Goal: Task Accomplishment & Management: Manage account settings

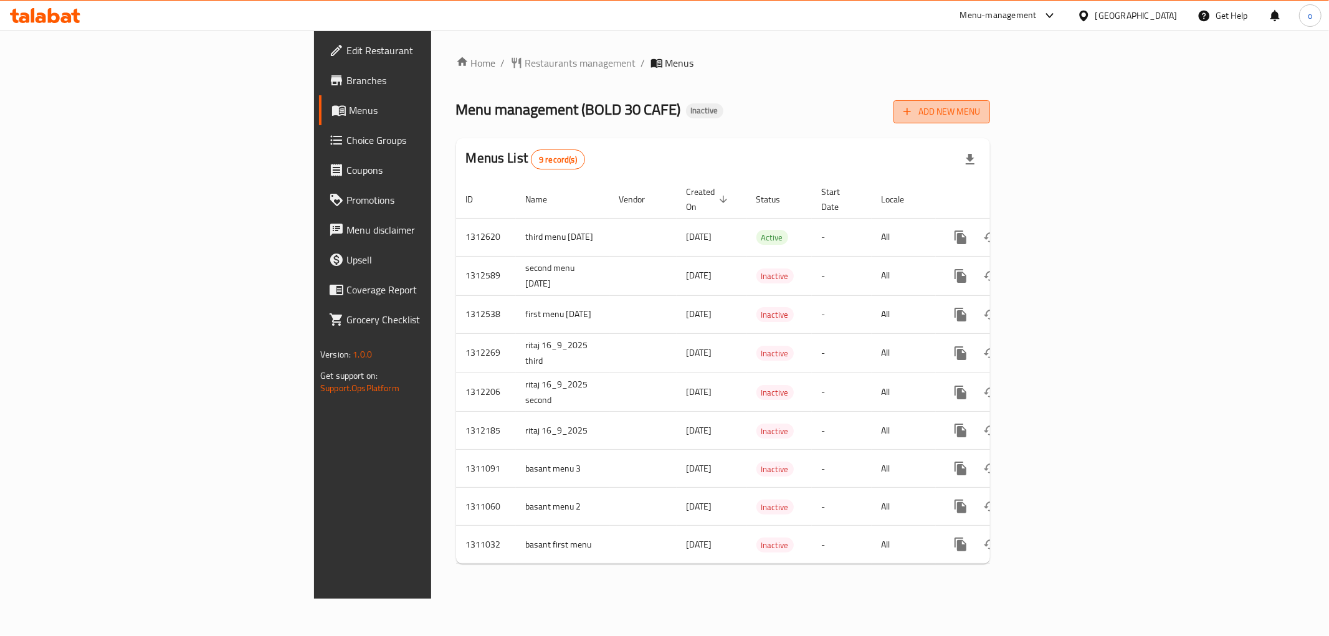
click at [990, 101] on button "Add New Menu" at bounding box center [941, 111] width 97 height 23
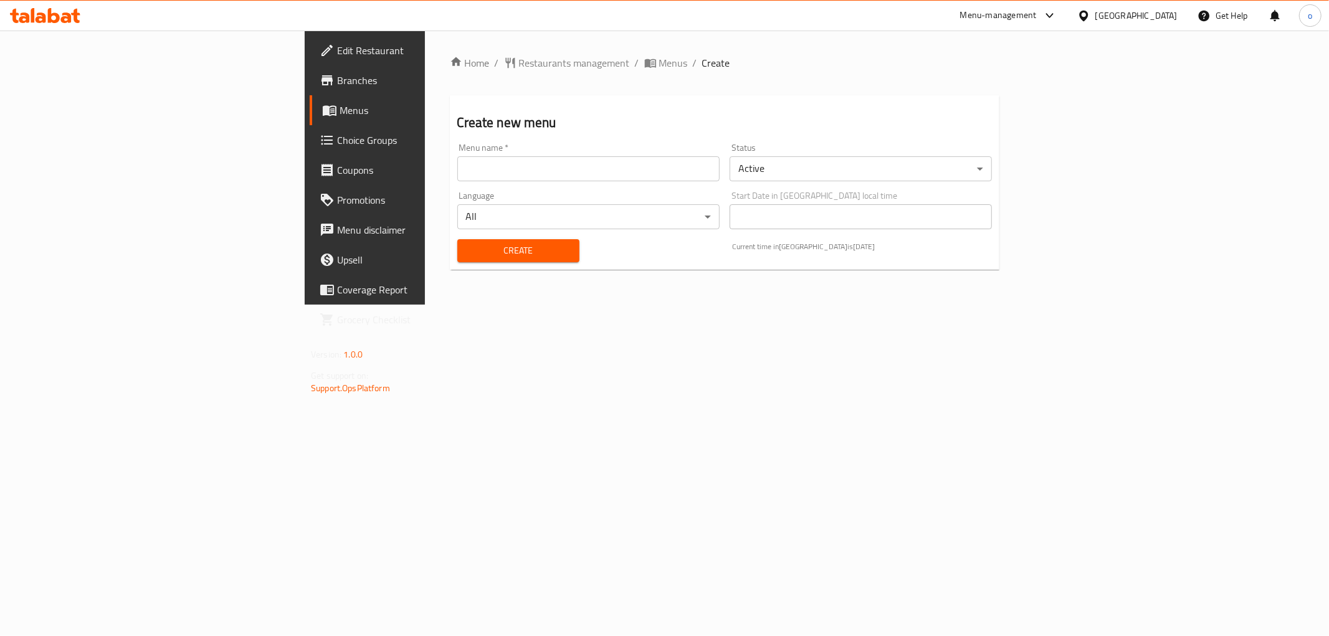
click at [457, 169] on input "text" at bounding box center [588, 168] width 262 height 25
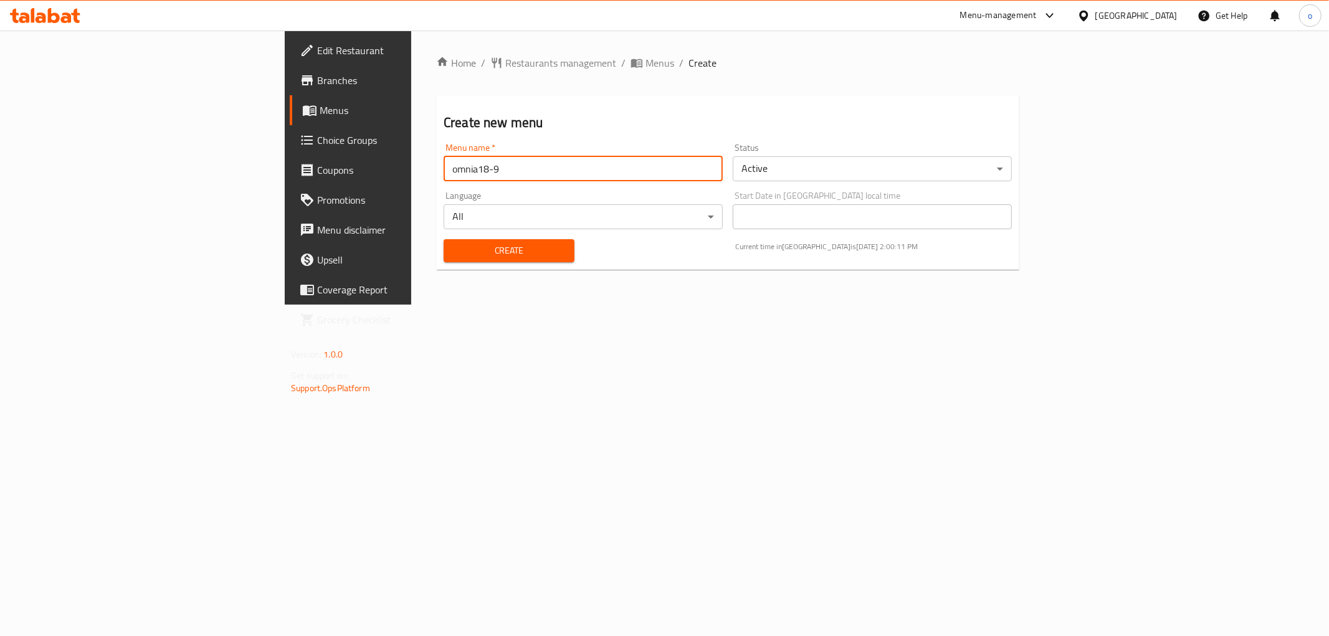
type input "omnia18-9"
click at [908, 178] on body "​ Menu-management United Arab Emirates Get Help o Edit Restaurant Branches Menu…" at bounding box center [664, 334] width 1329 height 606
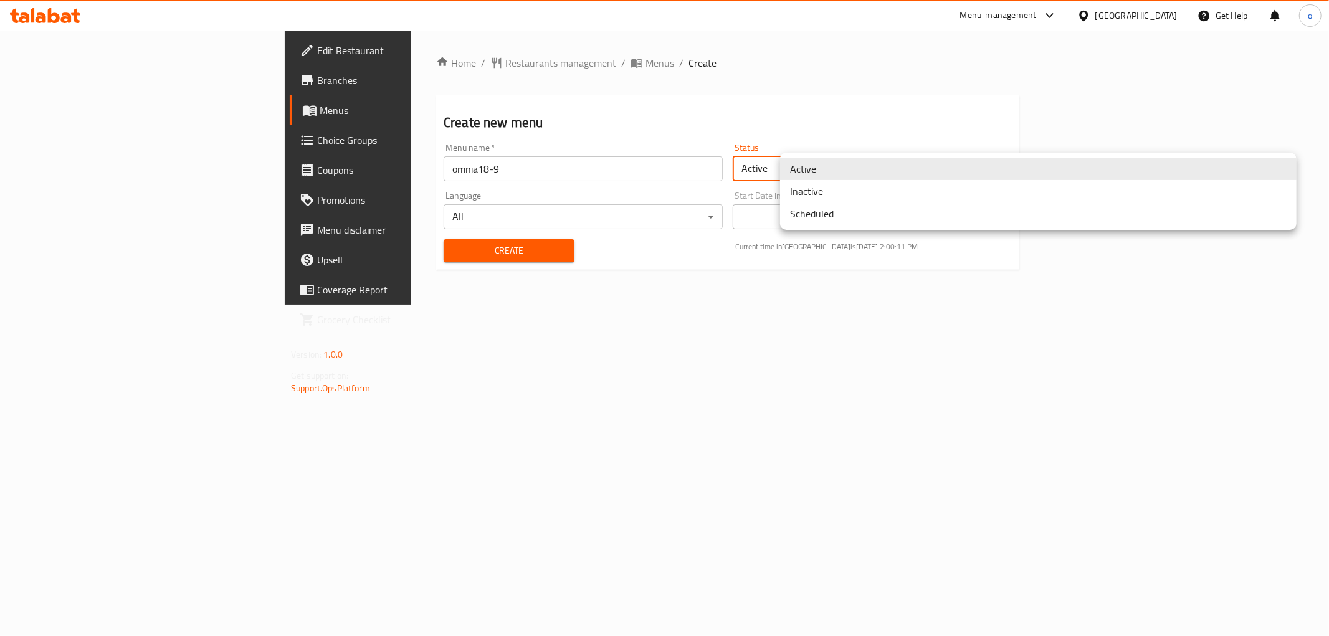
click at [886, 195] on li "Inactive" at bounding box center [1038, 191] width 516 height 22
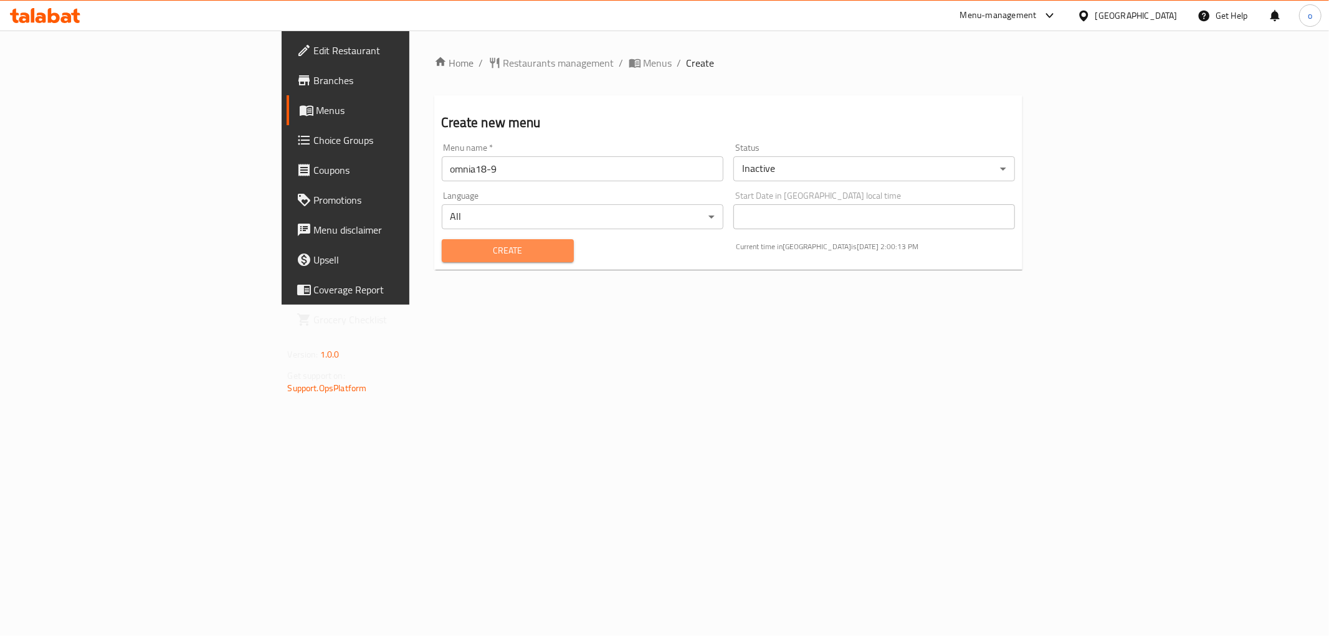
click at [452, 243] on span "Create" at bounding box center [508, 251] width 112 height 16
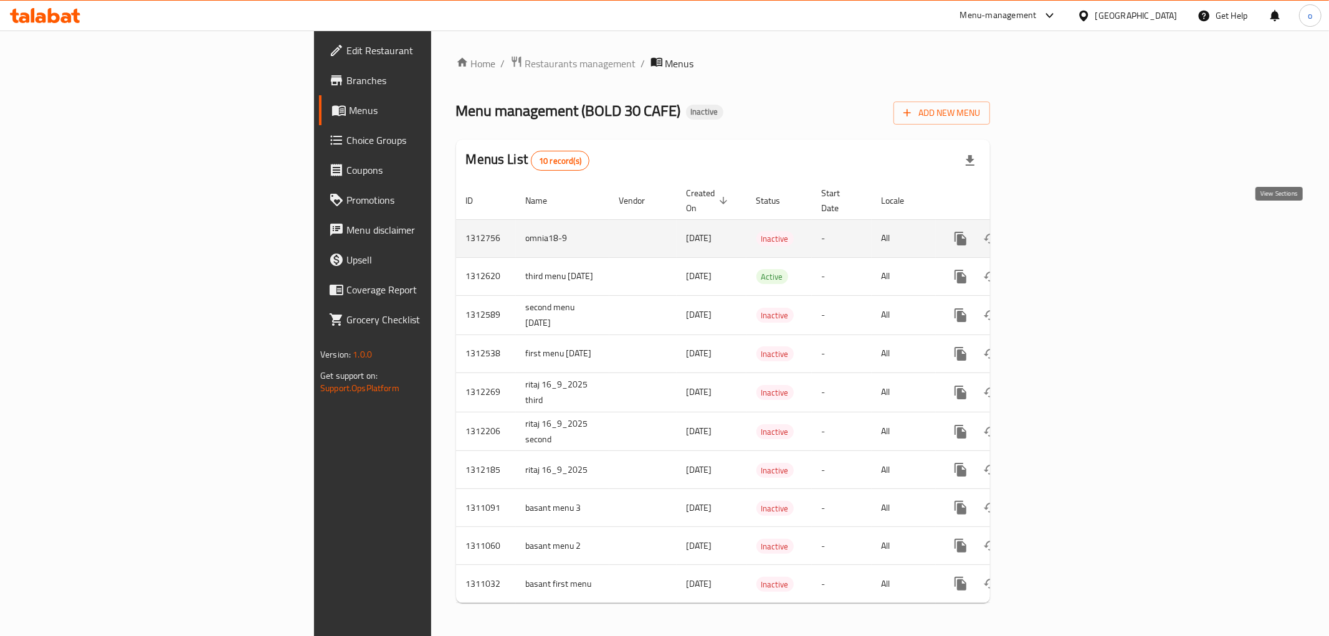
click at [1058, 231] on icon "enhanced table" at bounding box center [1050, 238] width 15 height 15
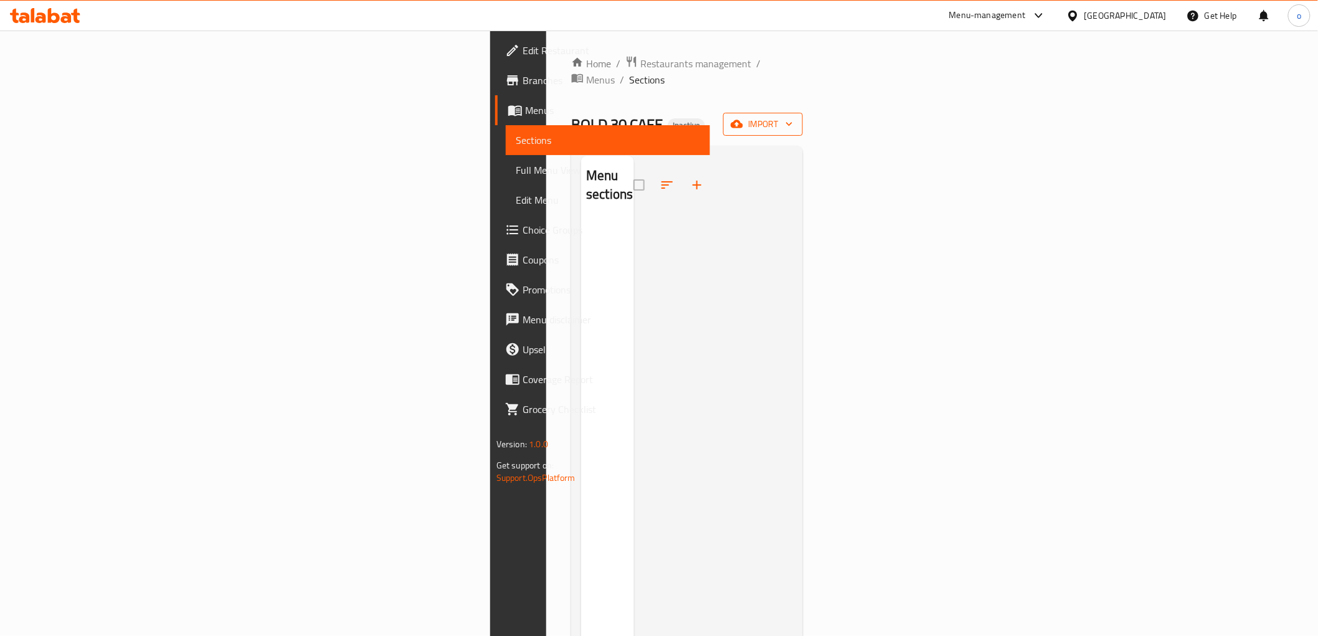
click at [803, 113] on button "import" at bounding box center [763, 124] width 80 height 23
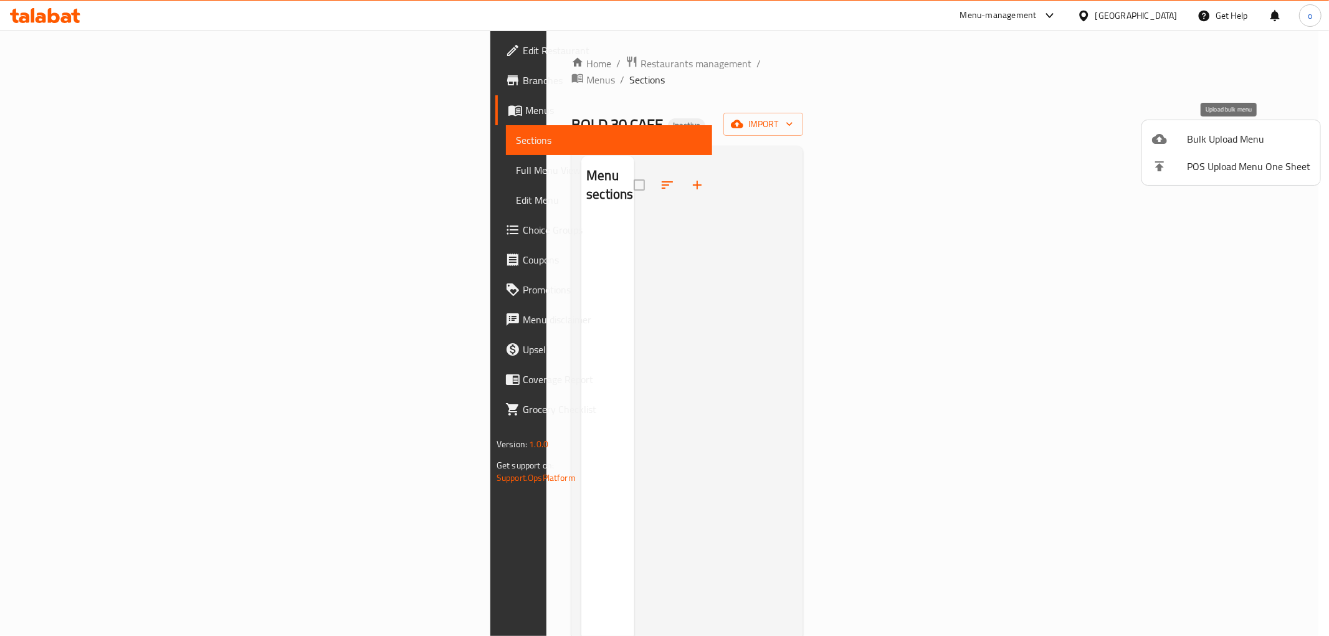
click at [1223, 146] on span "Bulk Upload Menu" at bounding box center [1248, 138] width 123 height 15
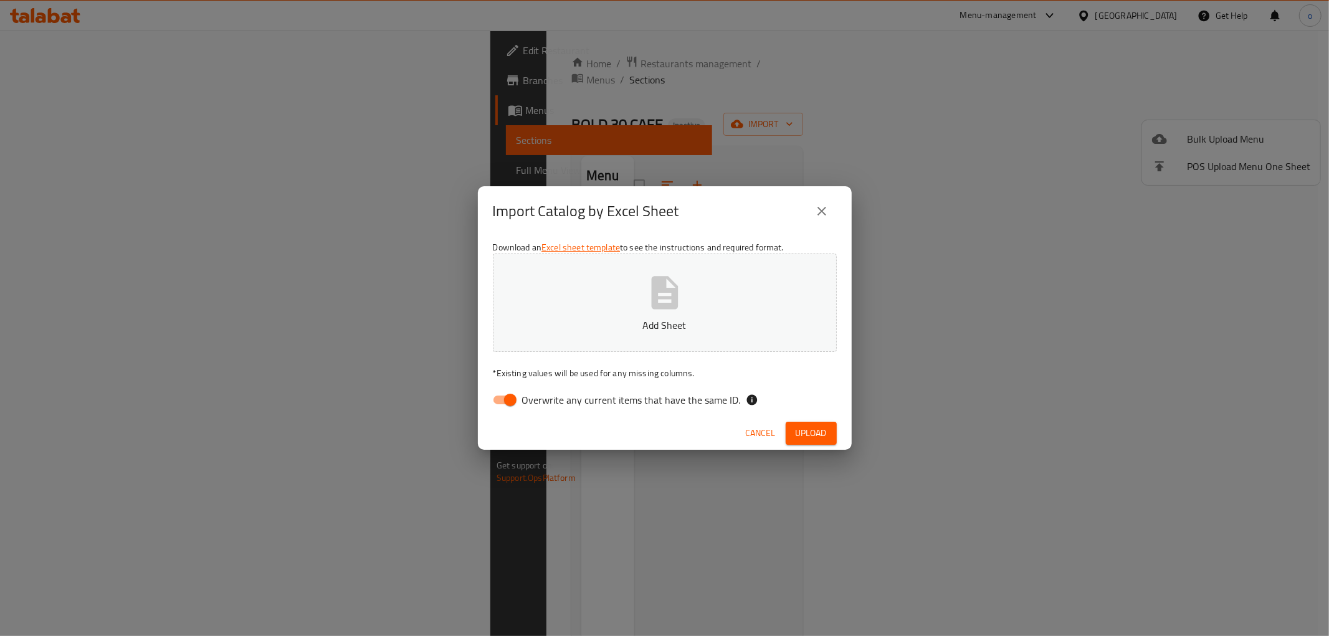
click at [646, 287] on icon "button" at bounding box center [665, 293] width 40 height 40
click at [506, 399] on input "Overwrite any current items that have the same ID." at bounding box center [510, 400] width 71 height 24
checkbox input "false"
click at [800, 436] on span "Upload" at bounding box center [811, 433] width 31 height 16
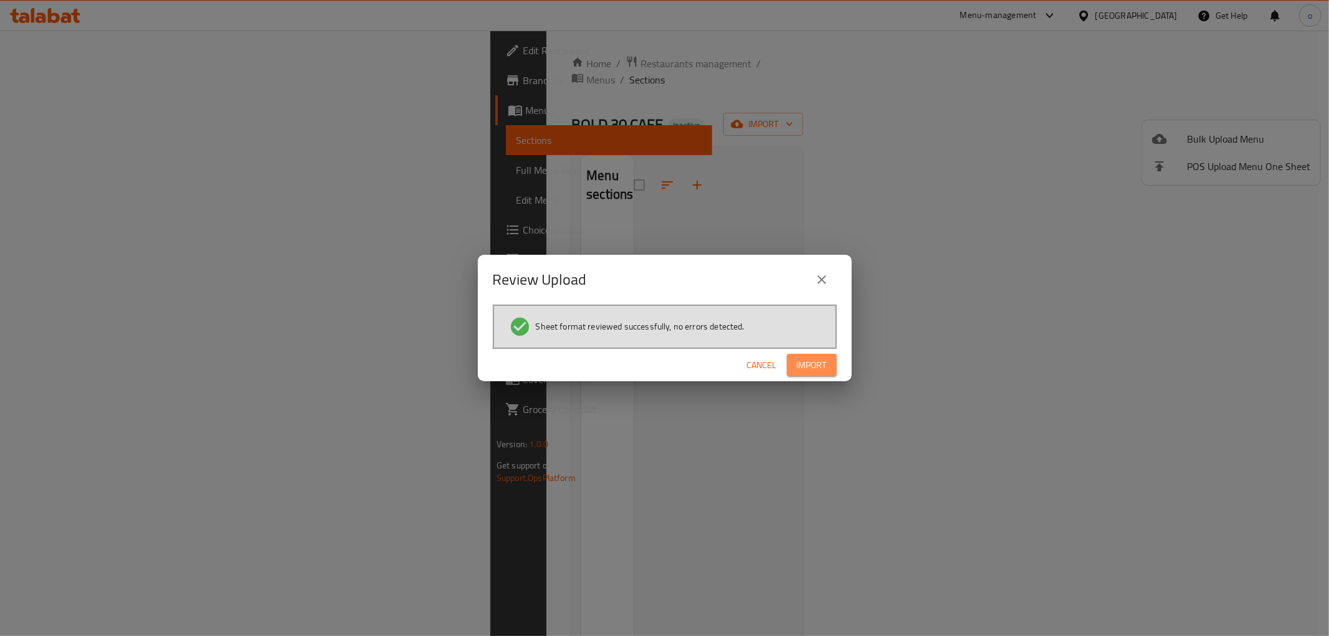
click at [814, 372] on button "Import" at bounding box center [812, 365] width 50 height 23
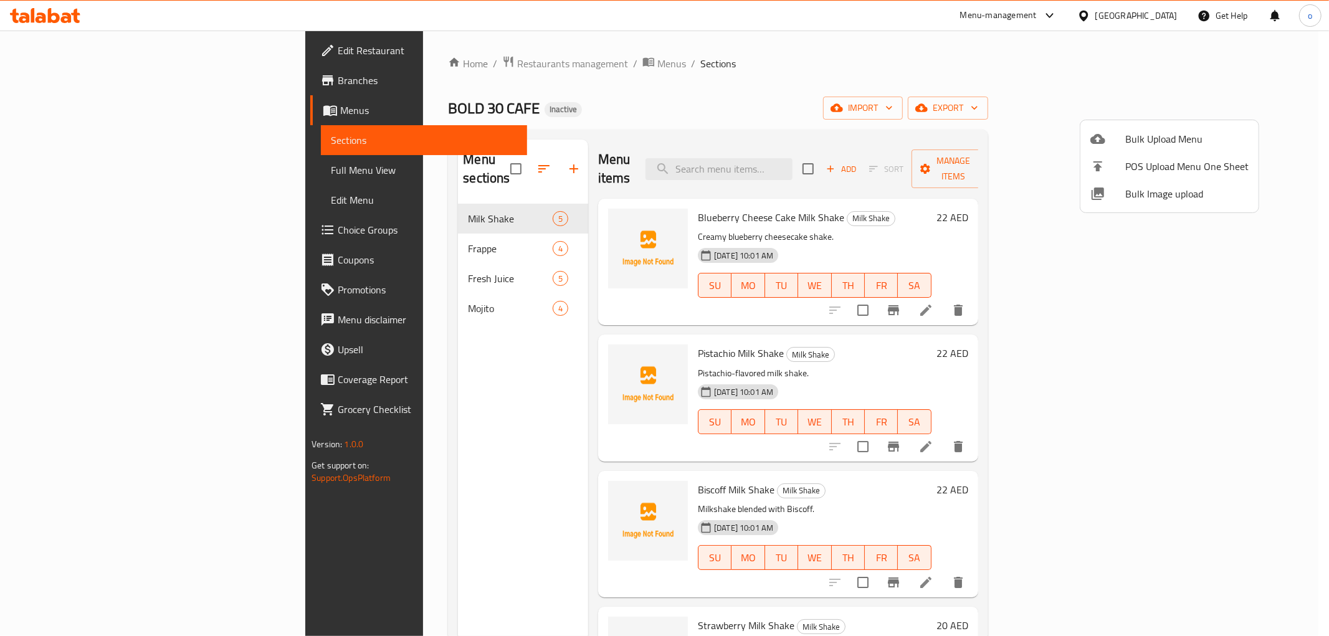
click at [105, 178] on div at bounding box center [664, 318] width 1329 height 636
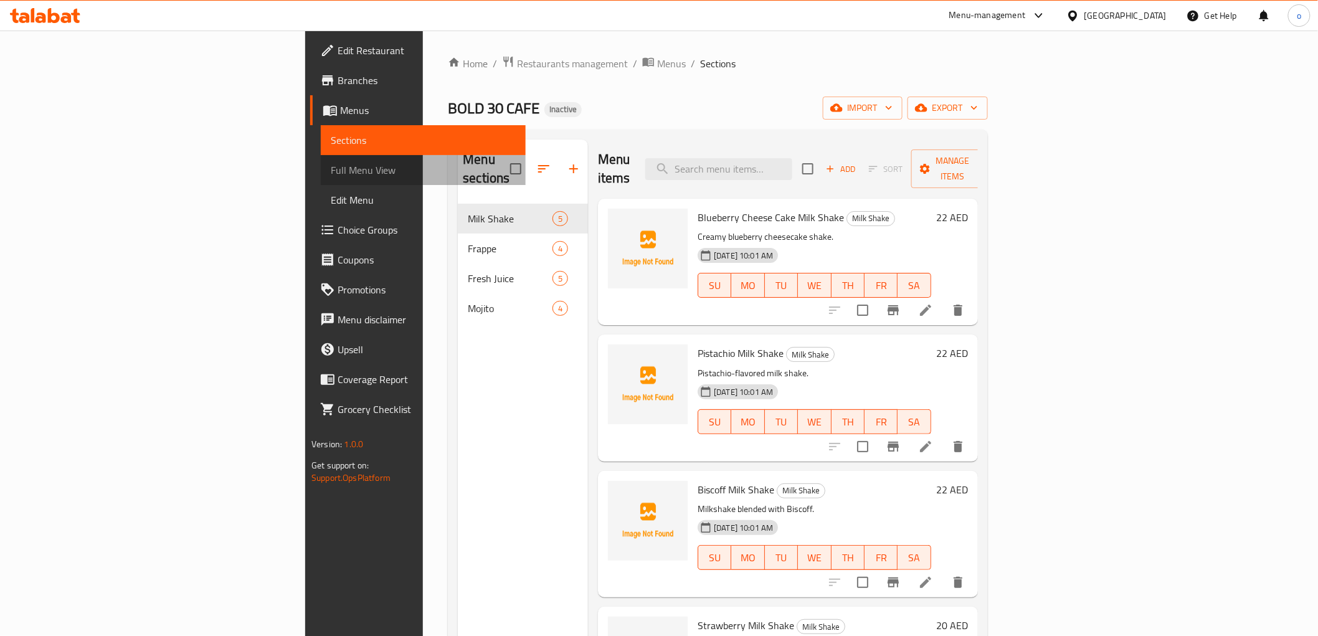
click at [331, 171] on span "Full Menu View" at bounding box center [423, 170] width 184 height 15
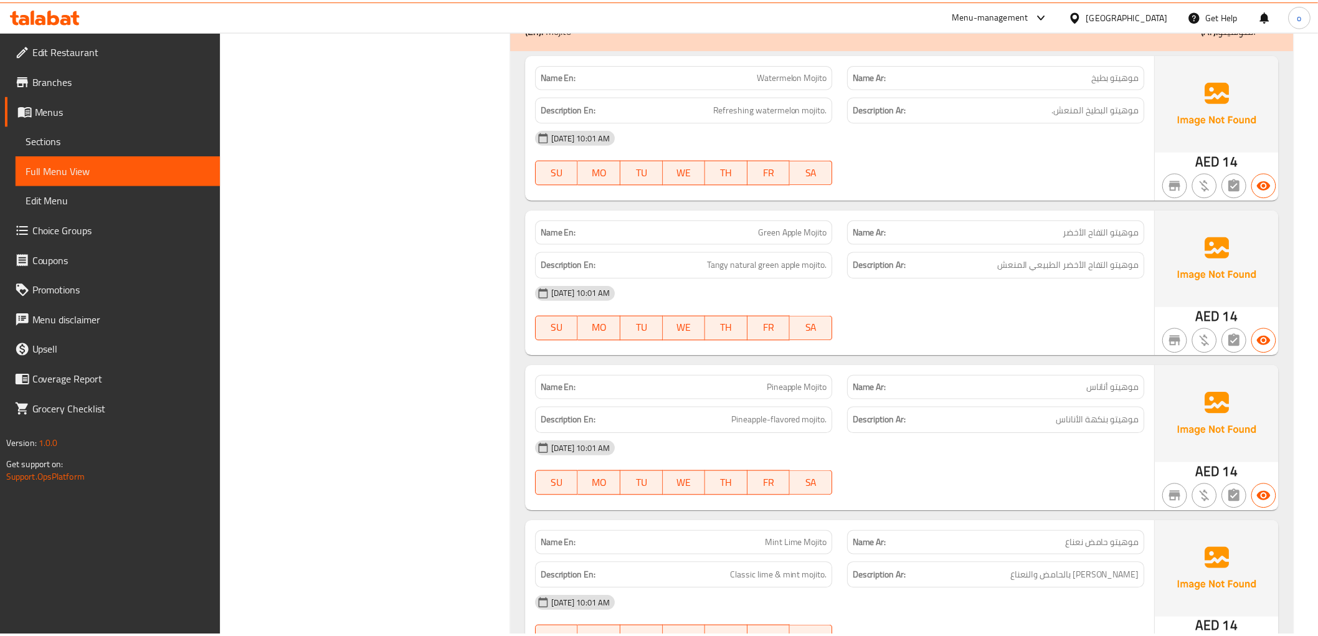
scroll to position [2633, 0]
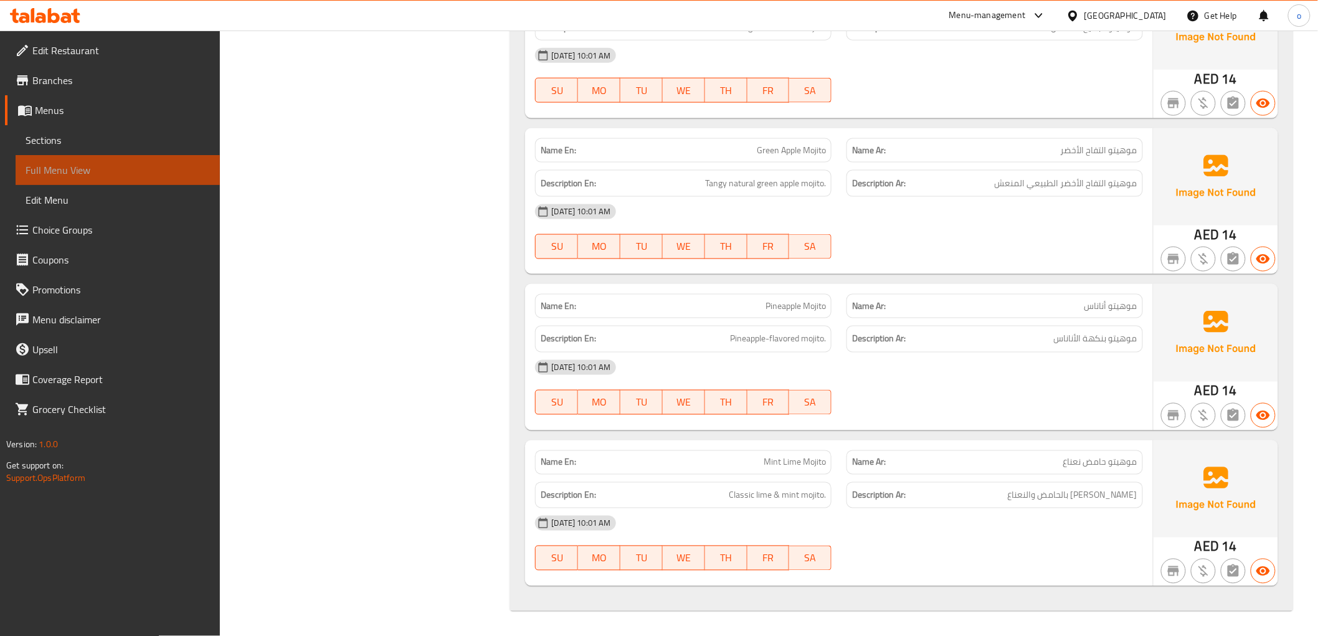
click at [75, 170] on span "Full Menu View" at bounding box center [118, 170] width 184 height 15
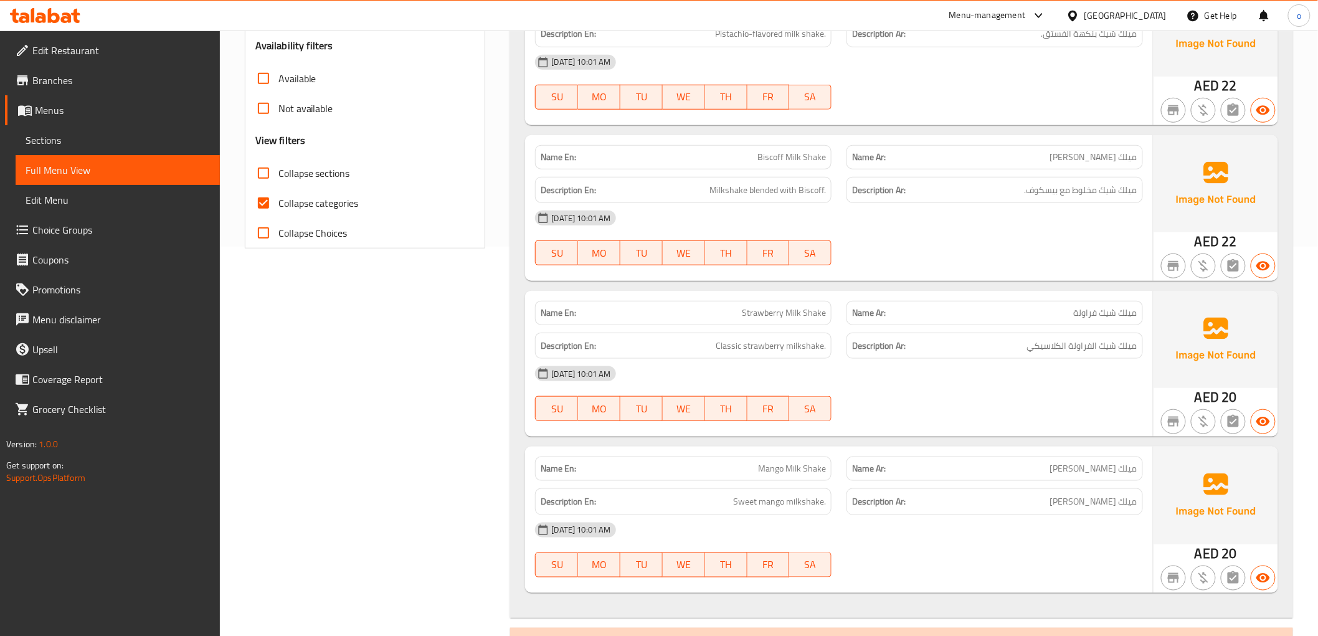
scroll to position [210, 0]
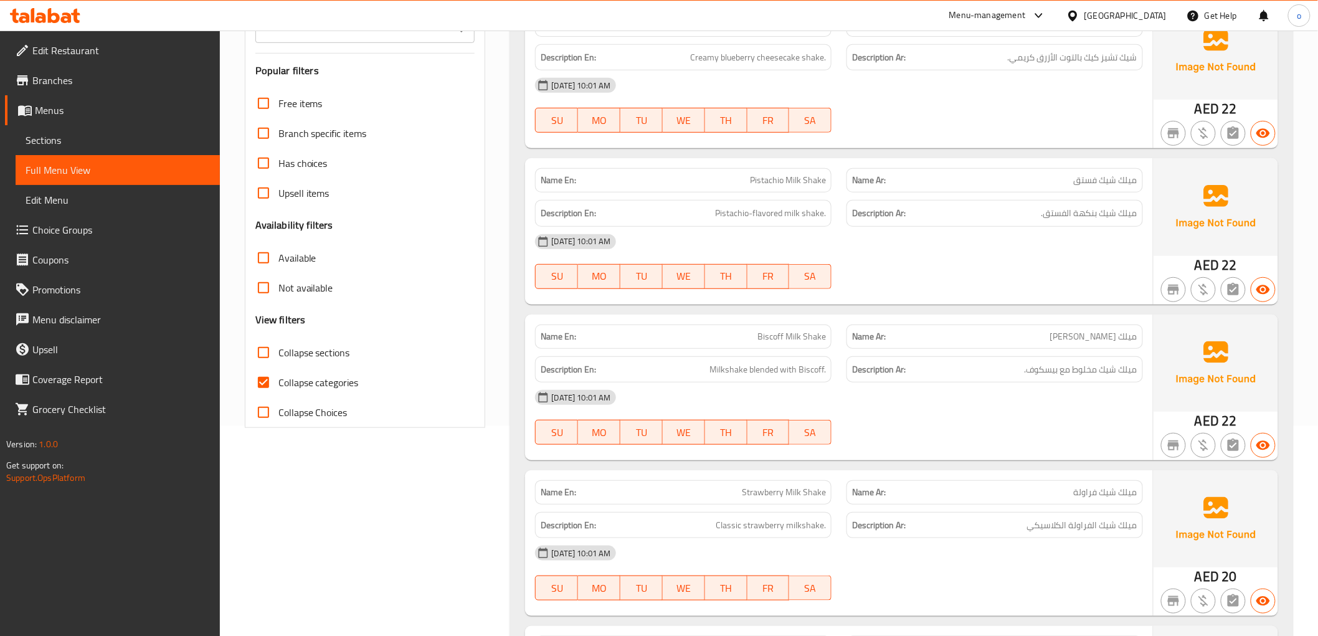
click at [278, 375] on span "Collapse categories" at bounding box center [318, 382] width 80 height 15
click at [278, 374] on input "Collapse categories" at bounding box center [264, 383] width 30 height 30
checkbox input "false"
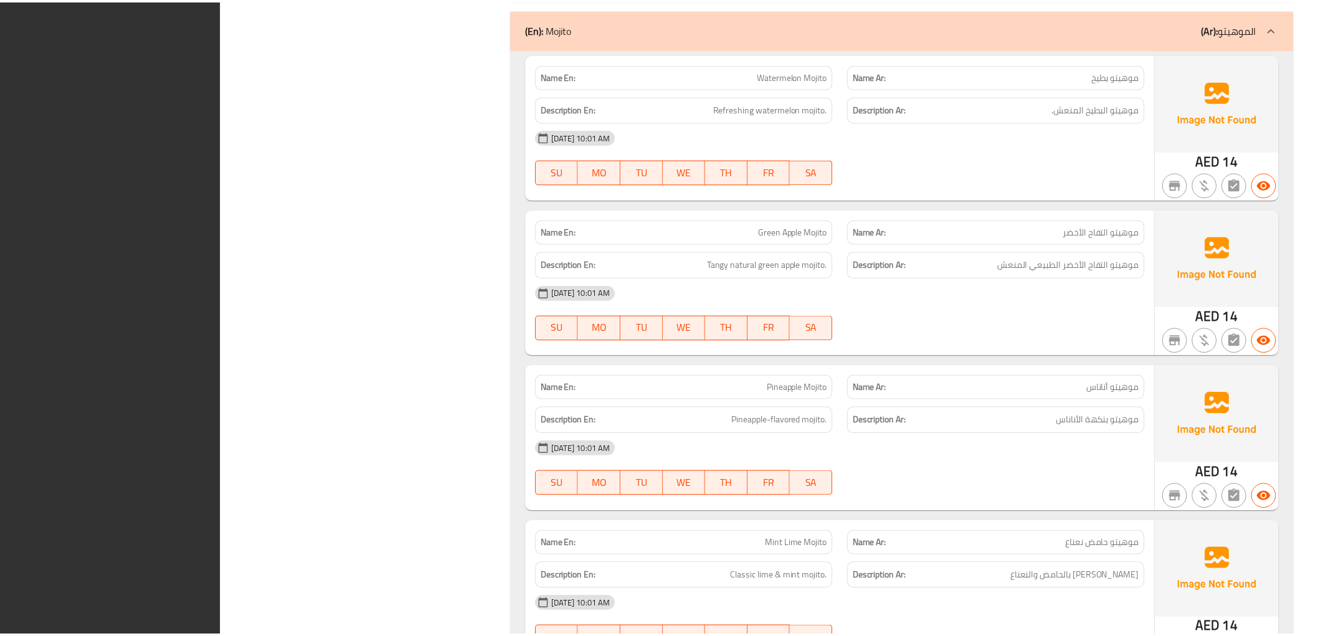
scroll to position [2633, 0]
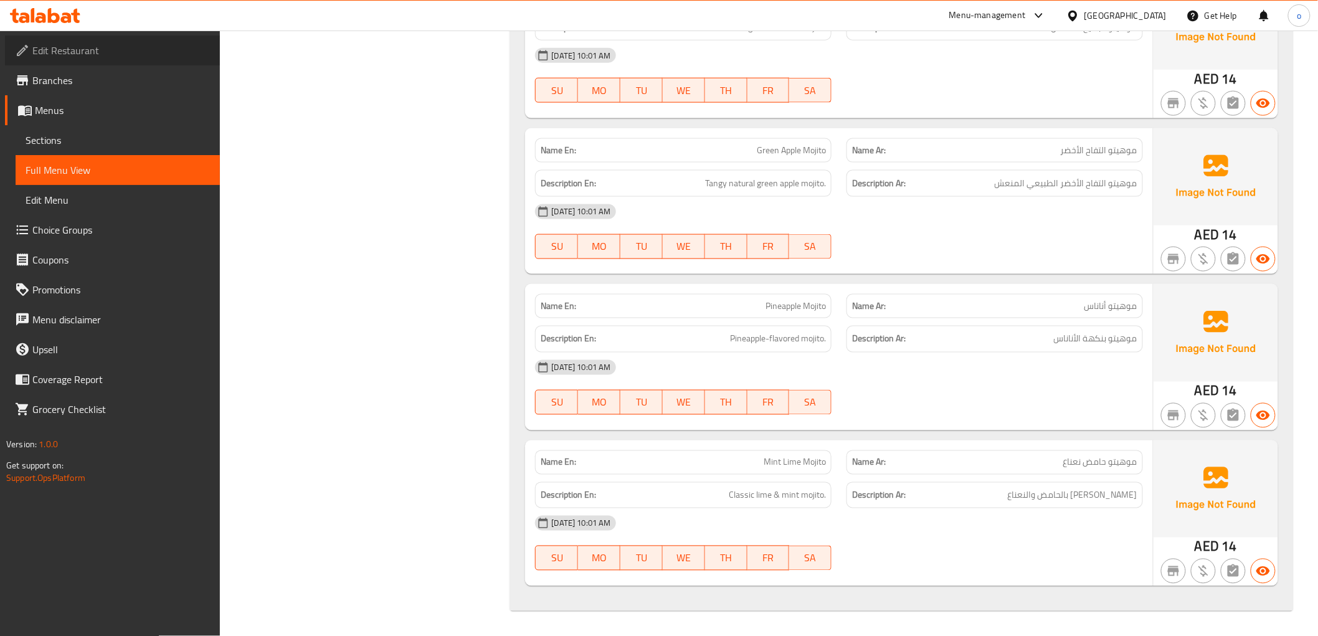
click at [86, 49] on span "Edit Restaurant" at bounding box center [121, 50] width 178 height 15
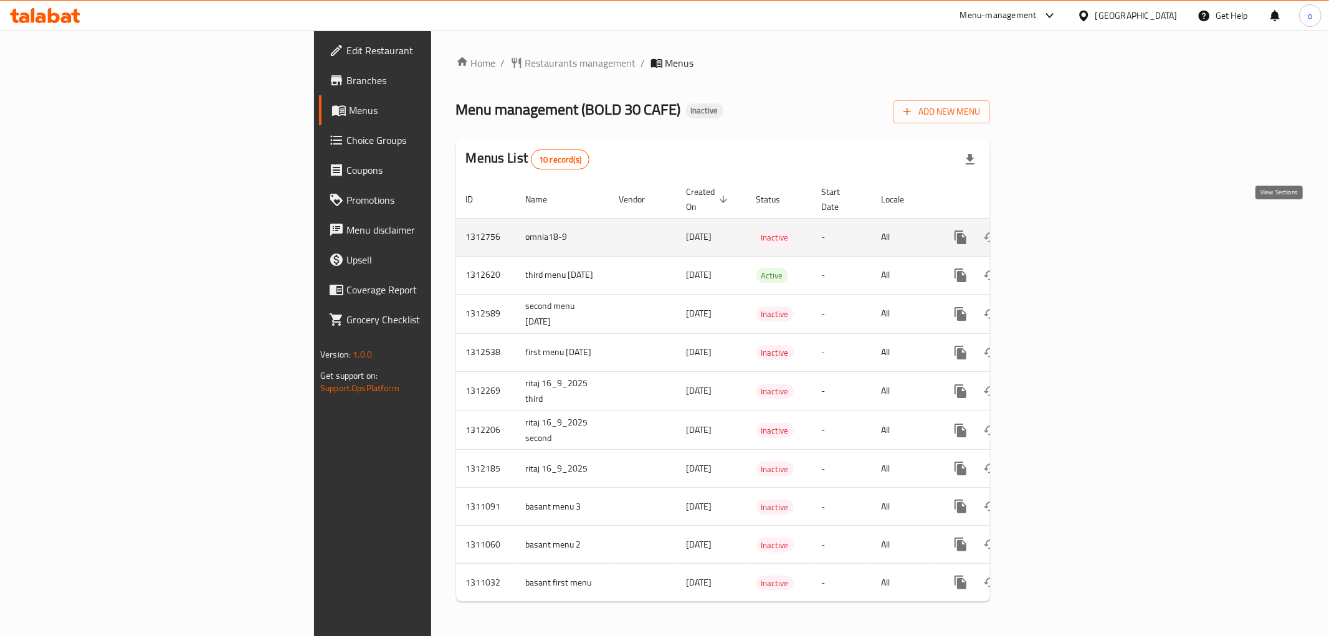
click at [1065, 231] on link "enhanced table" at bounding box center [1050, 237] width 30 height 30
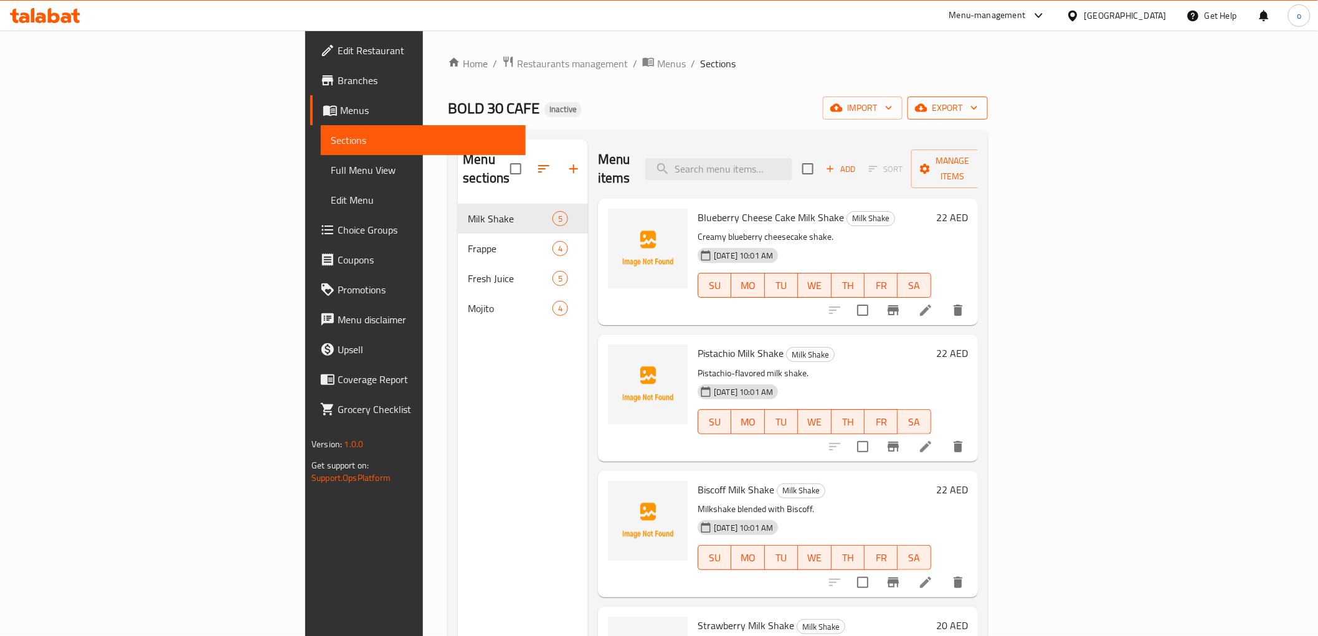
click at [978, 108] on span "export" at bounding box center [948, 108] width 60 height 16
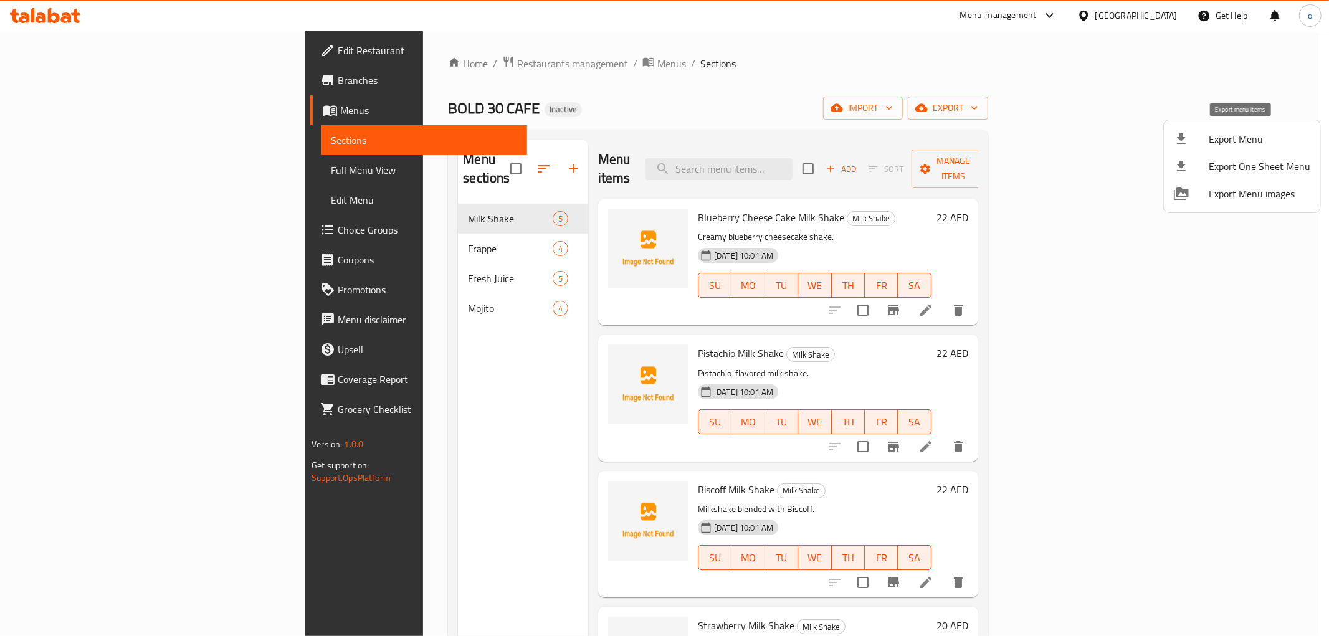
click at [1228, 131] on span "Export Menu" at bounding box center [1260, 138] width 102 height 15
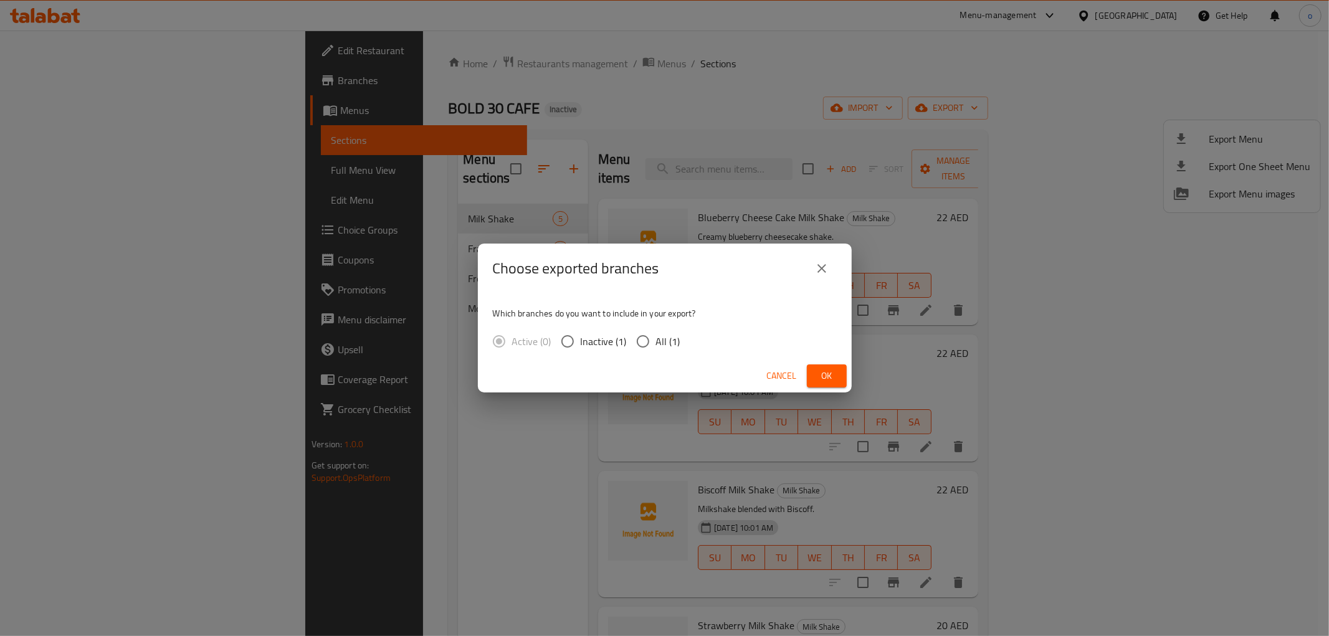
click at [634, 338] on input "All (1)" at bounding box center [643, 341] width 26 height 26
radio input "true"
click at [815, 378] on button "Ok" at bounding box center [827, 375] width 40 height 23
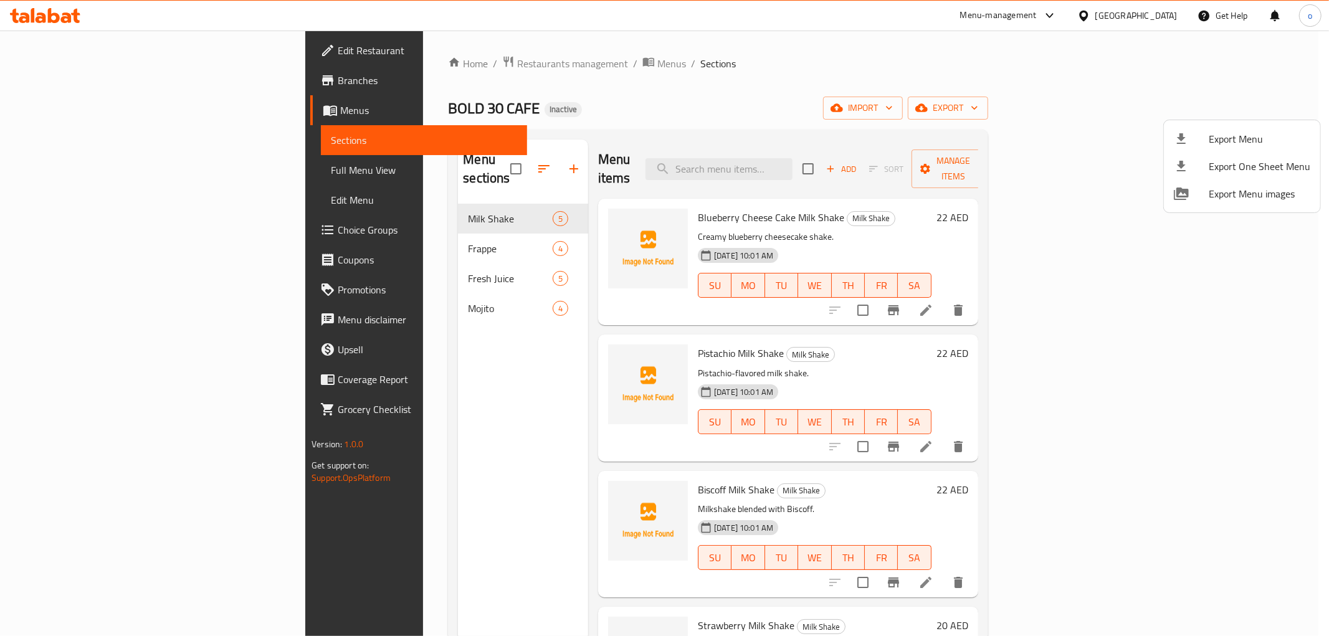
click at [92, 45] on div at bounding box center [664, 318] width 1329 height 636
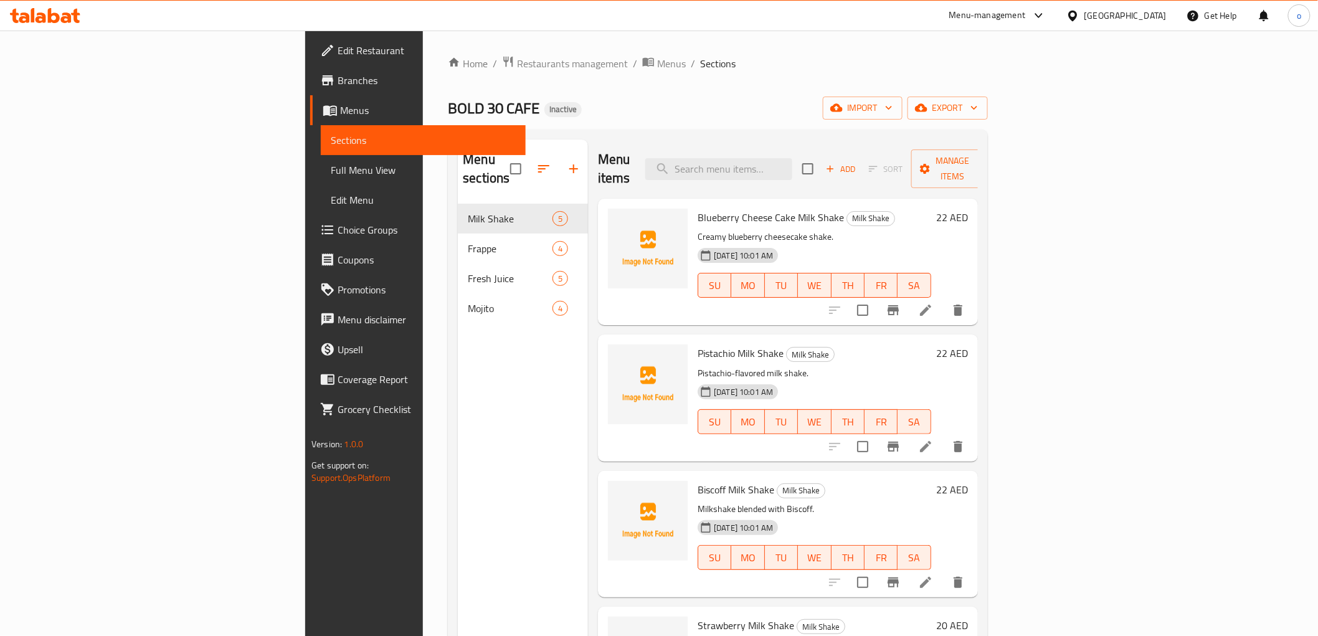
click at [338, 45] on span "Edit Restaurant" at bounding box center [427, 50] width 178 height 15
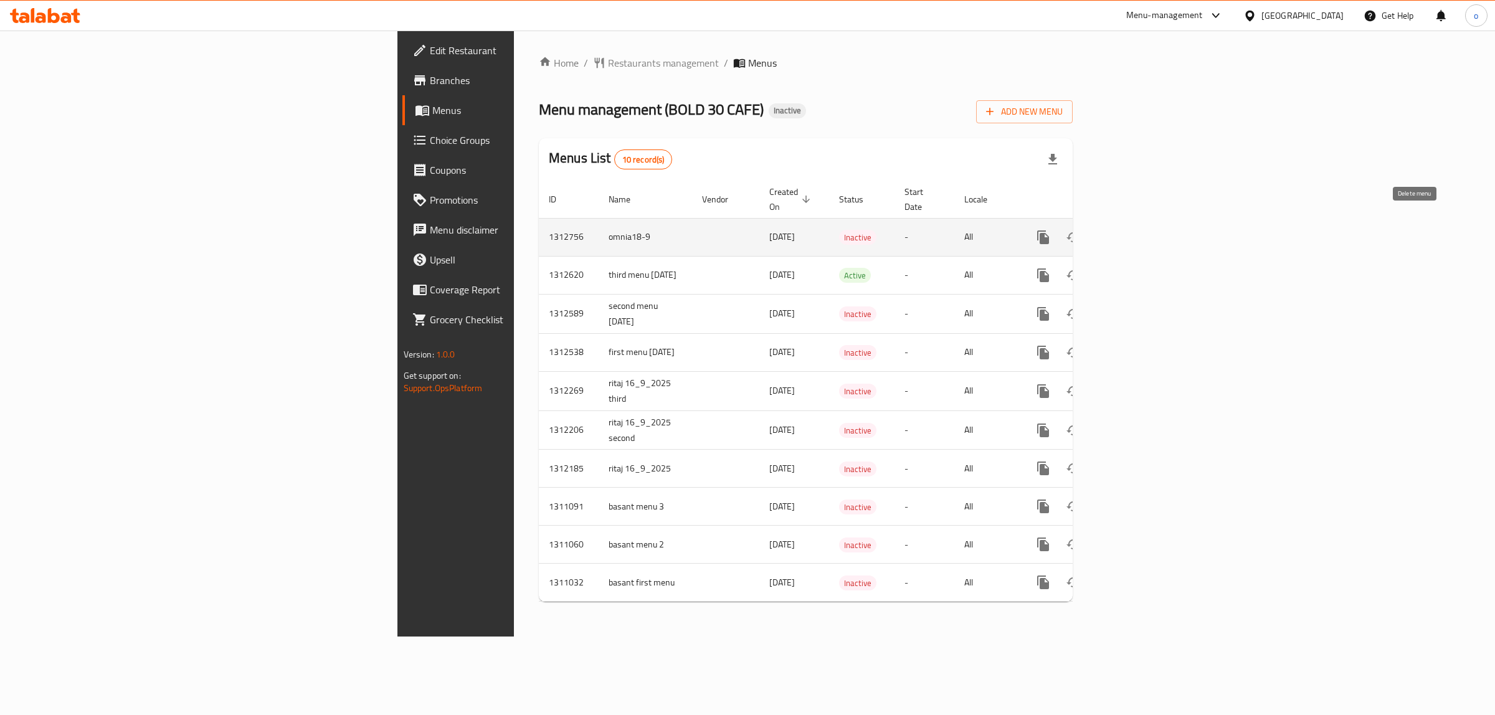
click at [1108, 232] on icon "enhanced table" at bounding box center [1103, 237] width 9 height 11
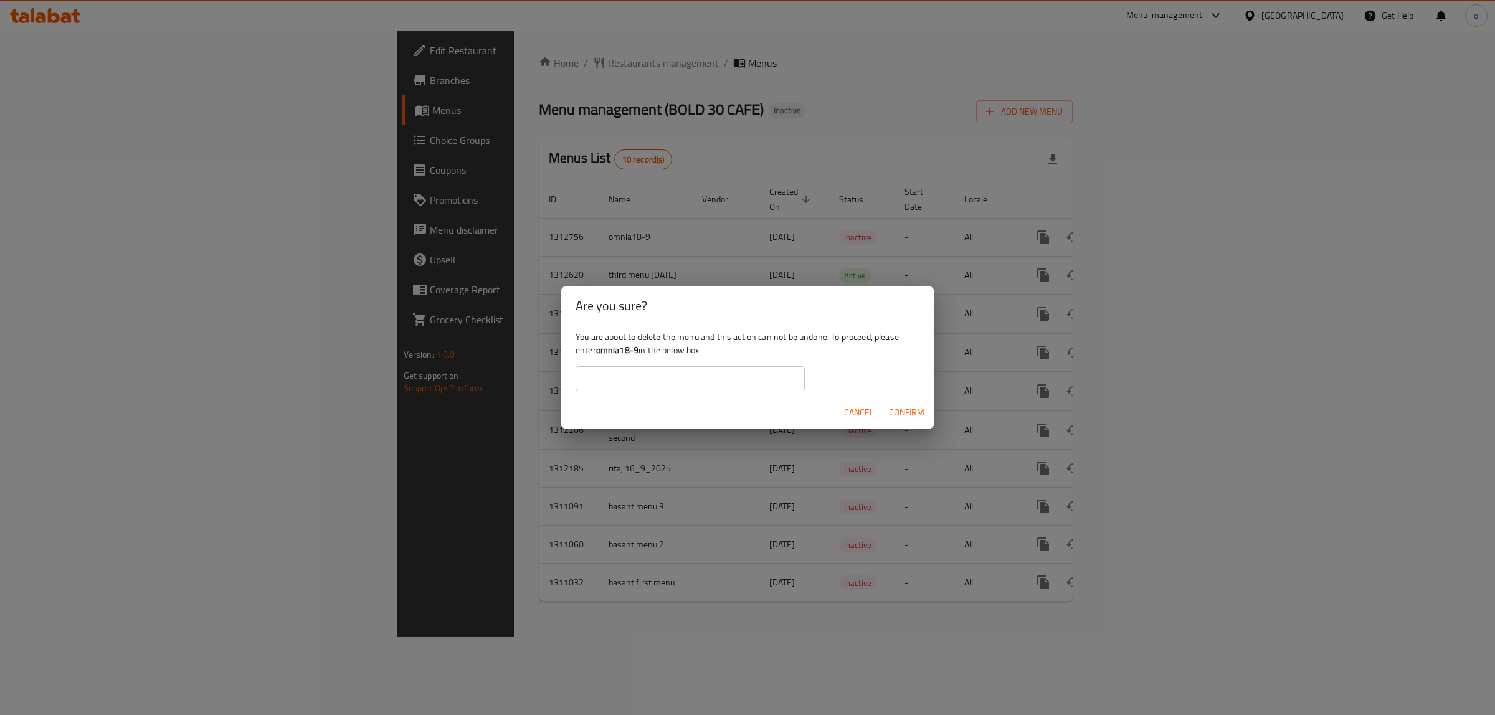
click at [636, 348] on b "omnia18-9" at bounding box center [617, 350] width 42 height 16
drag, startPoint x: 636, startPoint y: 349, endPoint x: 614, endPoint y: 343, distance: 22.5
click at [614, 343] on b "omnia18-9" at bounding box center [617, 350] width 42 height 16
copy b "omnia18-9"
click at [611, 373] on input "text" at bounding box center [690, 378] width 229 height 25
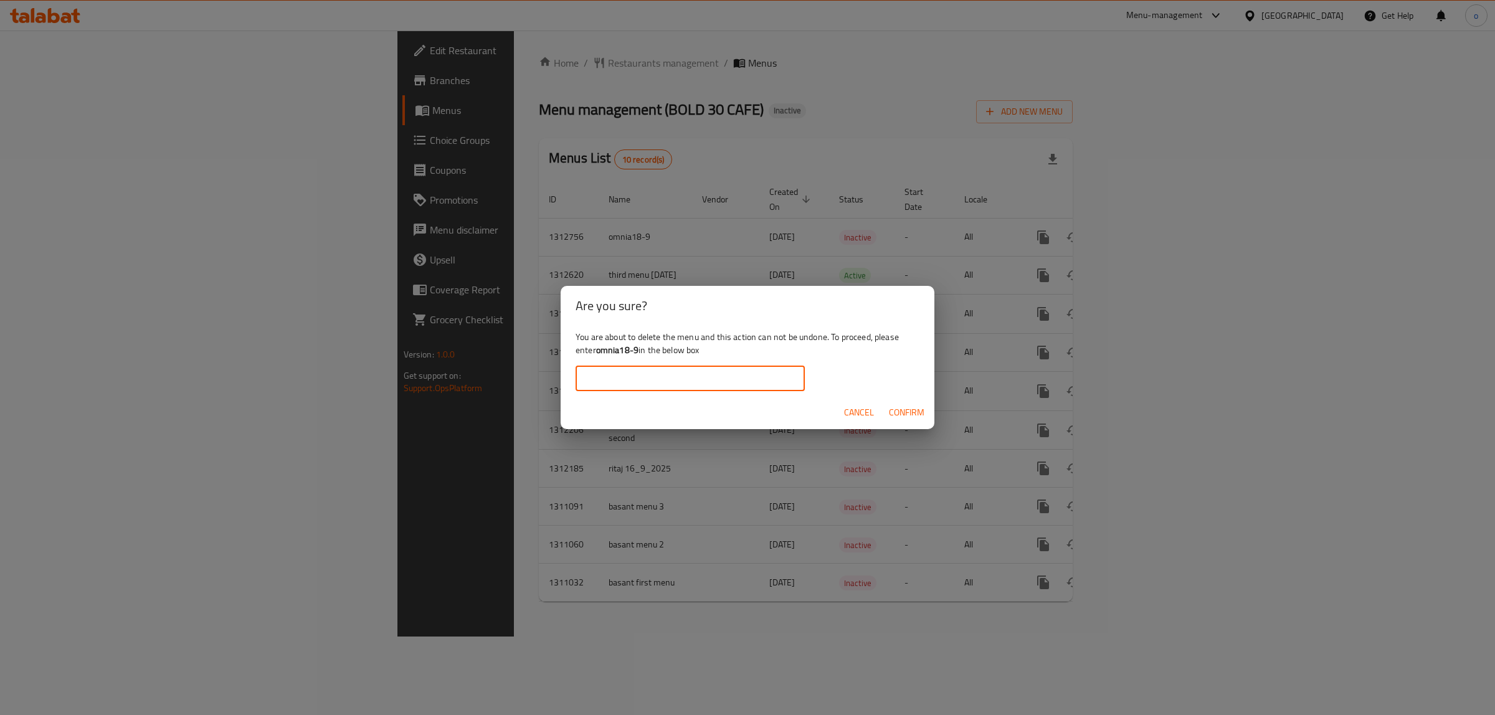
paste input "omnia18-9"
type input "omnia18-9"
click at [911, 416] on span "Confirm" at bounding box center [907, 413] width 36 height 16
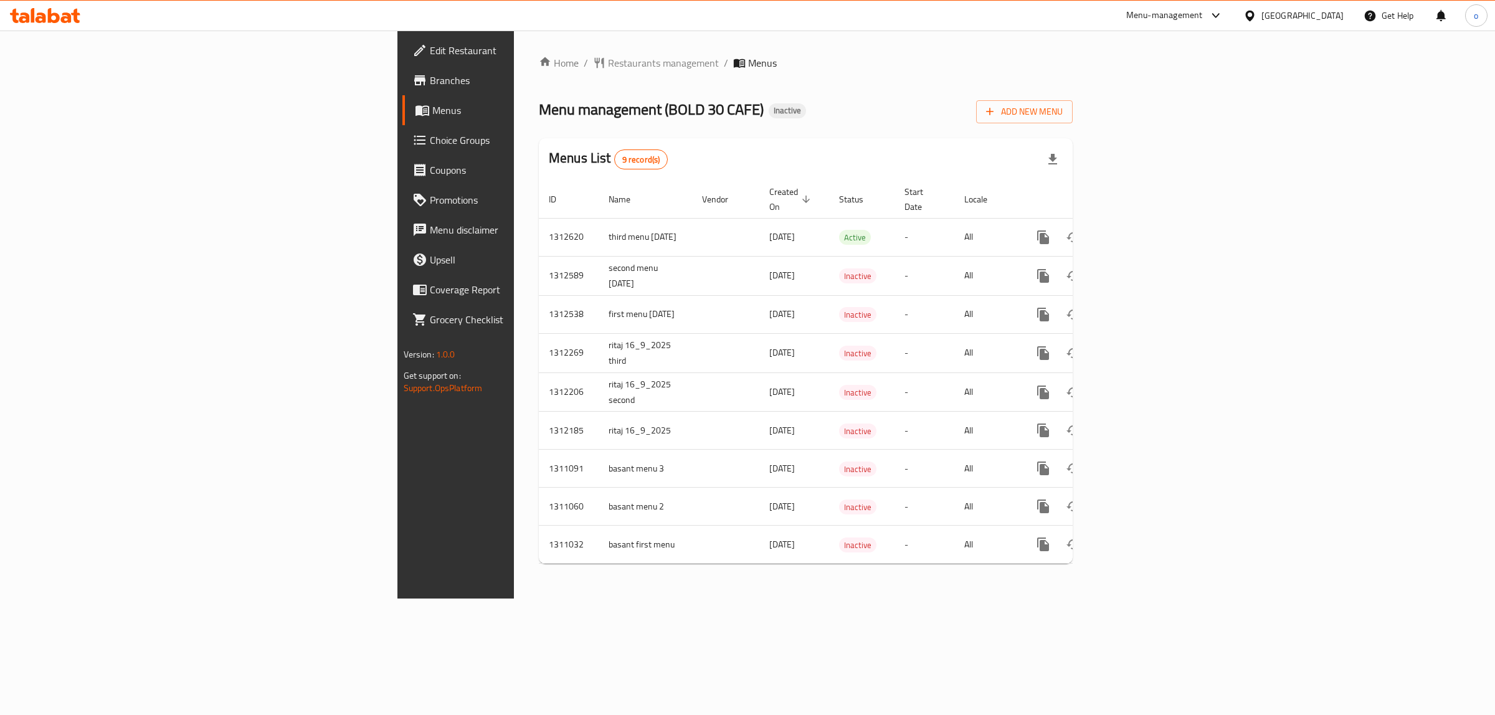
click at [432, 111] on span "Menus" at bounding box center [534, 110] width 205 height 15
click at [432, 103] on span "Menus" at bounding box center [534, 110] width 205 height 15
click at [1063, 113] on span "Add New Menu" at bounding box center [1024, 112] width 77 height 16
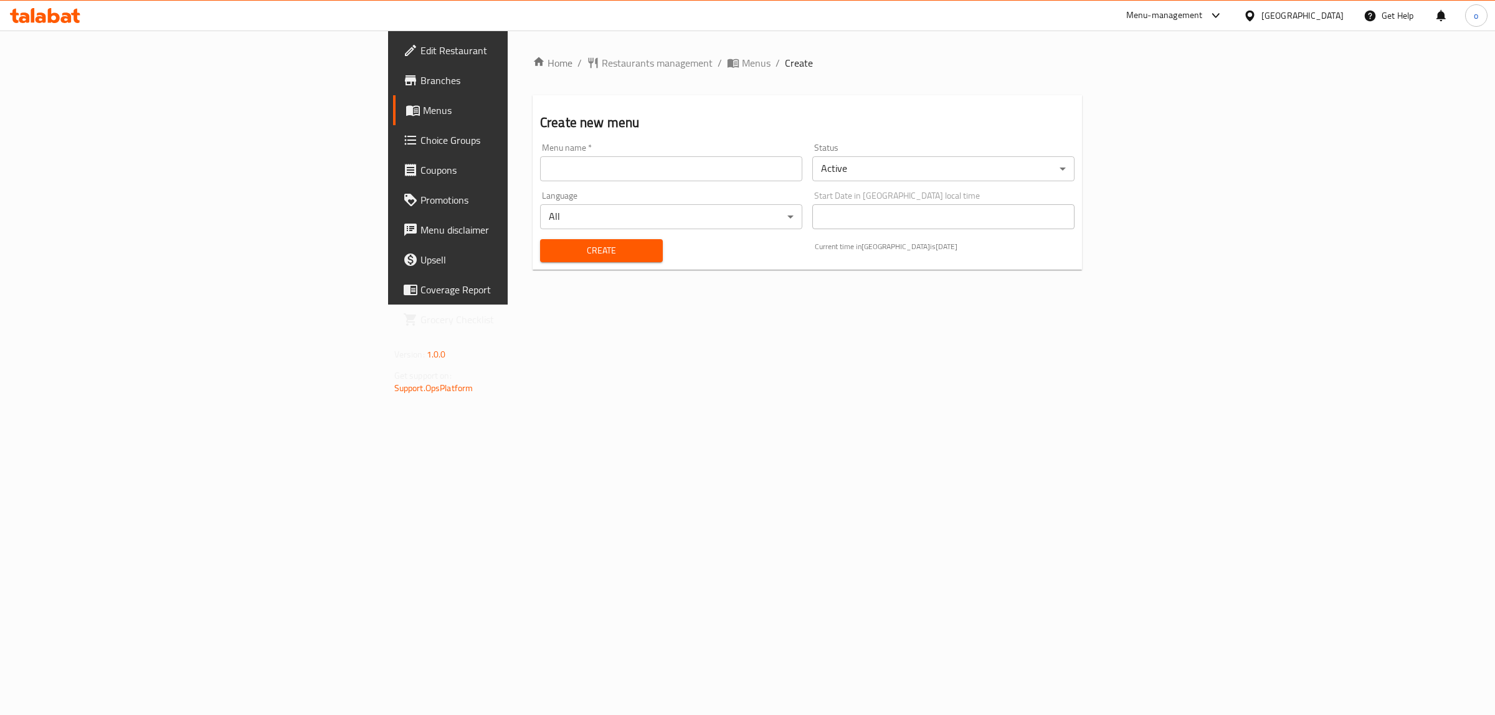
click at [718, 181] on input "text" at bounding box center [671, 168] width 262 height 25
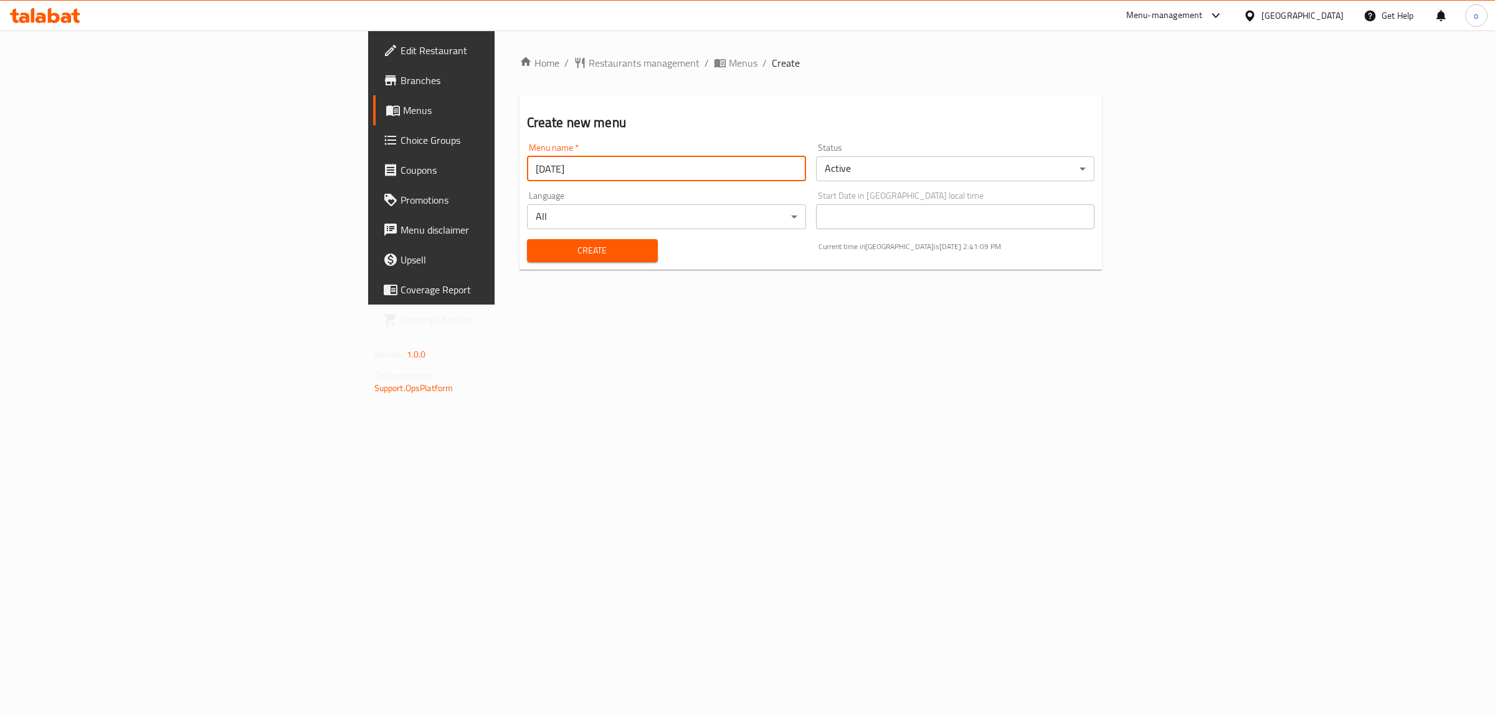
click at [527, 172] on input "9-9-2025" at bounding box center [666, 168] width 279 height 25
type input "9"
type input "omnia18-9"
click at [973, 170] on body "​ Menu-management United Arab Emirates Get Help o Edit Restaurant Branches Menu…" at bounding box center [747, 373] width 1495 height 685
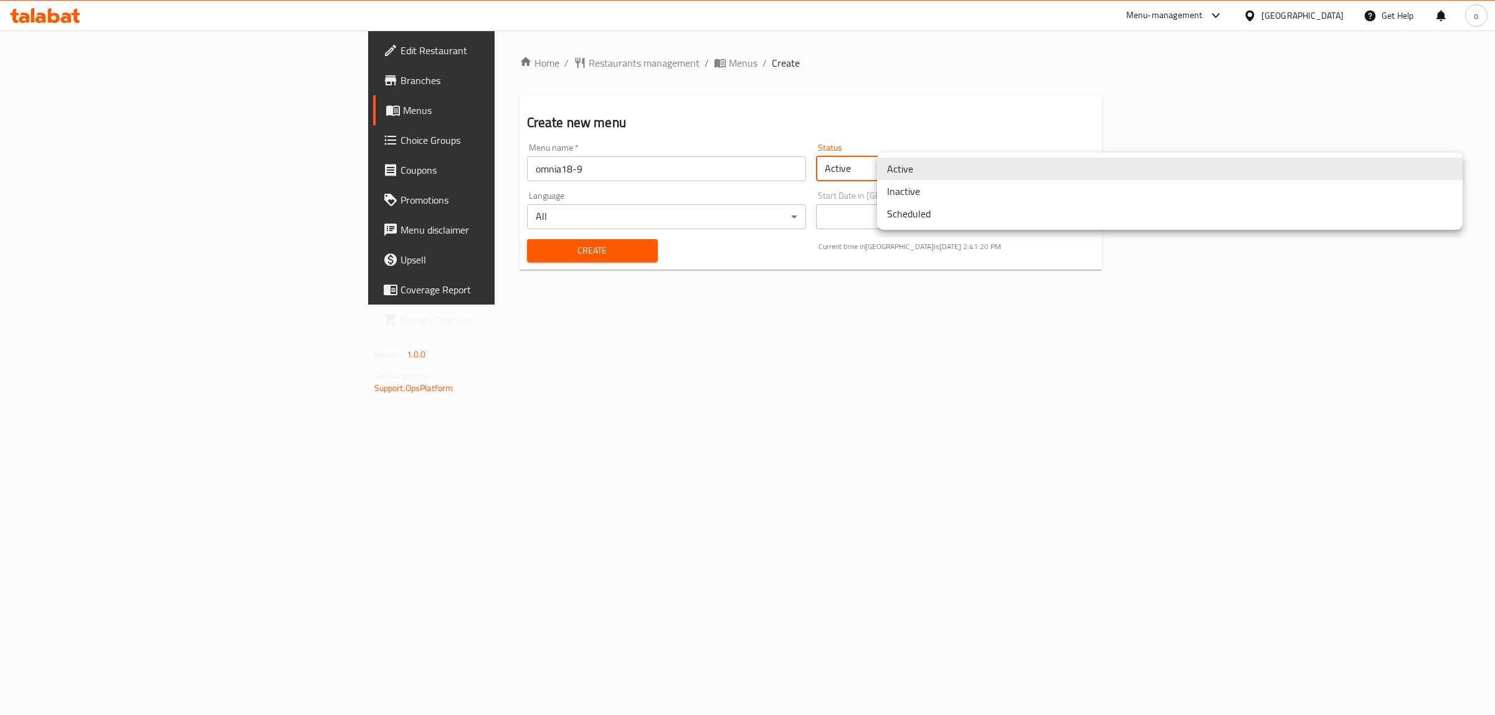
click at [932, 200] on li "Inactive" at bounding box center [1170, 191] width 586 height 22
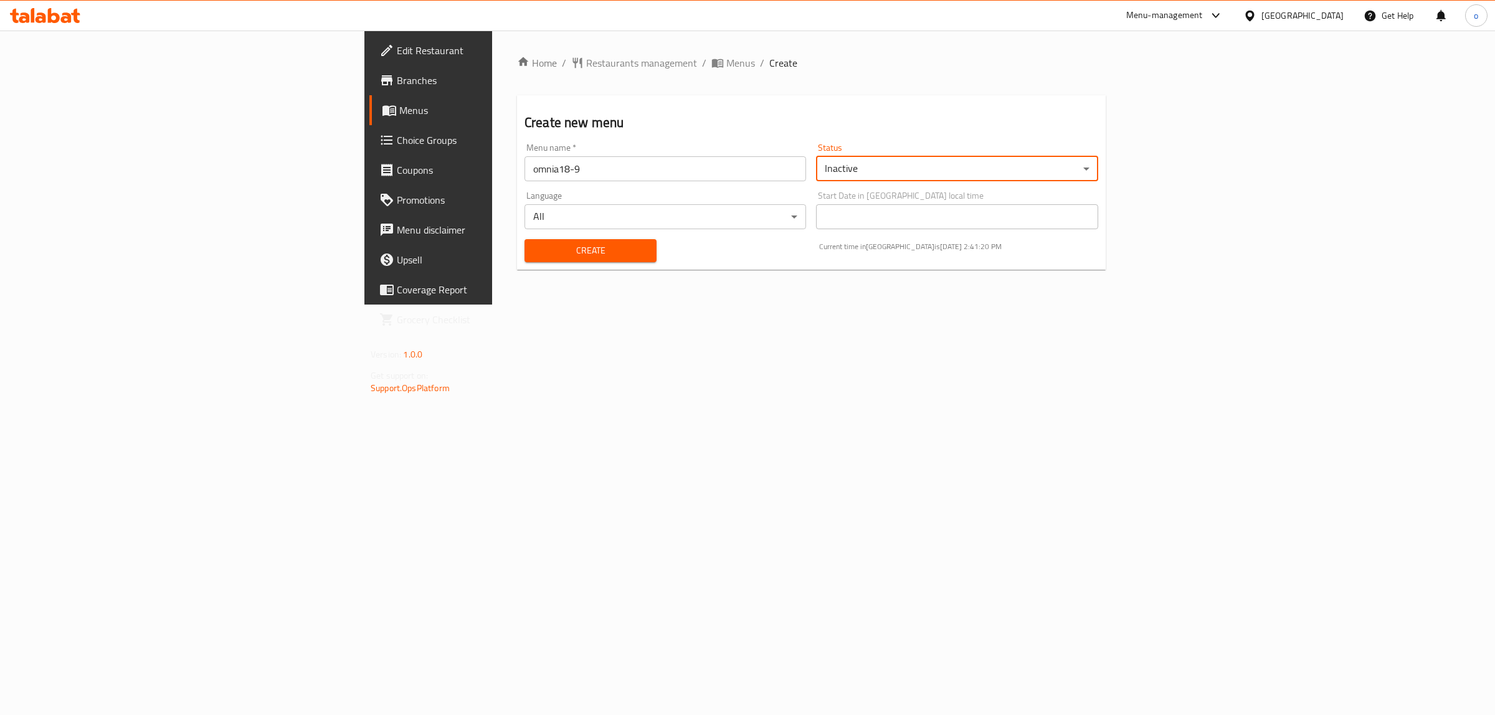
click at [534, 247] on span "Create" at bounding box center [590, 251] width 112 height 16
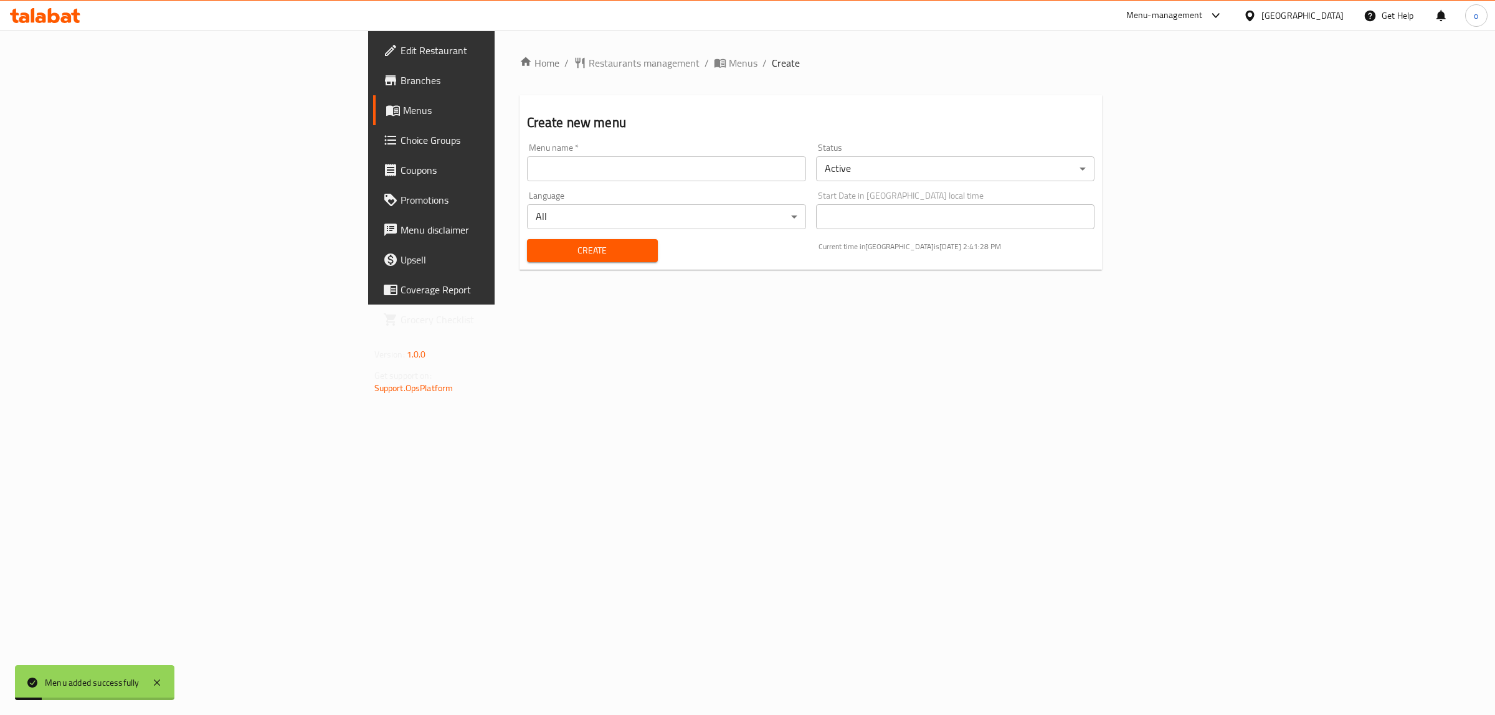
click at [403, 117] on span "Menus" at bounding box center [505, 110] width 205 height 15
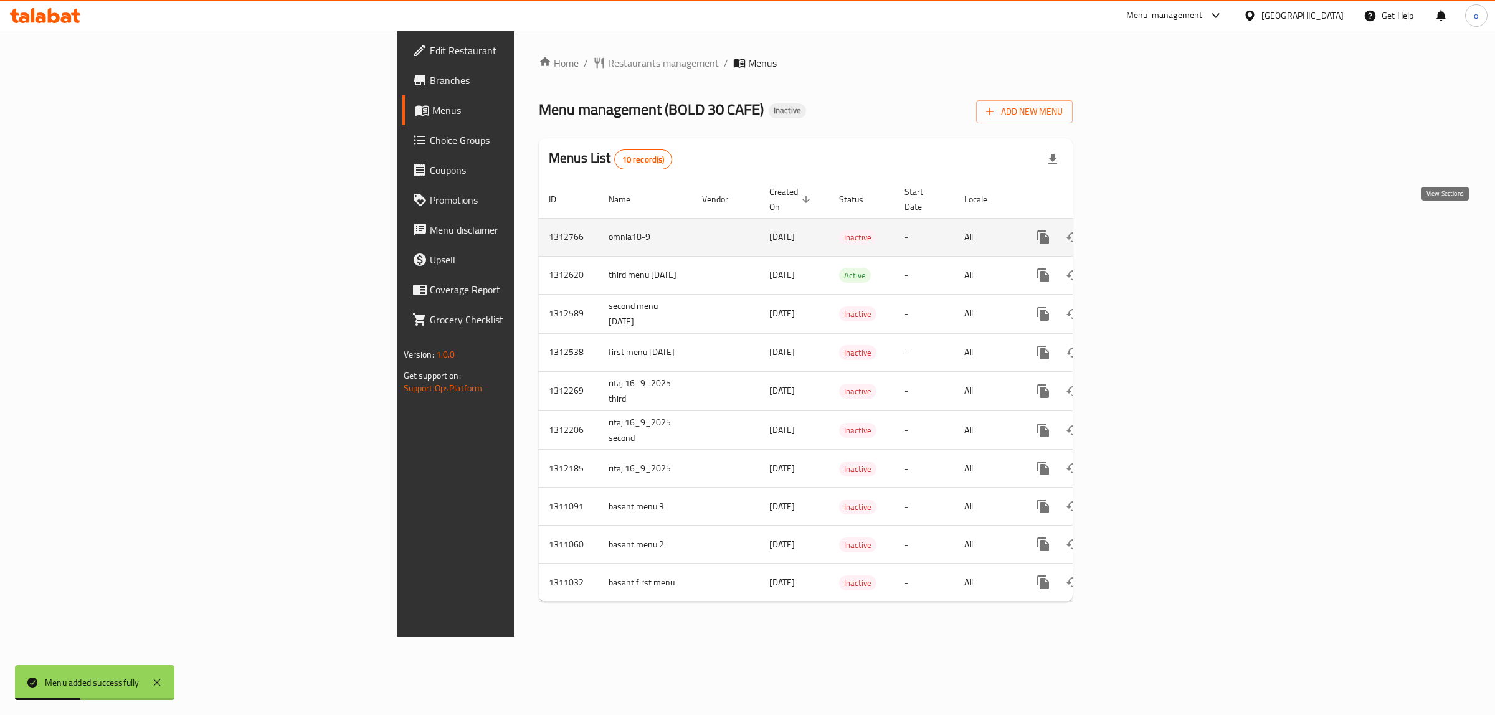
click at [1139, 232] on icon "enhanced table" at bounding box center [1133, 237] width 11 height 11
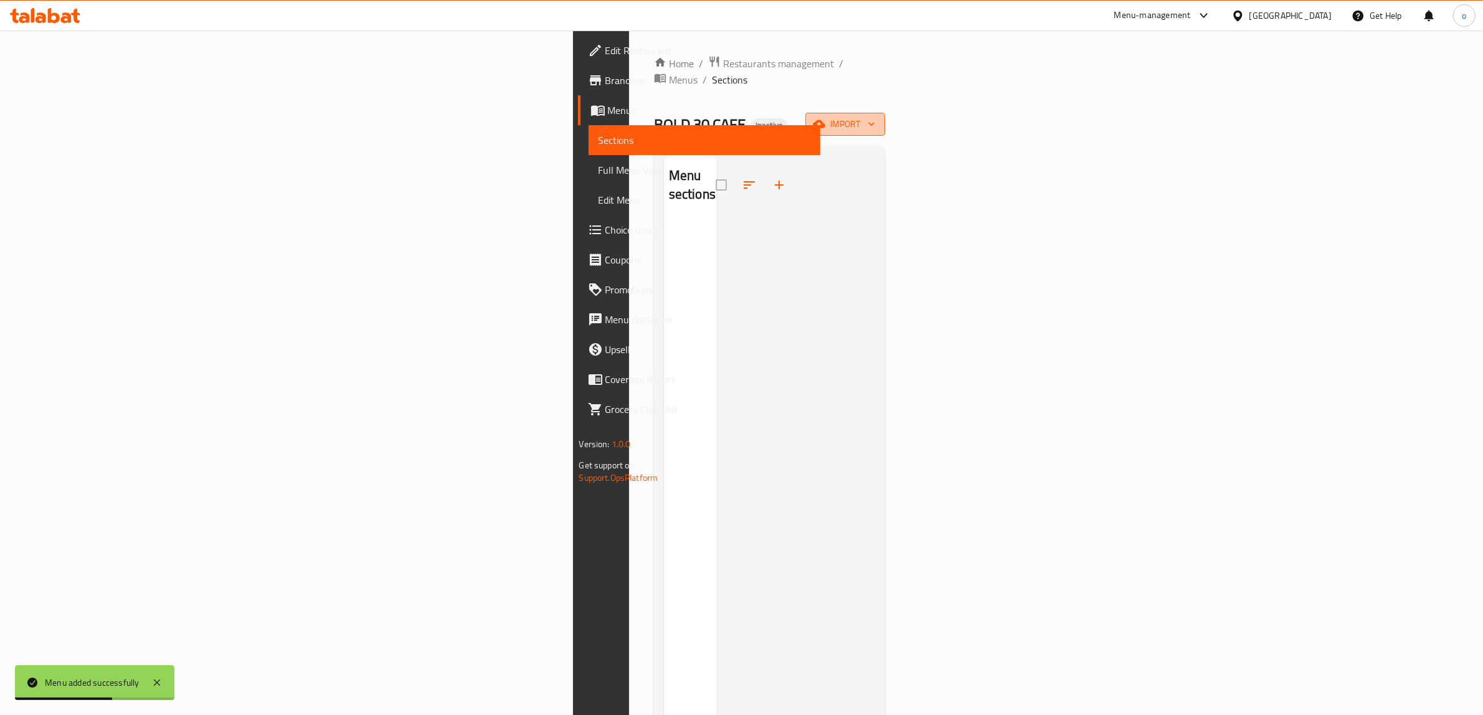
click at [875, 116] on span "import" at bounding box center [845, 124] width 60 height 16
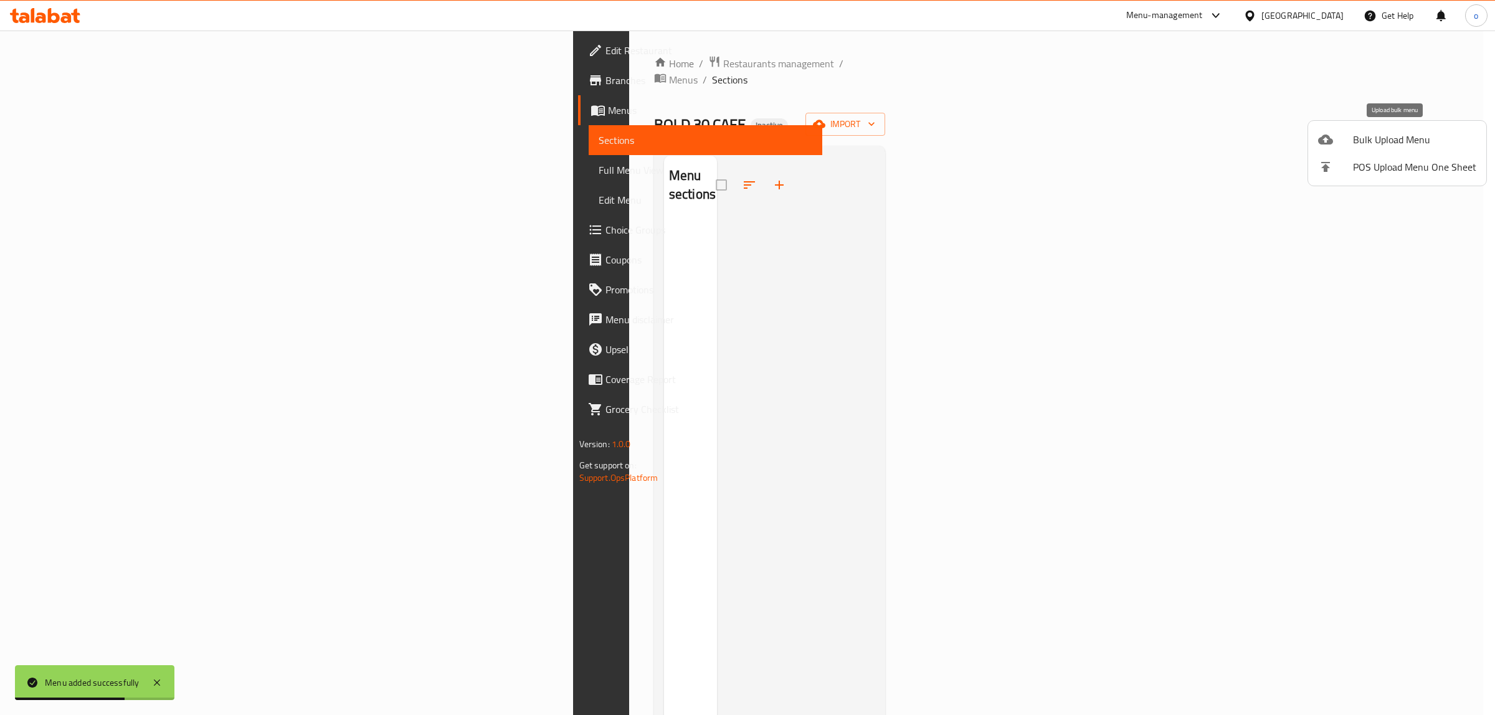
click at [1346, 142] on div at bounding box center [1335, 139] width 35 height 15
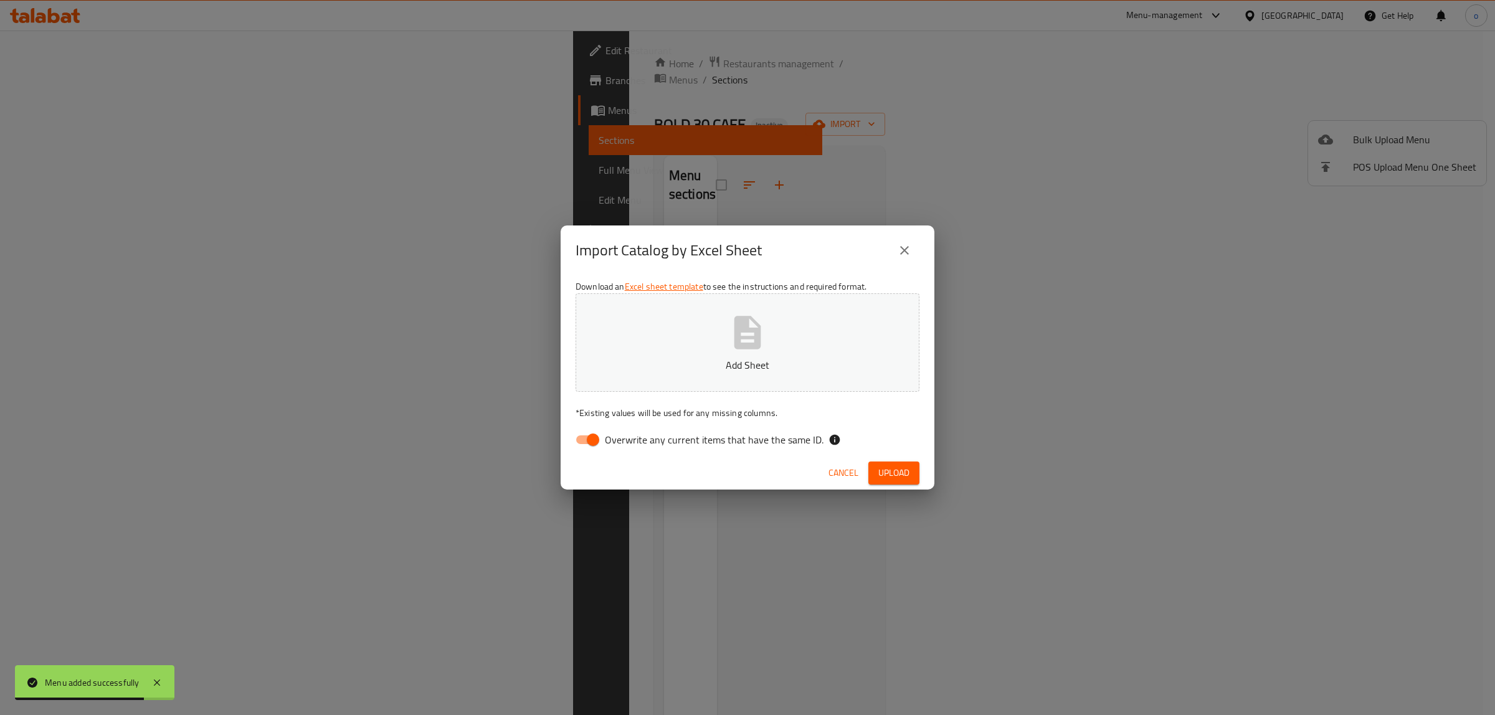
click at [590, 435] on input "Overwrite any current items that have the same ID." at bounding box center [593, 440] width 71 height 24
checkbox input "false"
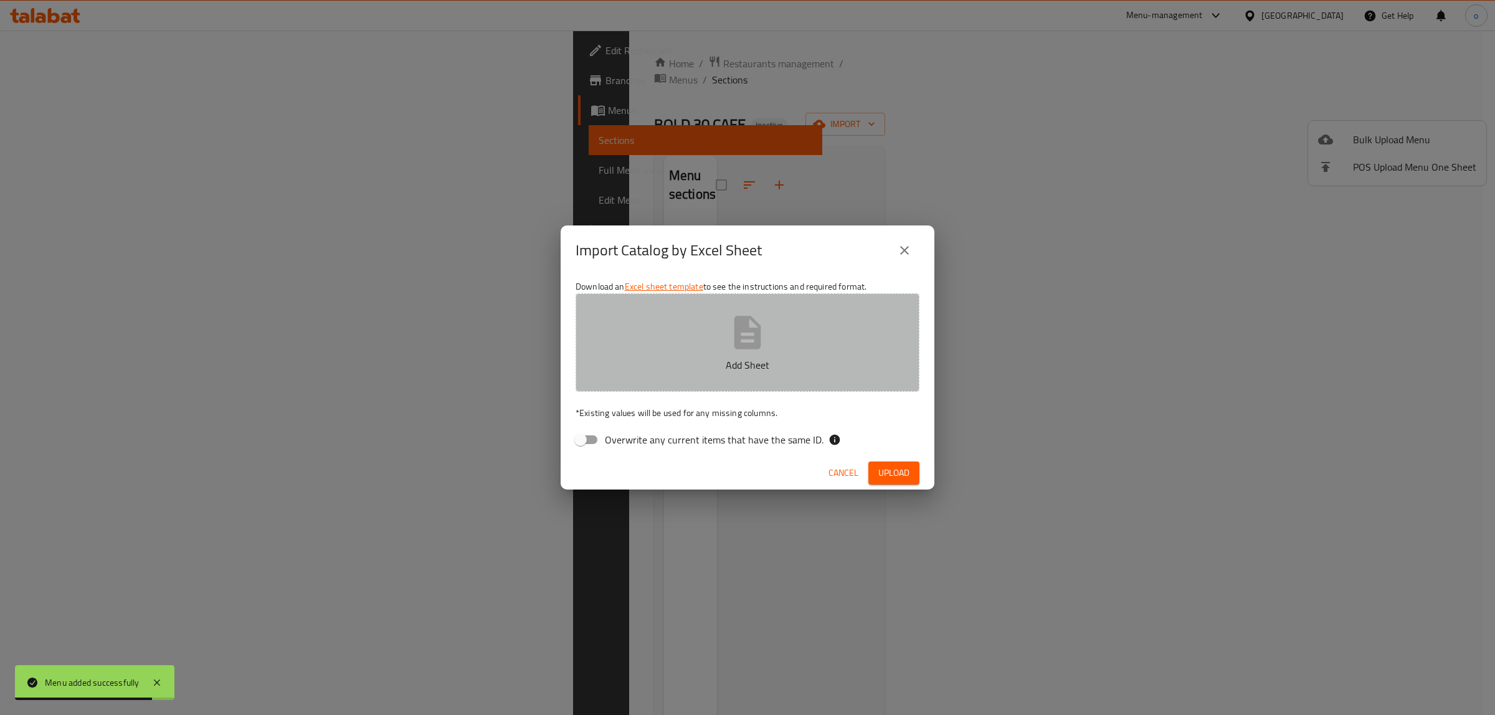
click at [751, 344] on icon "button" at bounding box center [747, 332] width 27 height 33
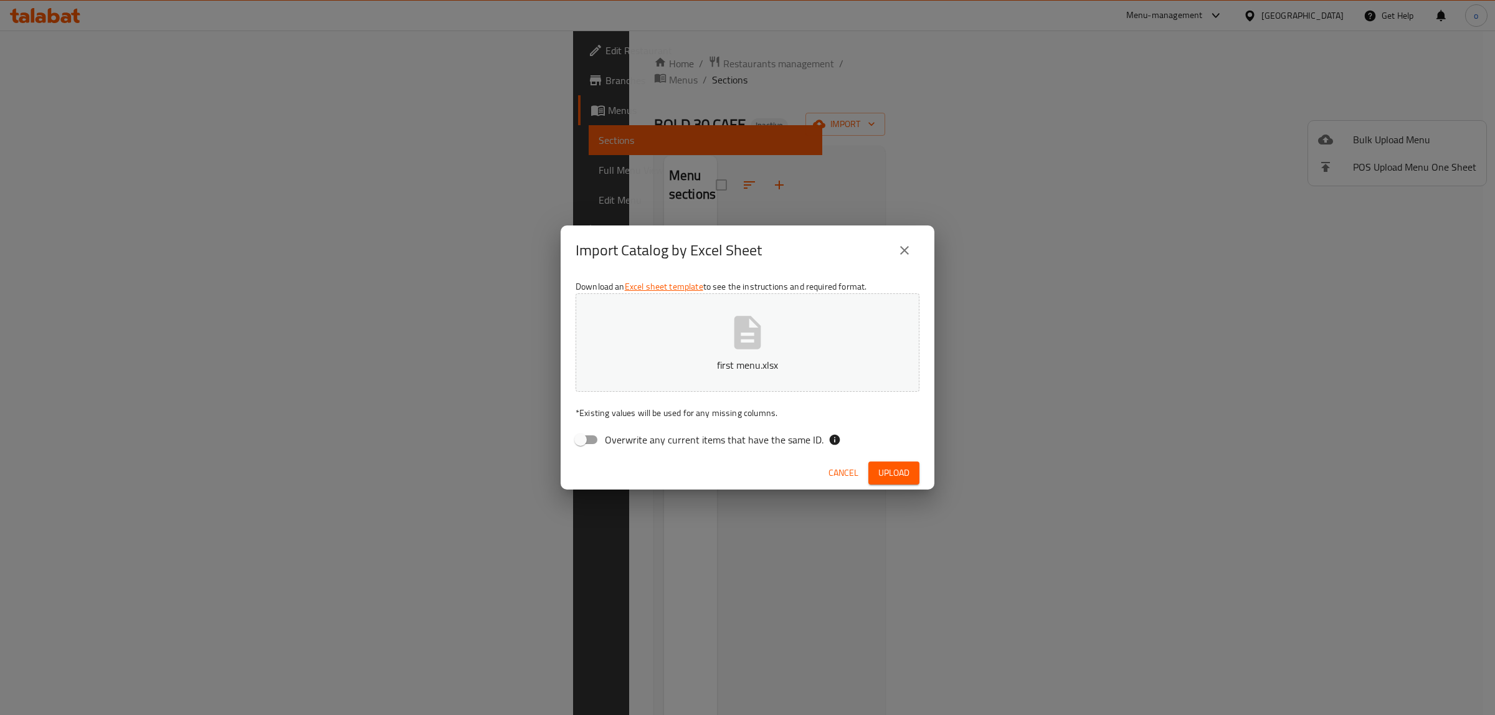
click at [878, 480] on span "Upload" at bounding box center [893, 473] width 31 height 16
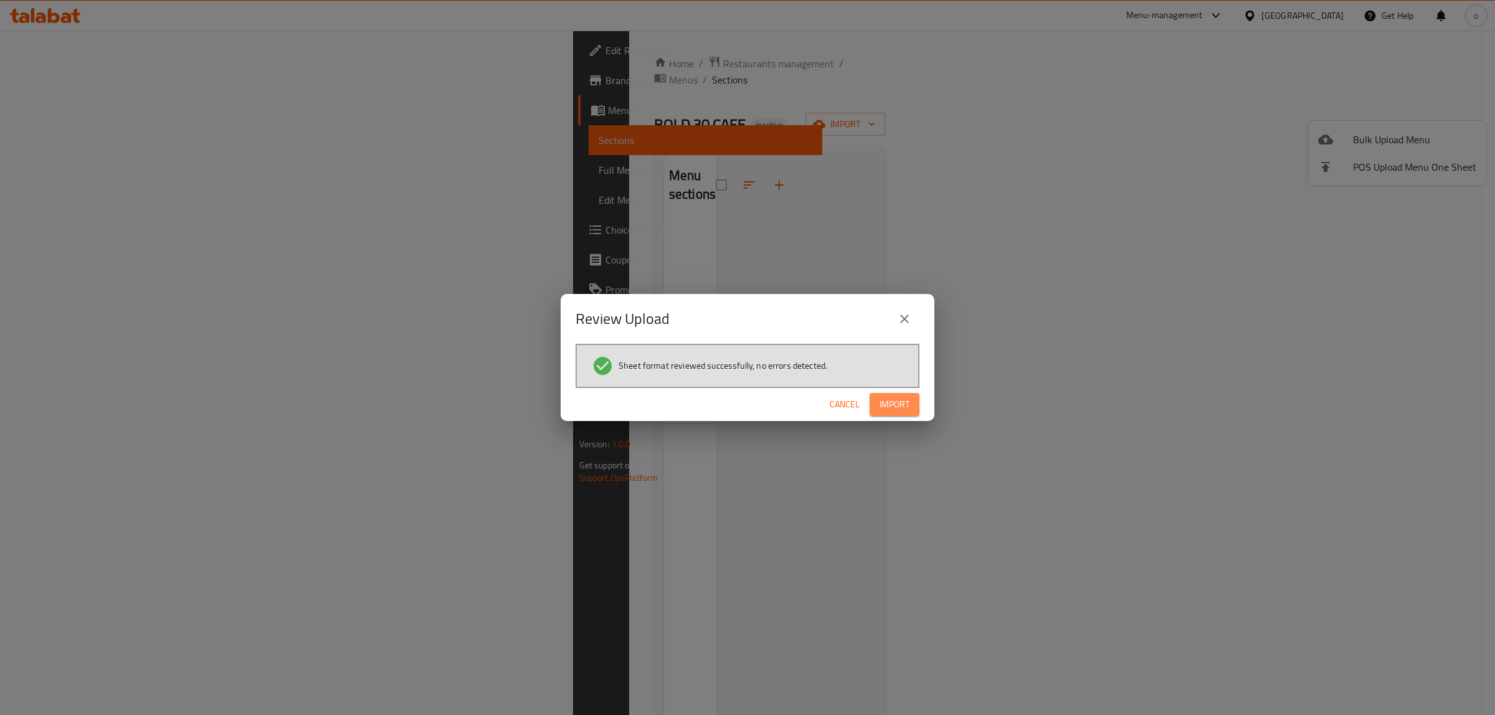
click at [876, 413] on button "Import" at bounding box center [895, 404] width 50 height 23
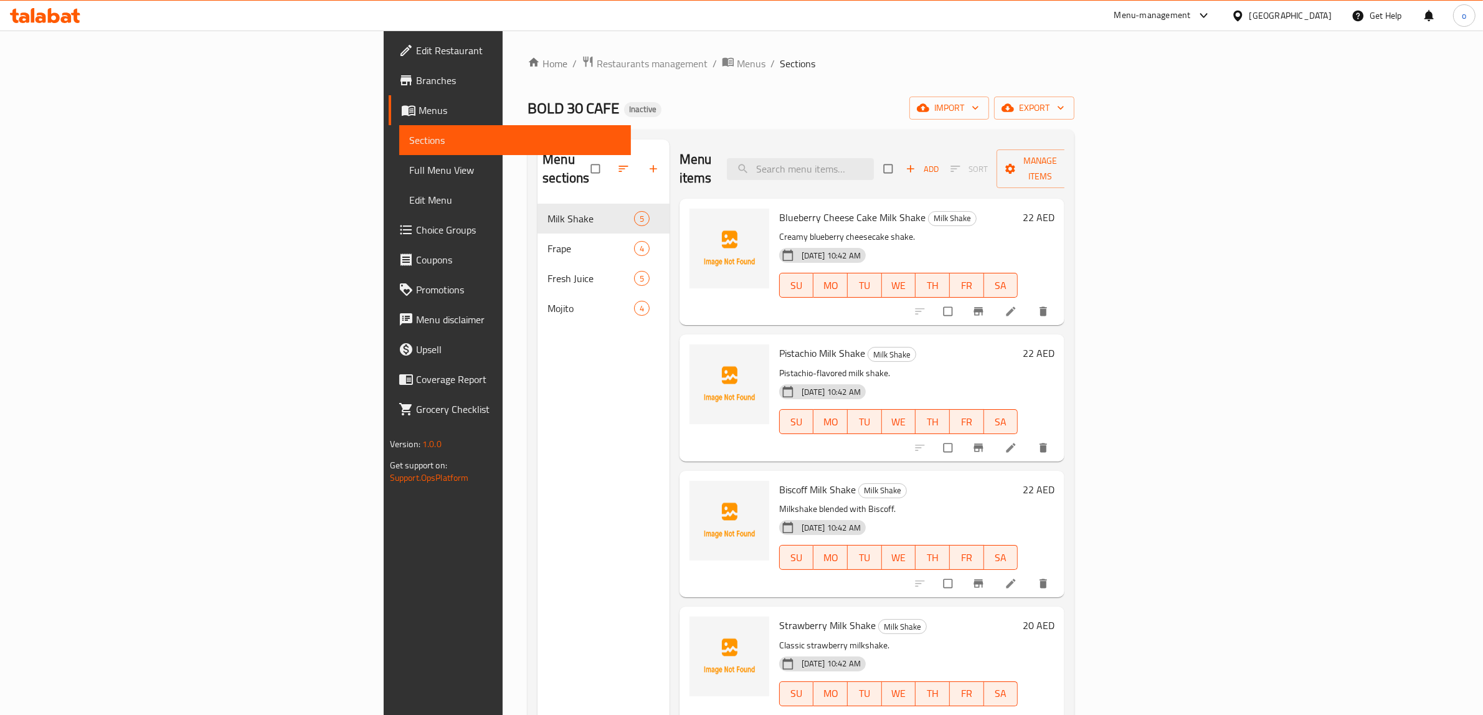
click at [419, 108] on span "Menus" at bounding box center [520, 110] width 203 height 15
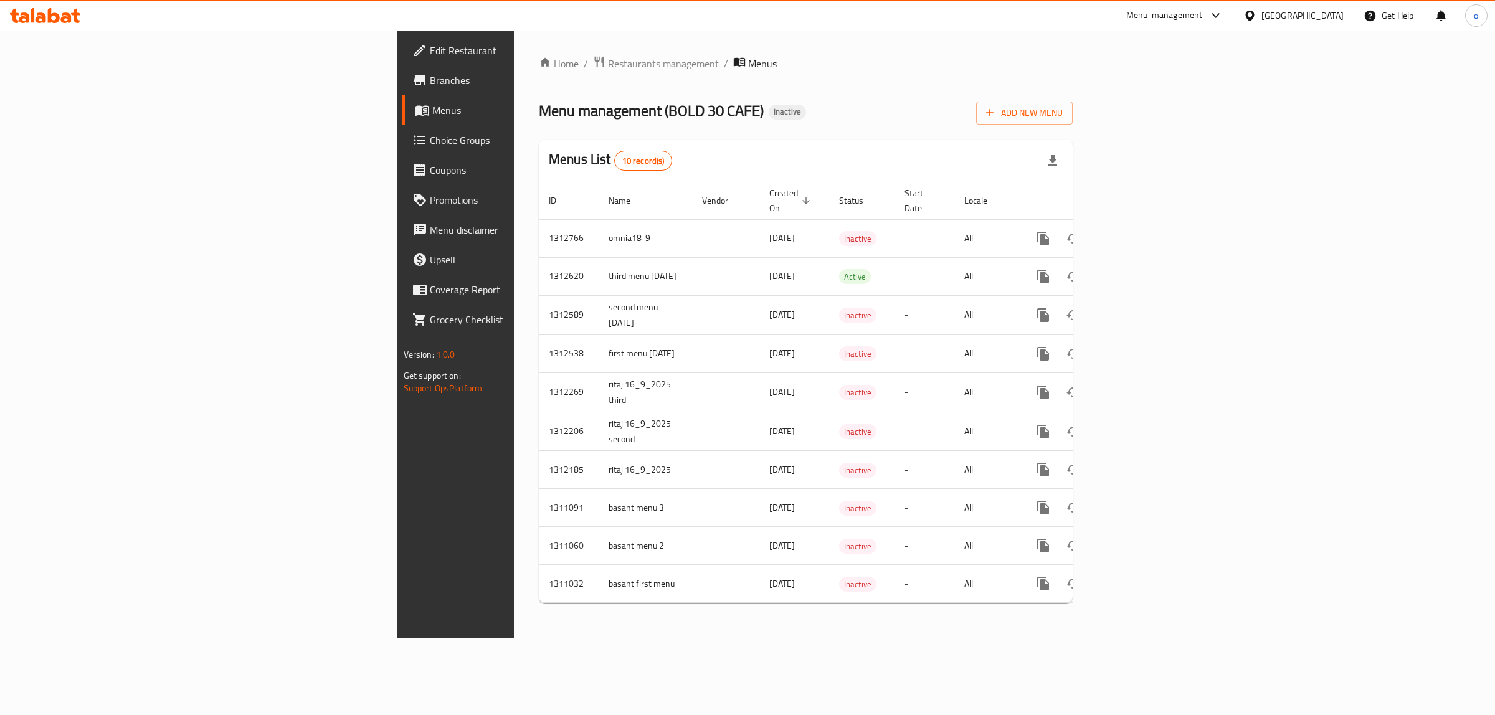
click at [402, 120] on link "Menus" at bounding box center [524, 110] width 245 height 30
click at [1141, 231] on icon "enhanced table" at bounding box center [1133, 238] width 15 height 15
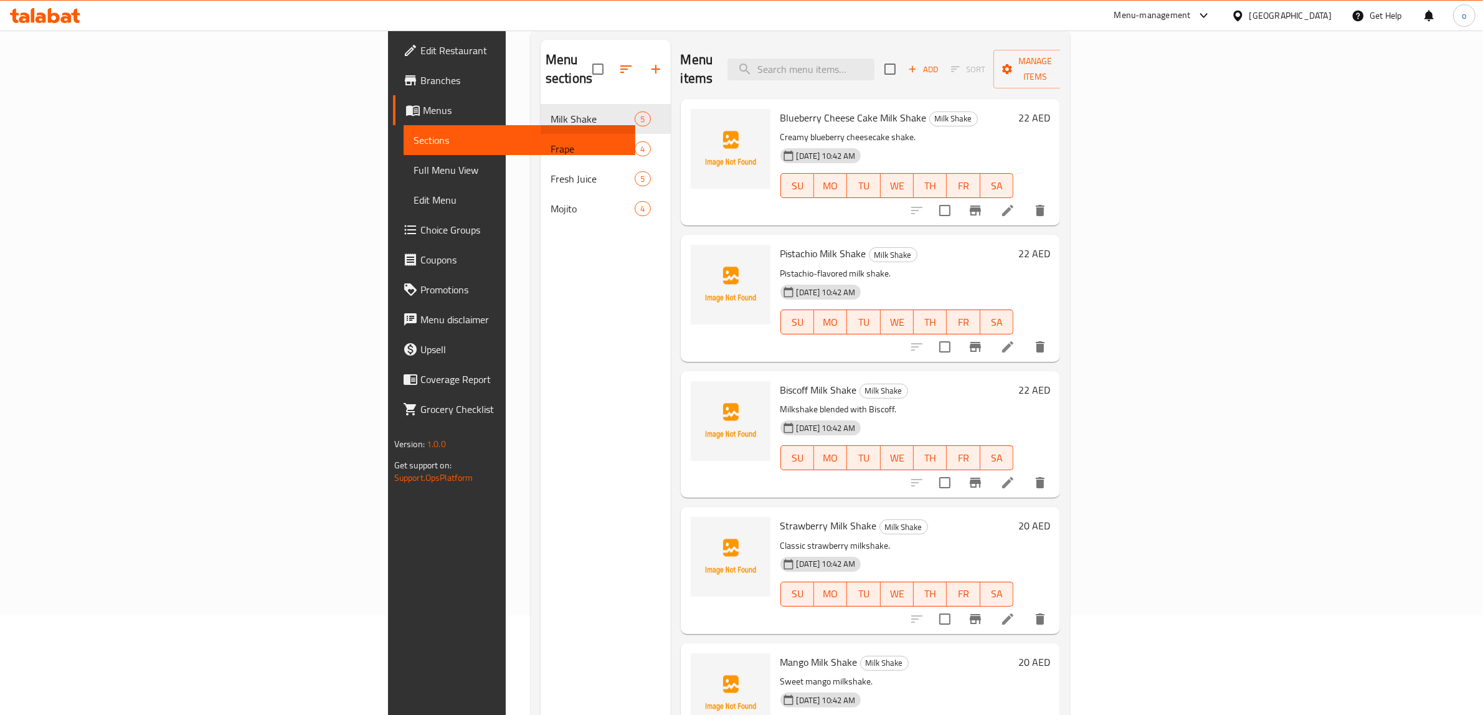
scroll to position [175, 0]
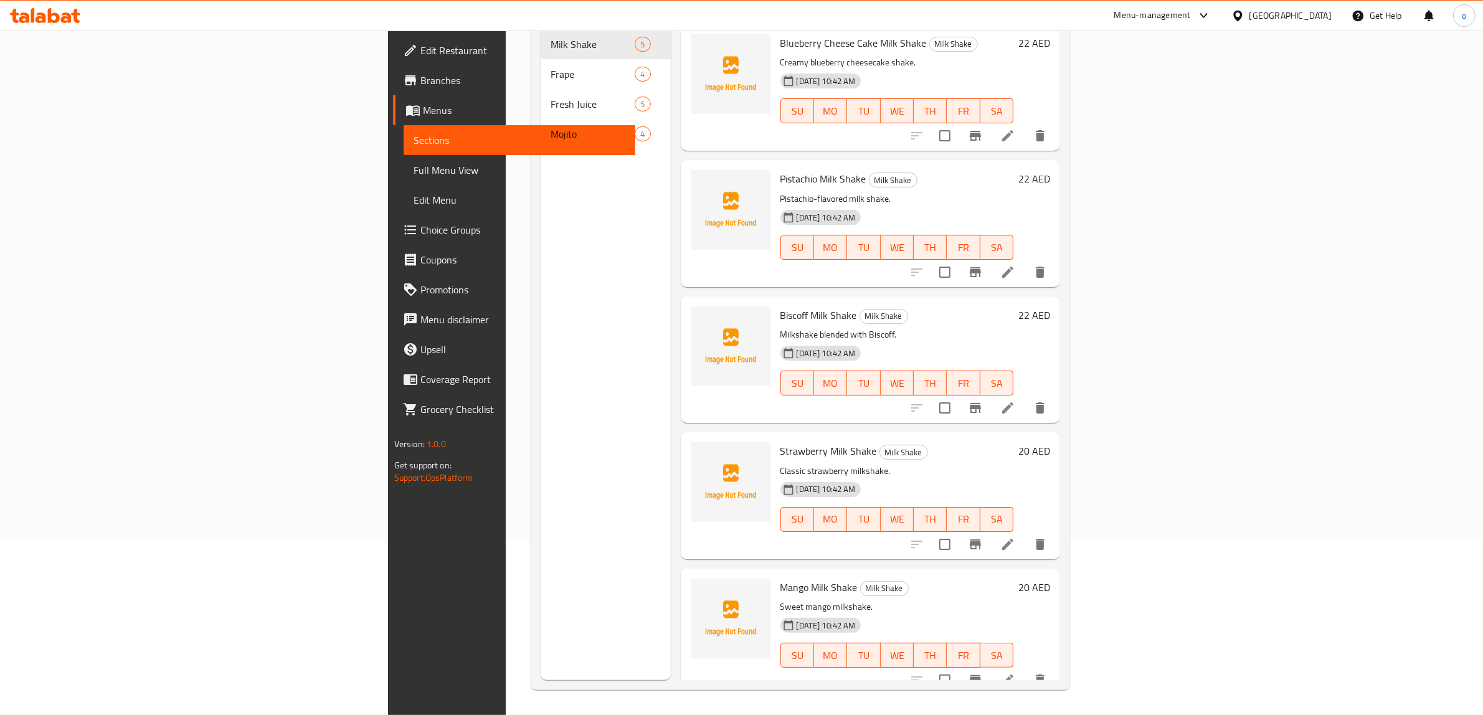
click at [414, 163] on span "Full Menu View" at bounding box center [520, 170] width 212 height 15
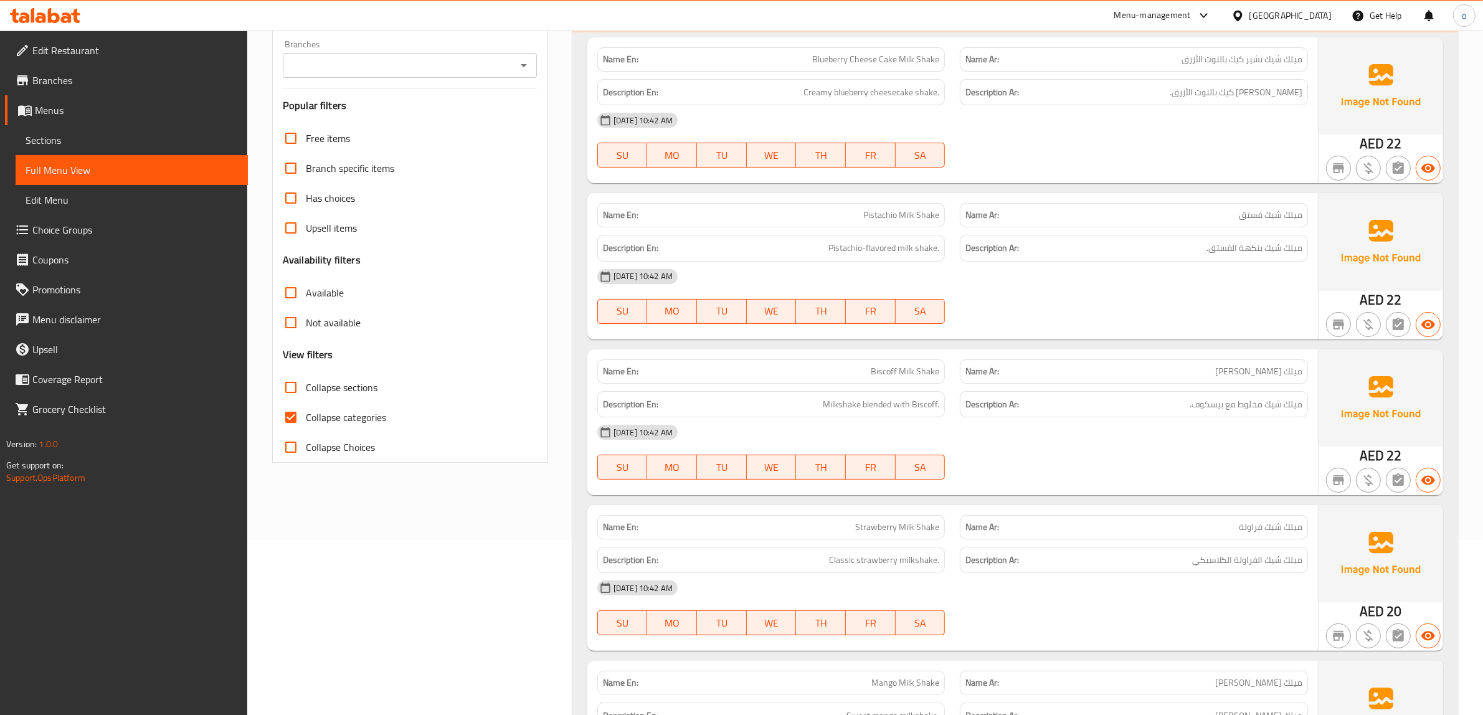
click at [346, 416] on span "Collapse categories" at bounding box center [346, 417] width 80 height 15
click at [306, 416] on input "Collapse categories" at bounding box center [291, 417] width 30 height 30
checkbox input "false"
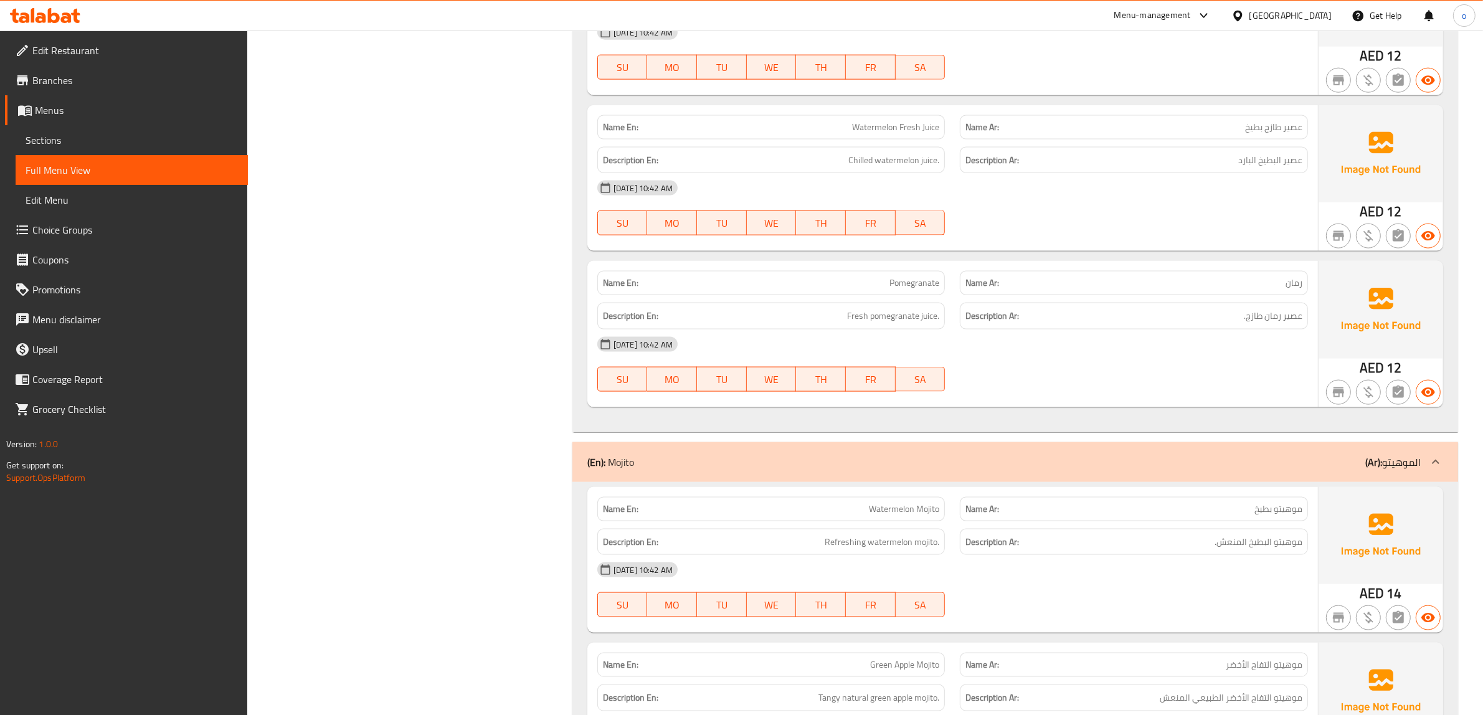
scroll to position [2087, 0]
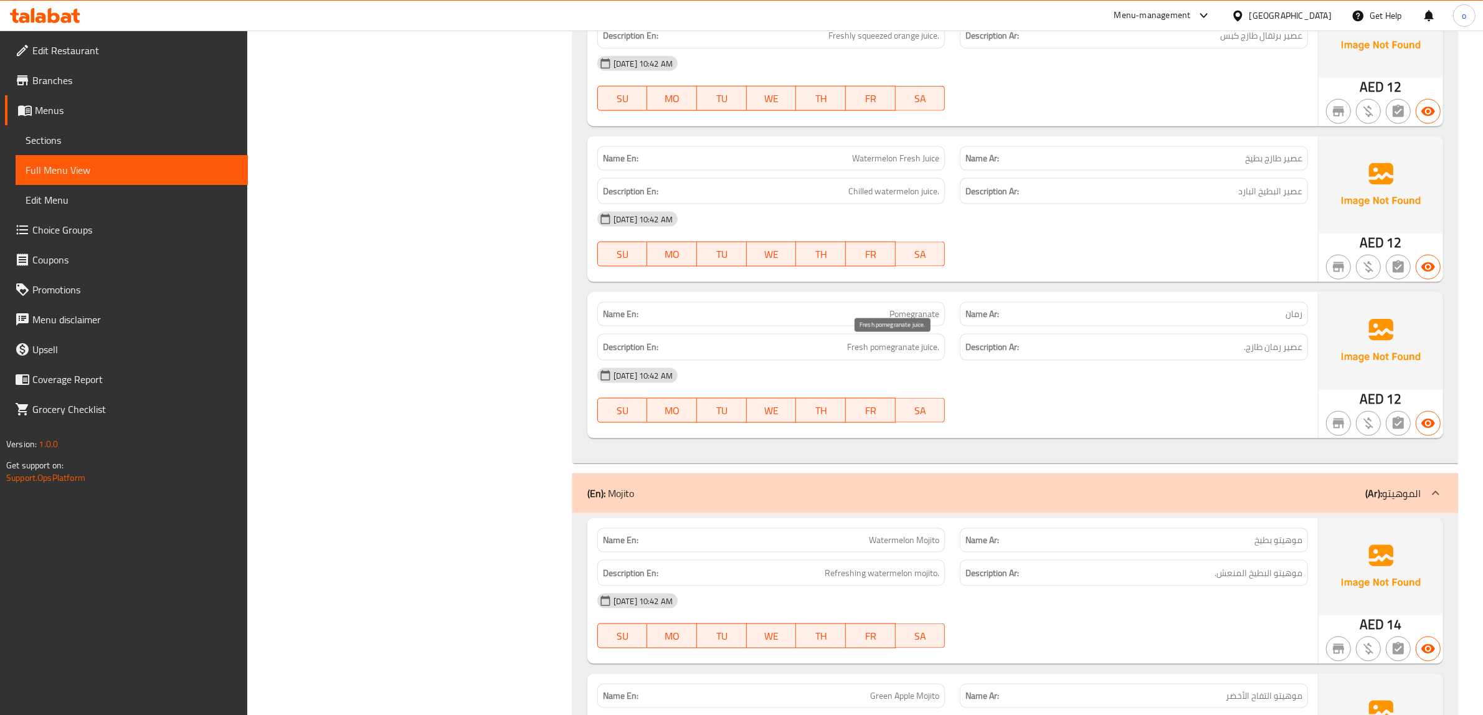
click at [868, 352] on span "Fresh pomegranate juice." at bounding box center [893, 348] width 92 height 16
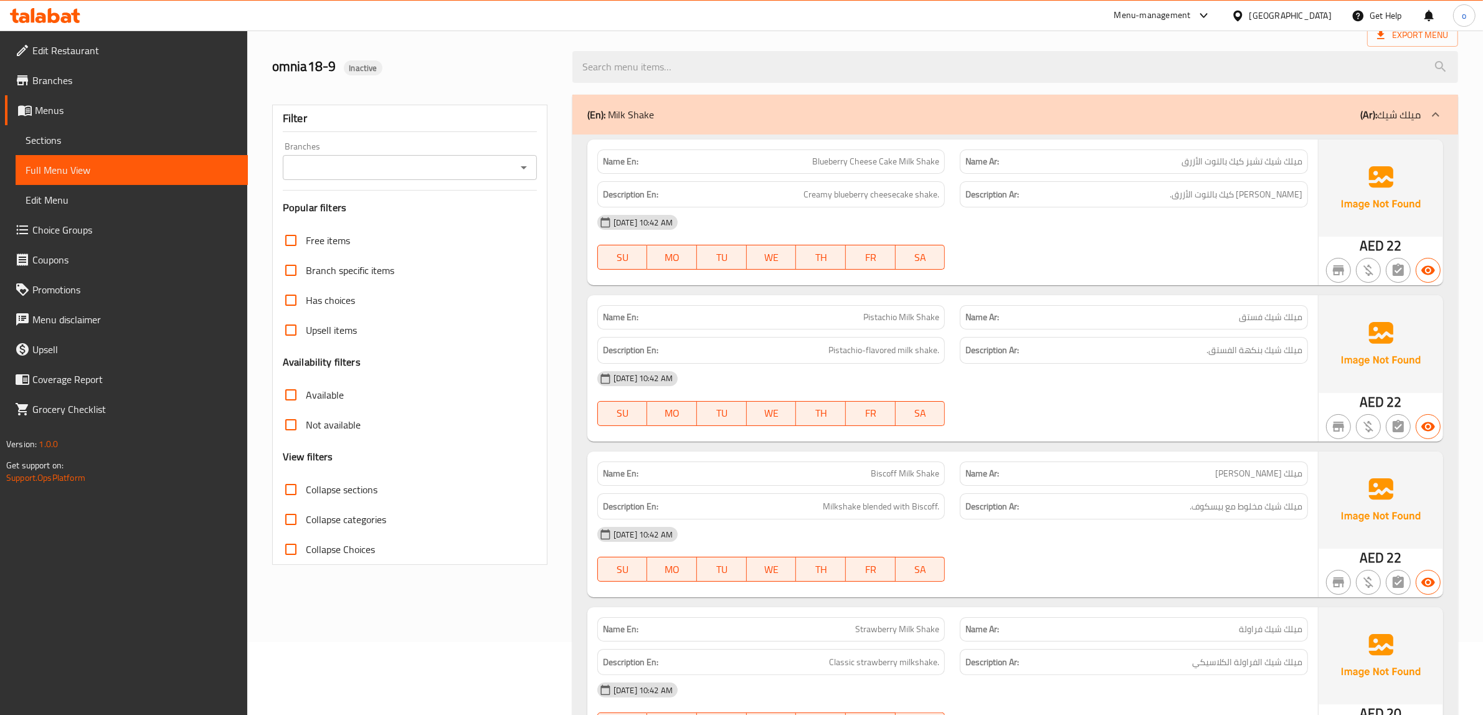
scroll to position [0, 0]
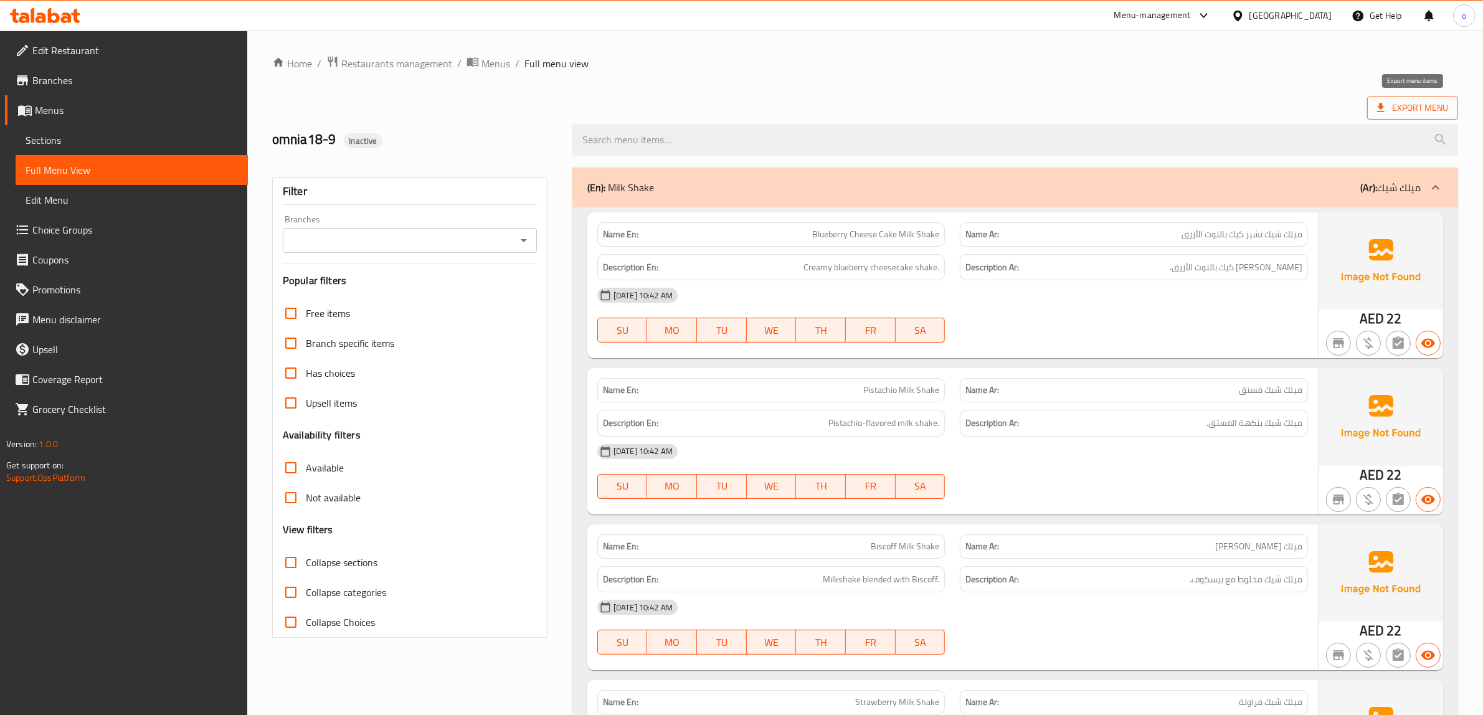
click at [1412, 103] on span "Export Menu" at bounding box center [1412, 108] width 71 height 16
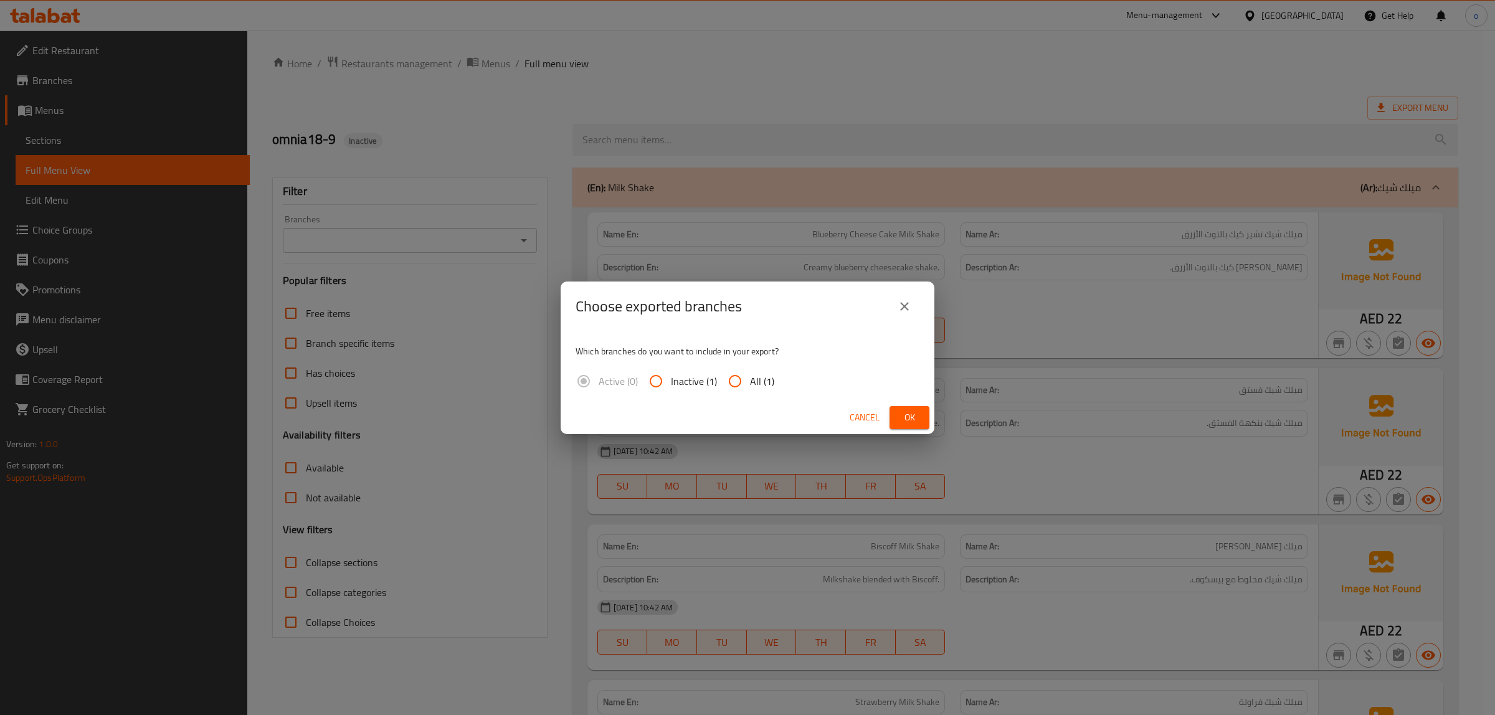
click at [748, 381] on input "All (1)" at bounding box center [735, 381] width 30 height 30
radio input "true"
click at [900, 413] on span "Ok" at bounding box center [910, 418] width 20 height 16
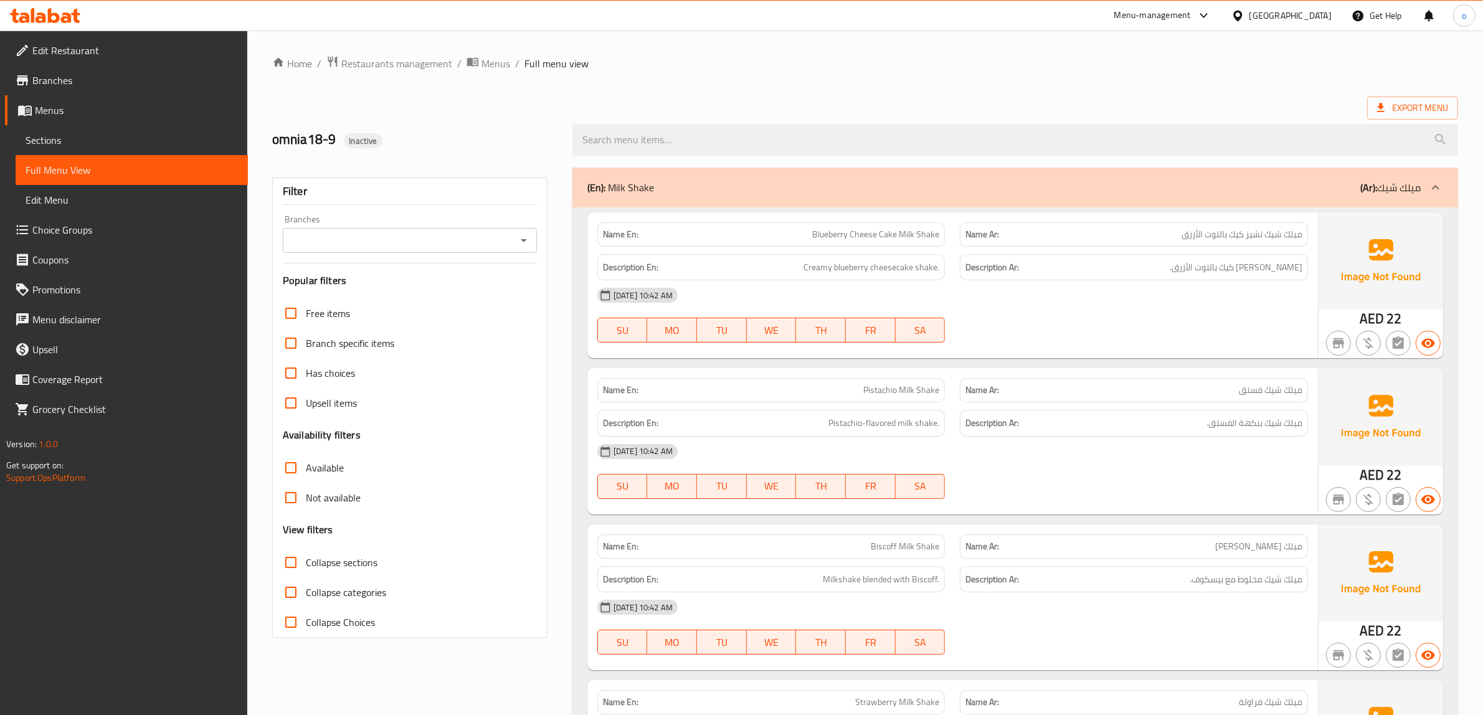
click at [920, 531] on div "Name En: Biscoff Milk Shake" at bounding box center [771, 546] width 363 height 39
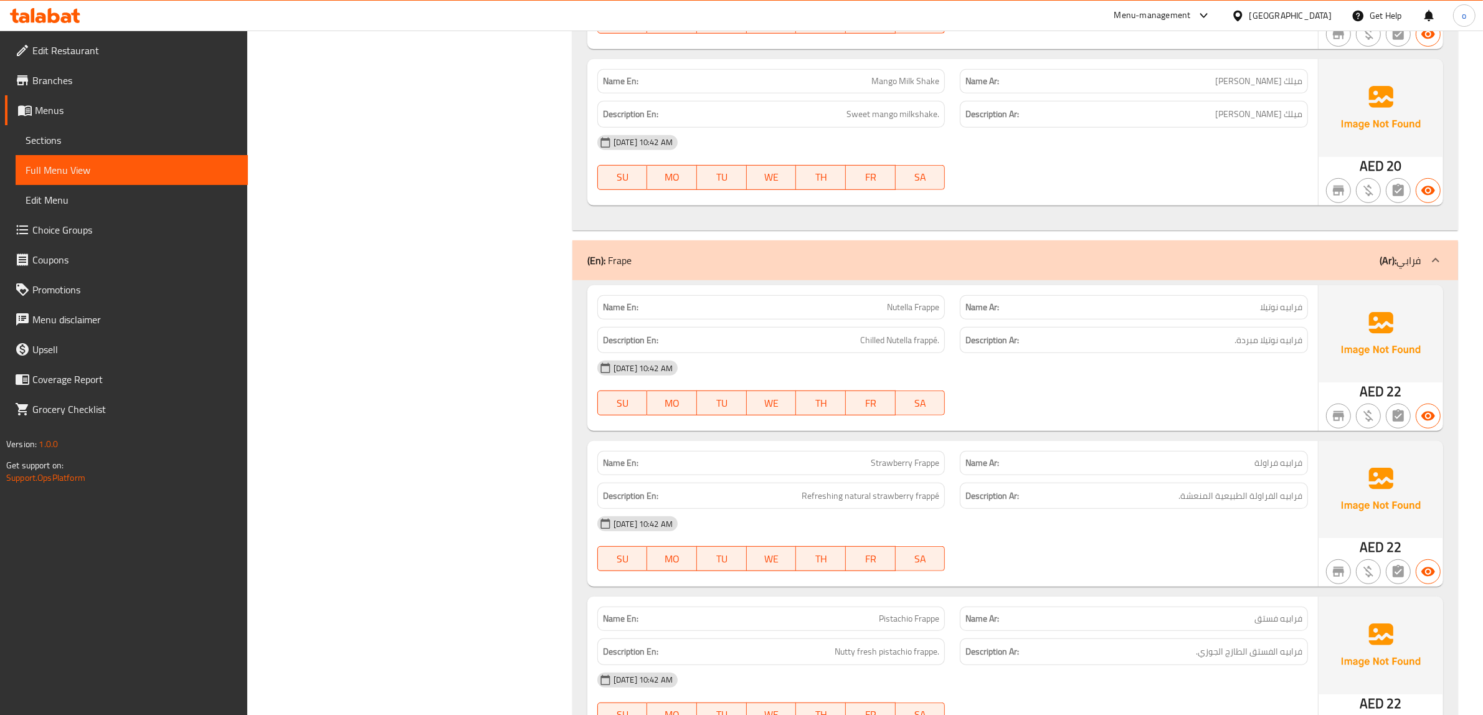
scroll to position [779, 0]
click at [67, 176] on span "Full Menu View" at bounding box center [132, 170] width 212 height 15
drag, startPoint x: 67, startPoint y: 176, endPoint x: 69, endPoint y: 190, distance: 13.8
click at [69, 176] on span "Full Menu View" at bounding box center [132, 170] width 212 height 15
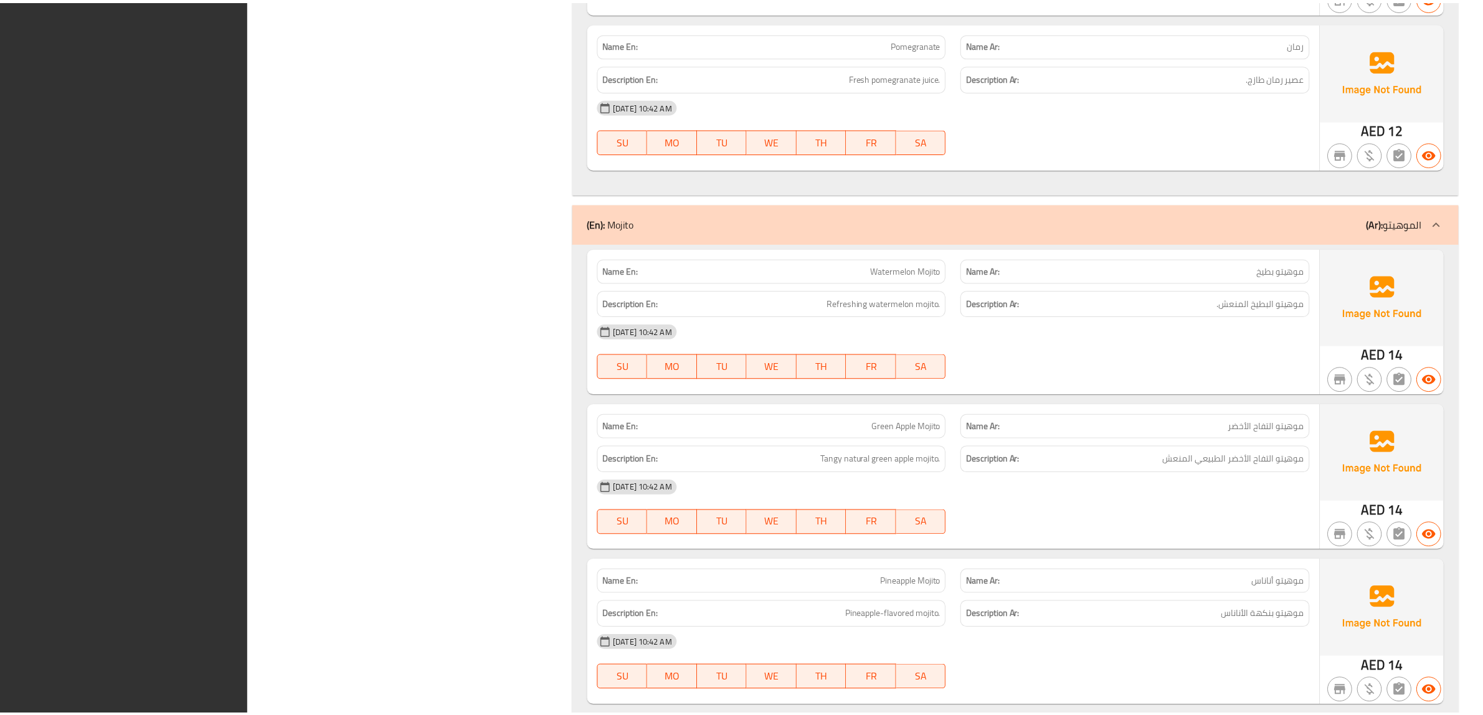
scroll to position [2554, 0]
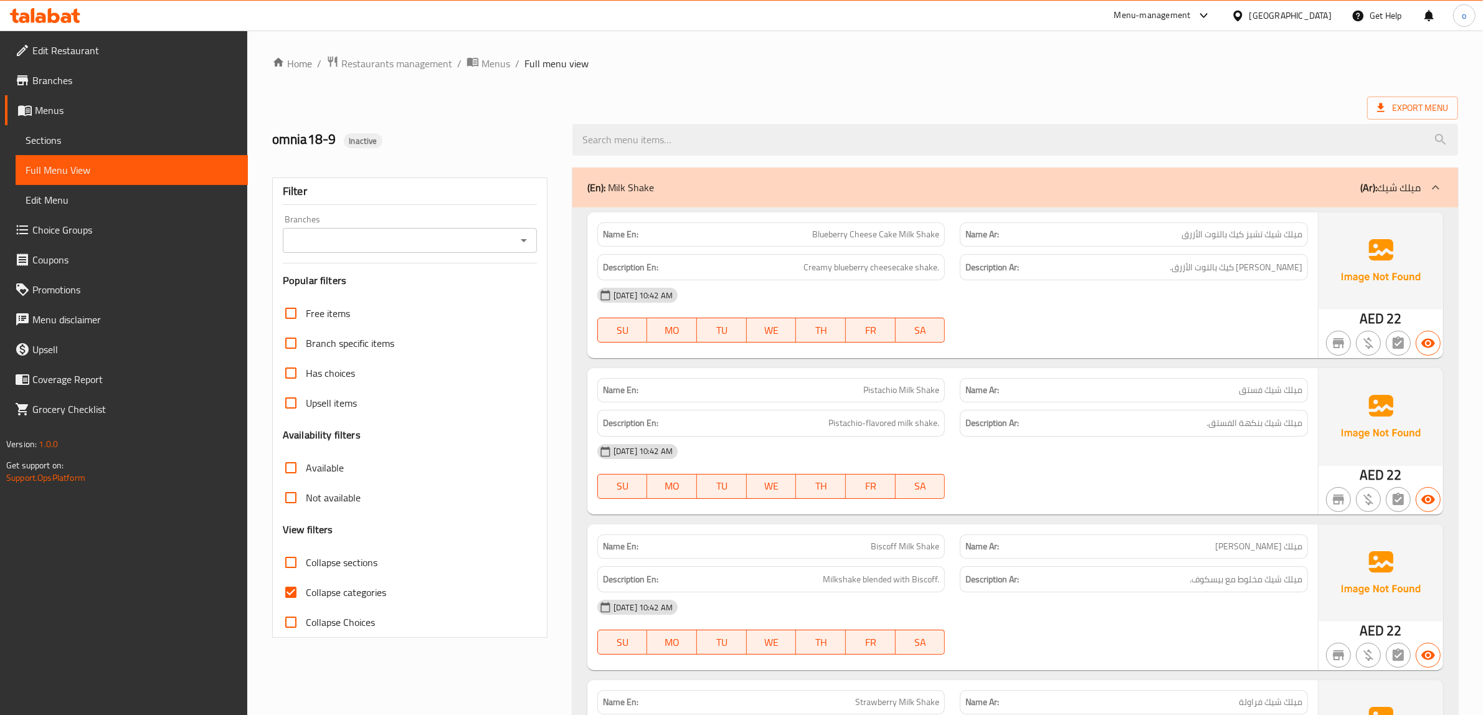
click at [48, 88] on span "Branches" at bounding box center [135, 80] width 206 height 15
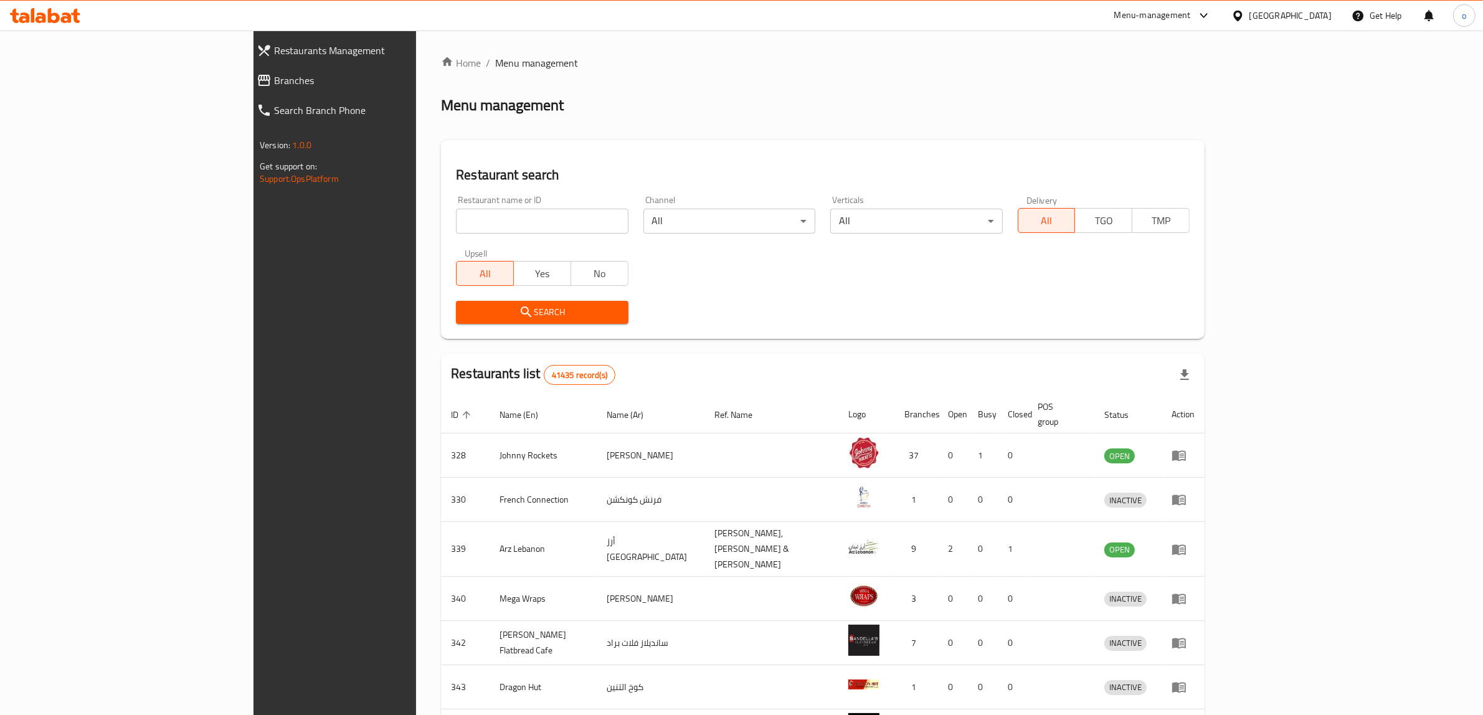
click at [456, 220] on input "search" at bounding box center [542, 221] width 172 height 25
paste input "21437"
type input "21437"
click button "Search" at bounding box center [542, 312] width 172 height 23
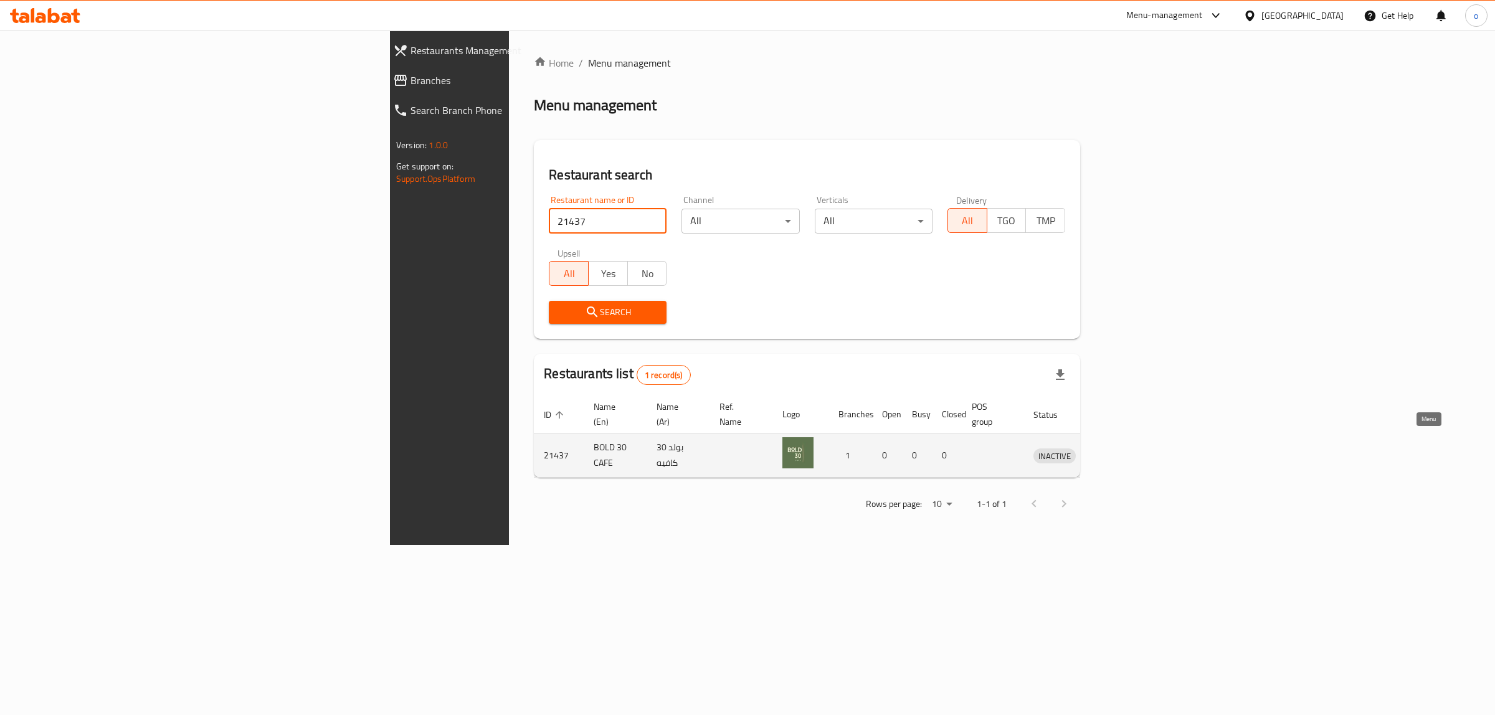
click at [1116, 448] on icon "enhanced table" at bounding box center [1108, 455] width 15 height 15
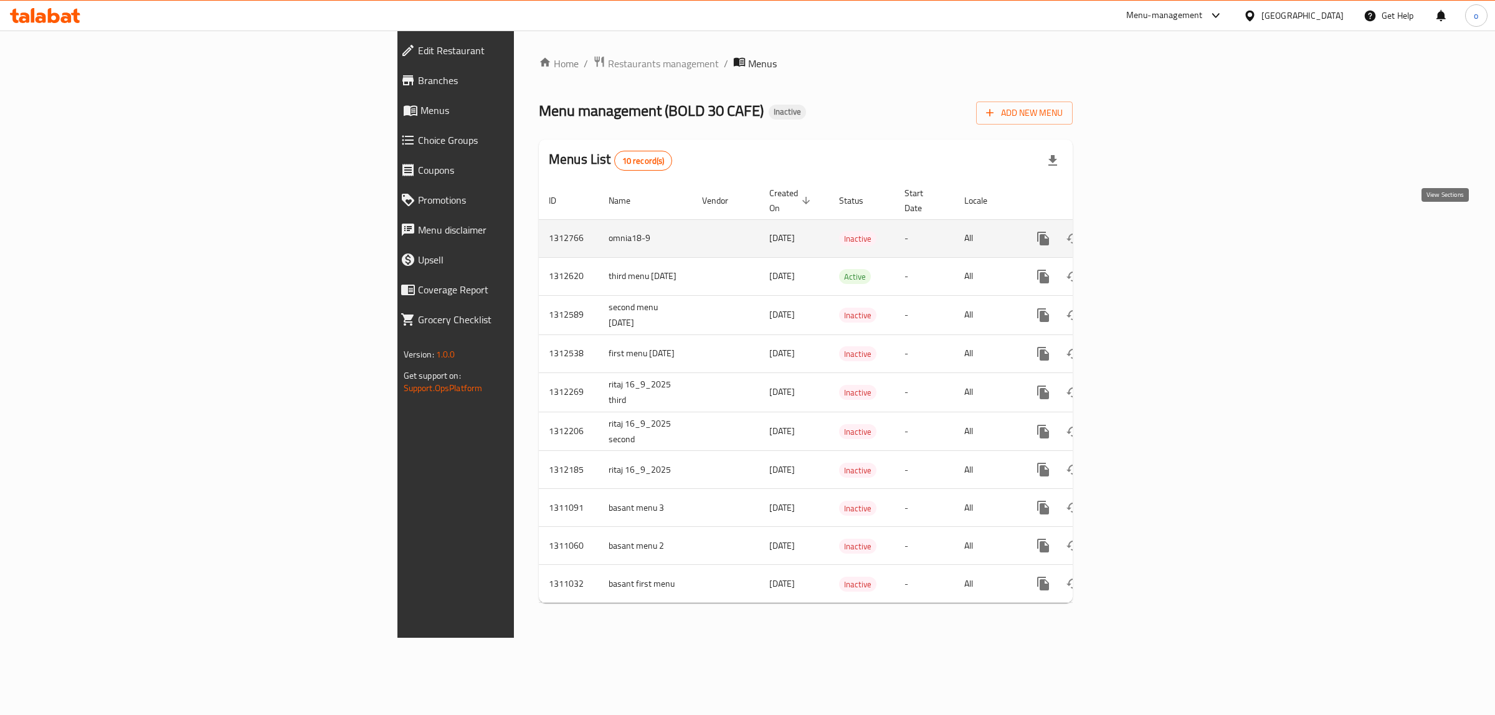
click at [1141, 231] on icon "enhanced table" at bounding box center [1133, 238] width 15 height 15
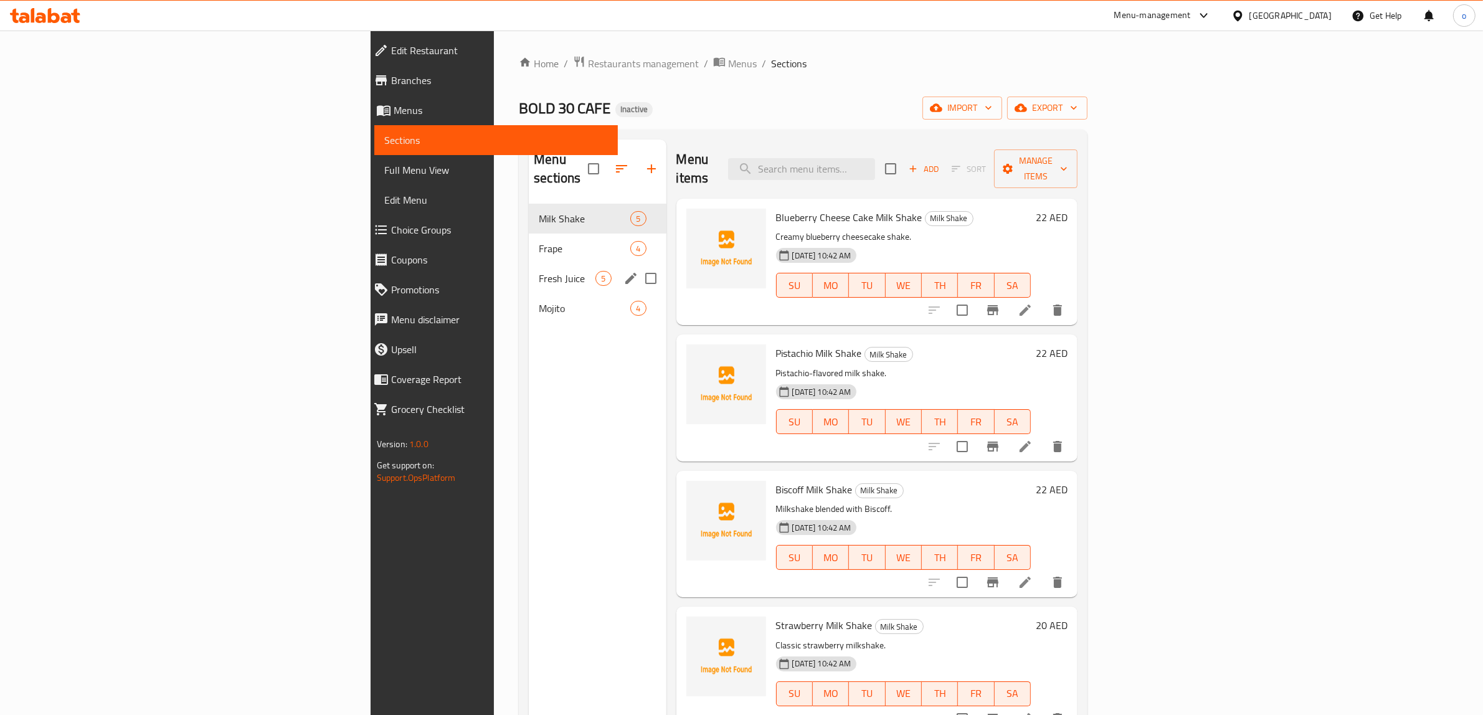
click at [539, 271] on span "Fresh Juice" at bounding box center [567, 278] width 57 height 15
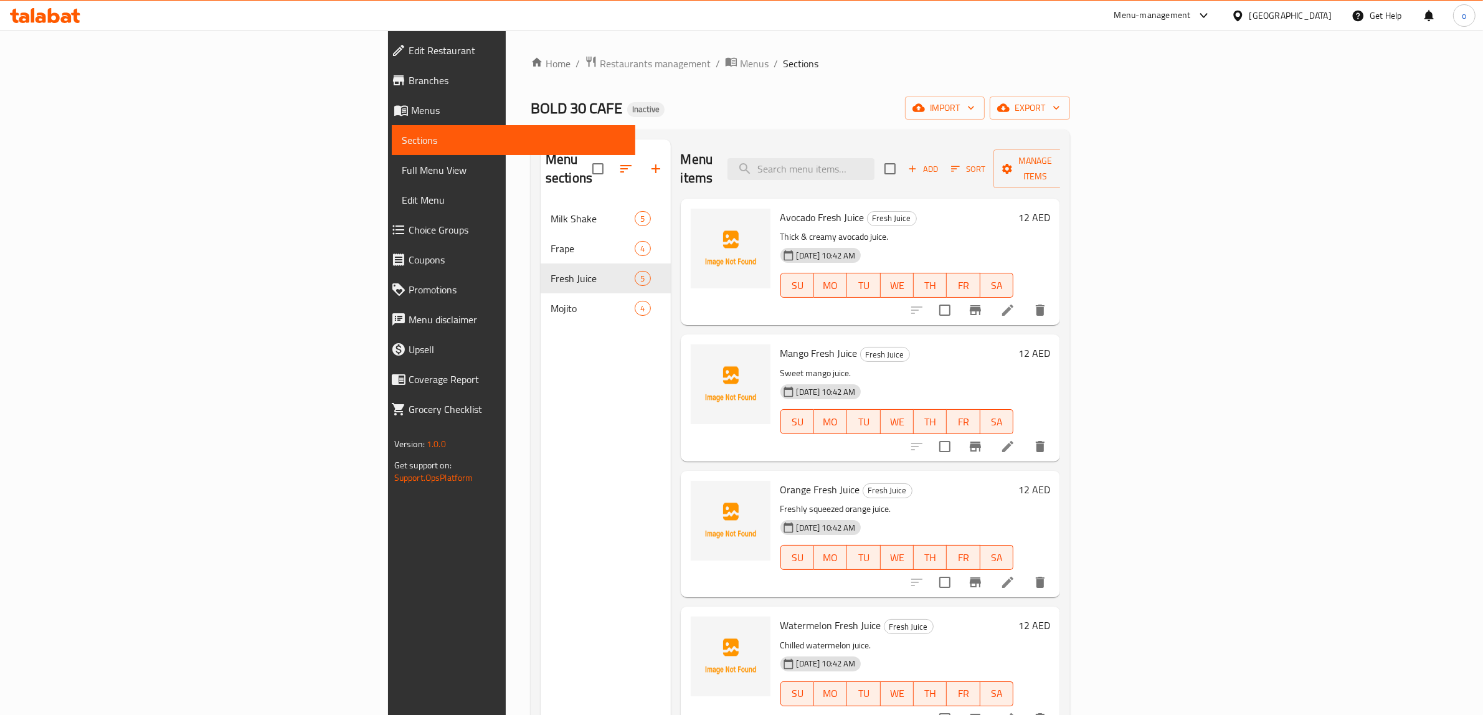
click at [781, 208] on span "Avocado Fresh Juice" at bounding box center [823, 217] width 84 height 19
click at [781, 344] on span "Mango Fresh Juice" at bounding box center [819, 353] width 77 height 19
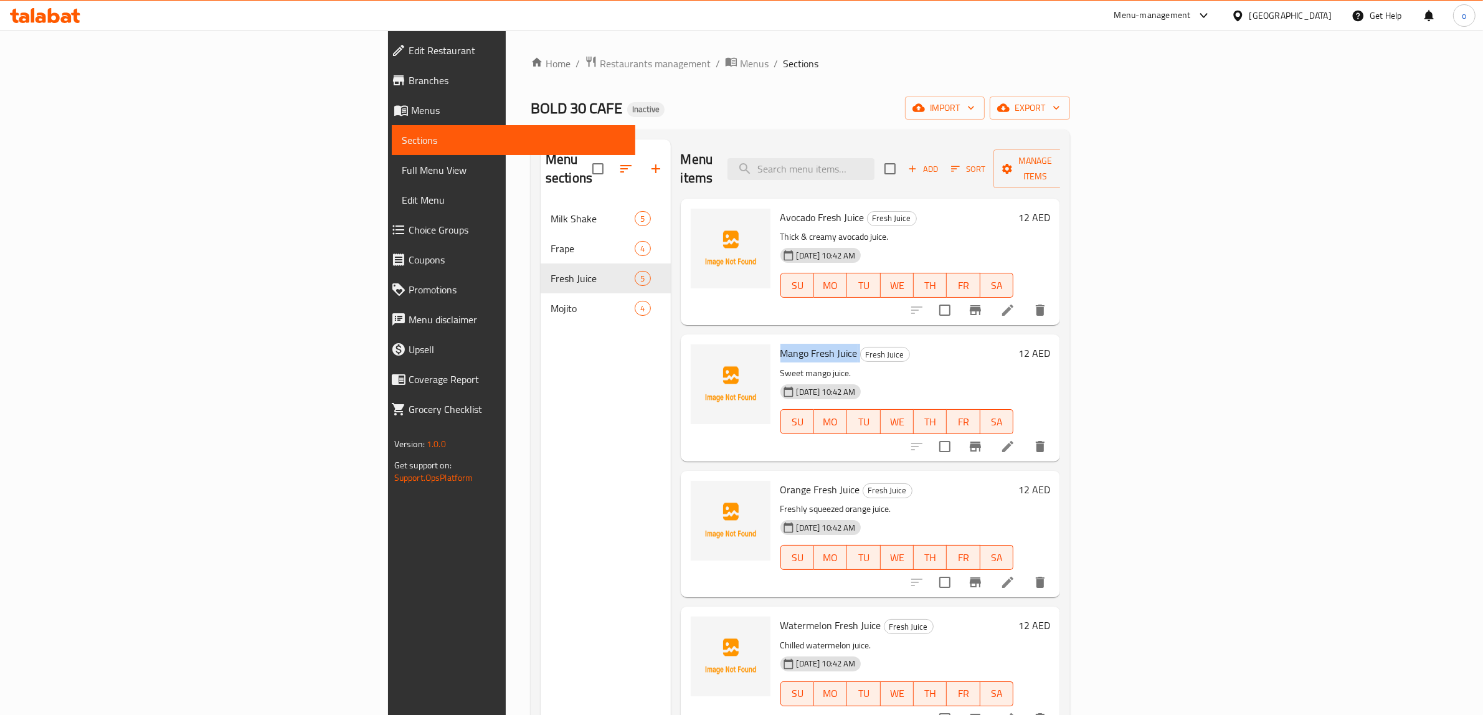
click at [781, 344] on span "Mango Fresh Juice" at bounding box center [819, 353] width 77 height 19
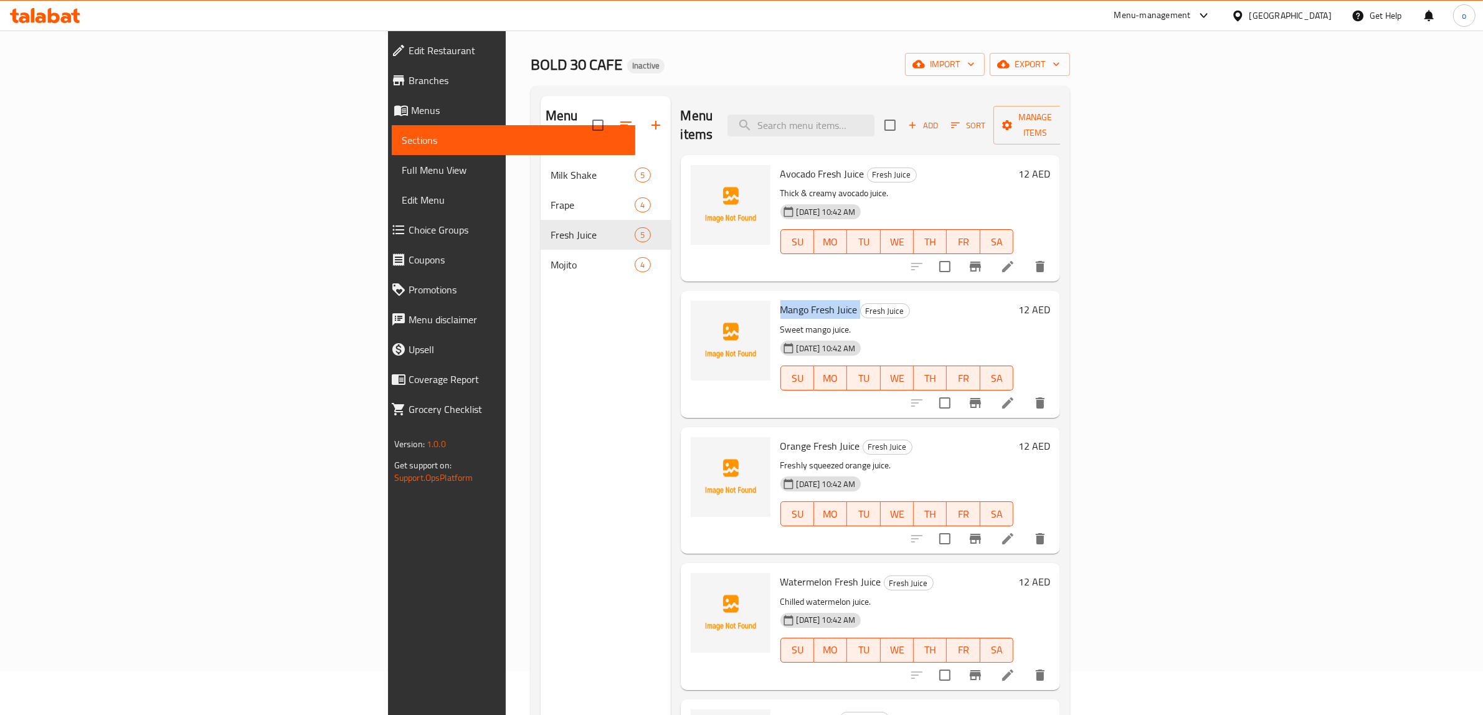
scroll to position [78, 0]
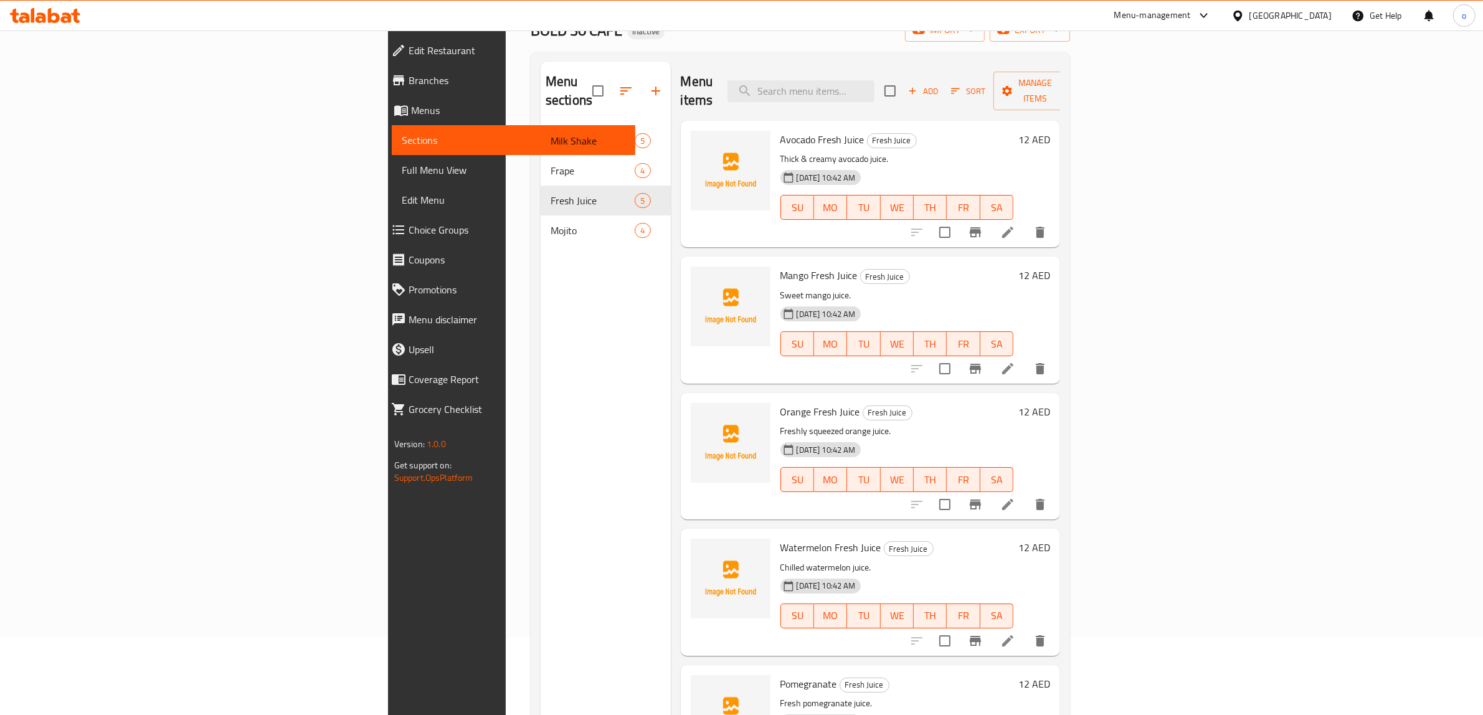
click at [781, 402] on span "Orange Fresh Juice" at bounding box center [821, 411] width 80 height 19
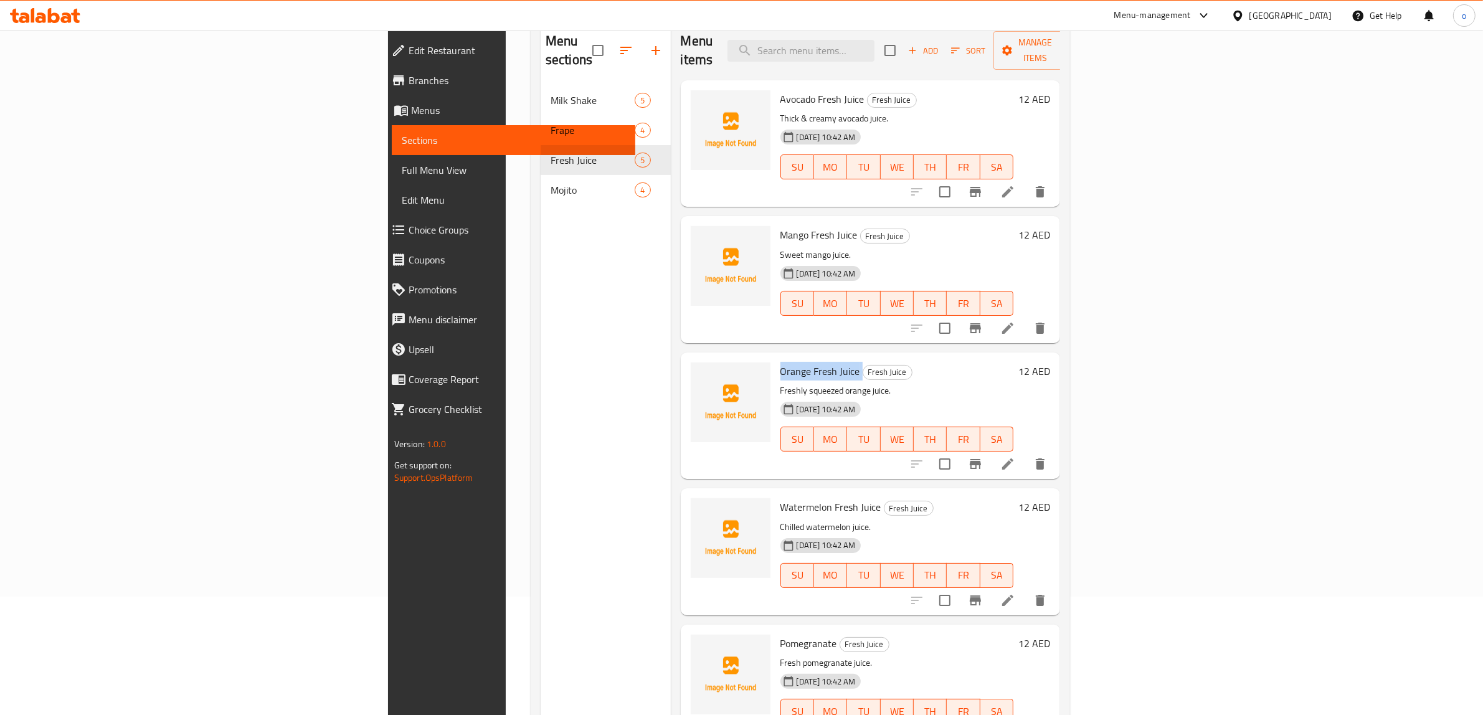
scroll to position [156, 0]
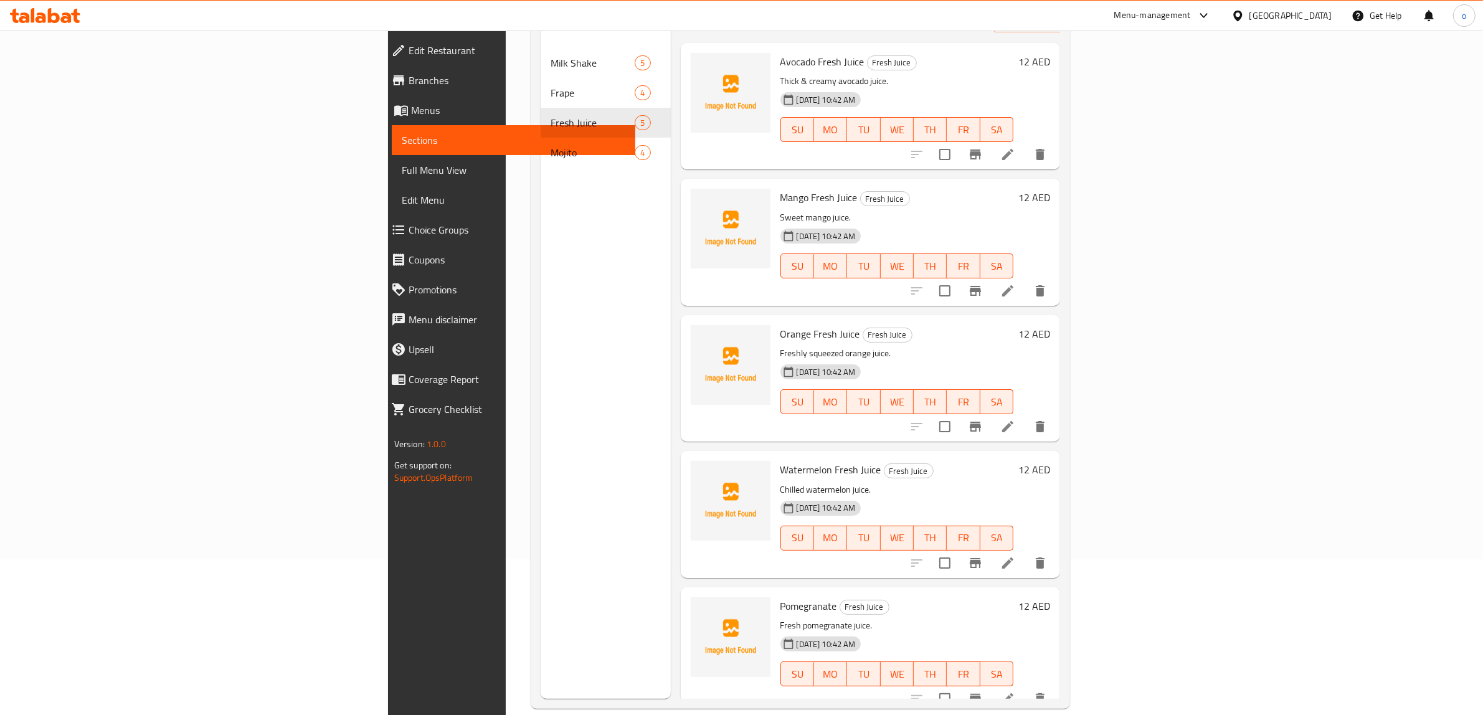
click at [781, 460] on span "Watermelon Fresh Juice" at bounding box center [831, 469] width 101 height 19
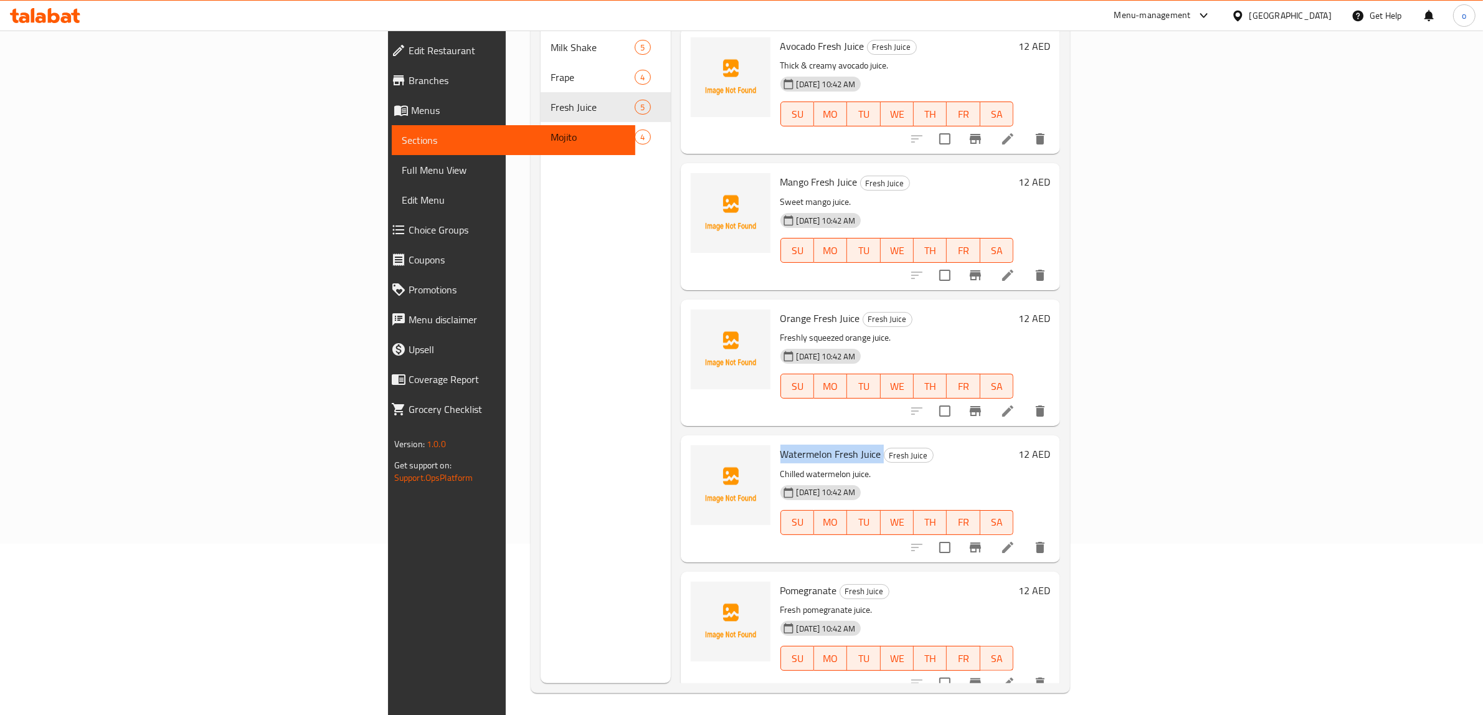
scroll to position [175, 0]
click at [781, 578] on span "Pomegranate" at bounding box center [809, 587] width 57 height 19
click at [541, 390] on div "Menu sections Milk Shake 5 Frape 4 Fresh Juice 5 Mojito 4" at bounding box center [606, 322] width 130 height 715
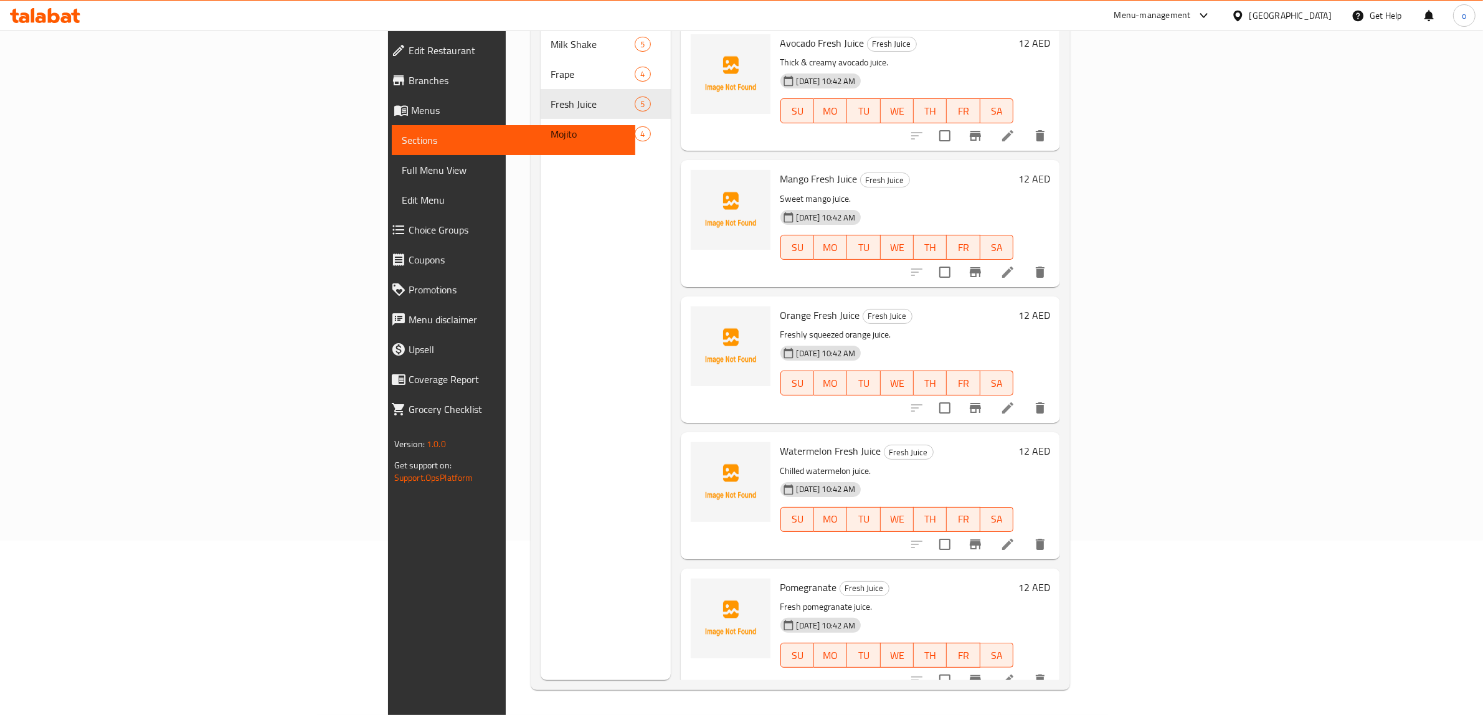
scroll to position [0, 0]
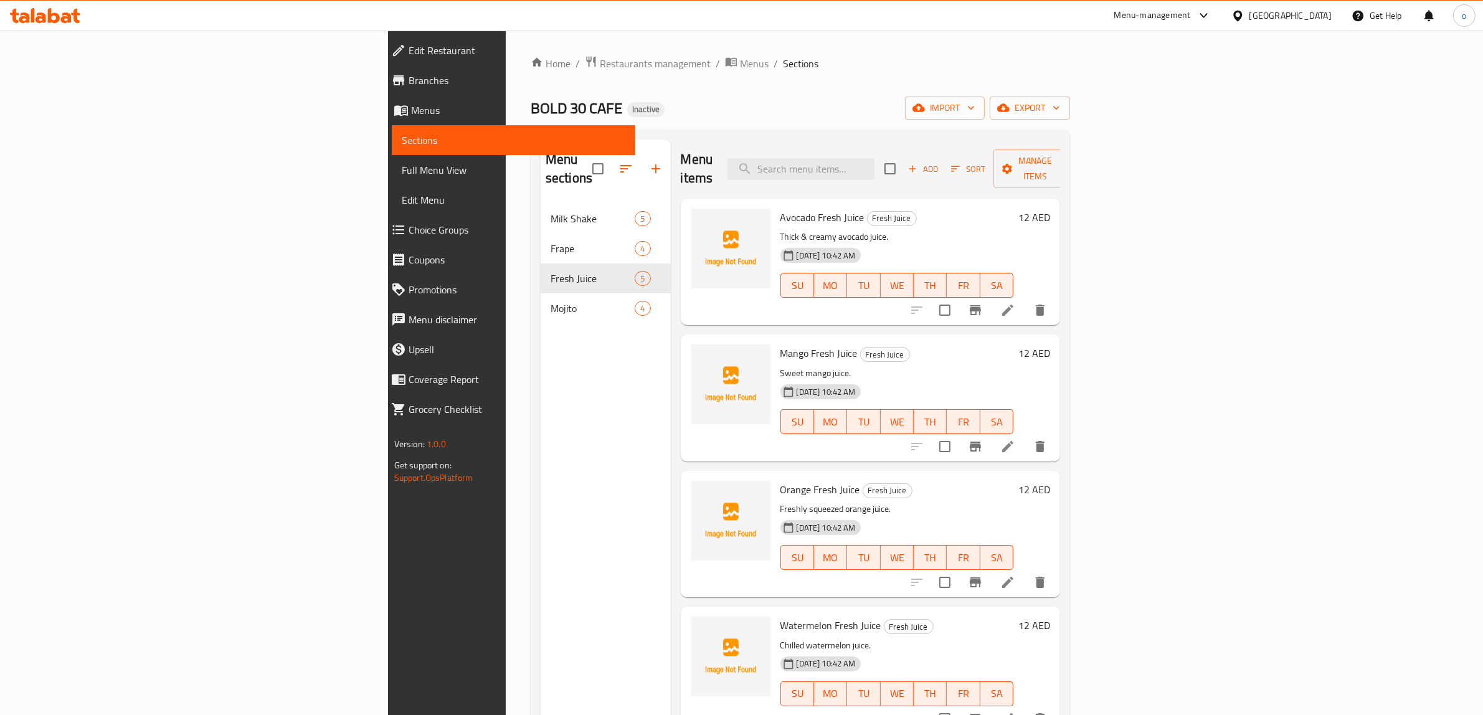
click at [402, 166] on span "Full Menu View" at bounding box center [514, 170] width 224 height 15
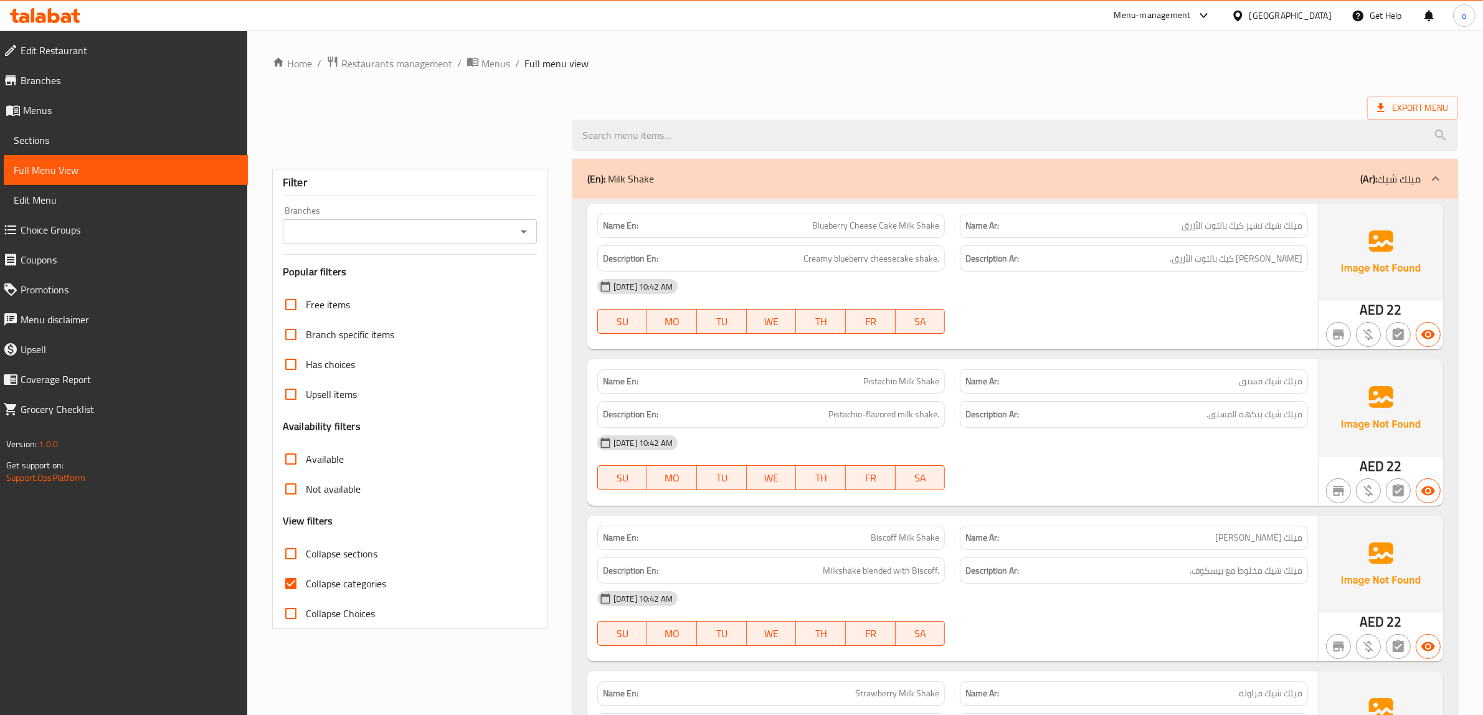
click at [302, 579] on input "Collapse categories" at bounding box center [291, 584] width 30 height 30
checkbox input "false"
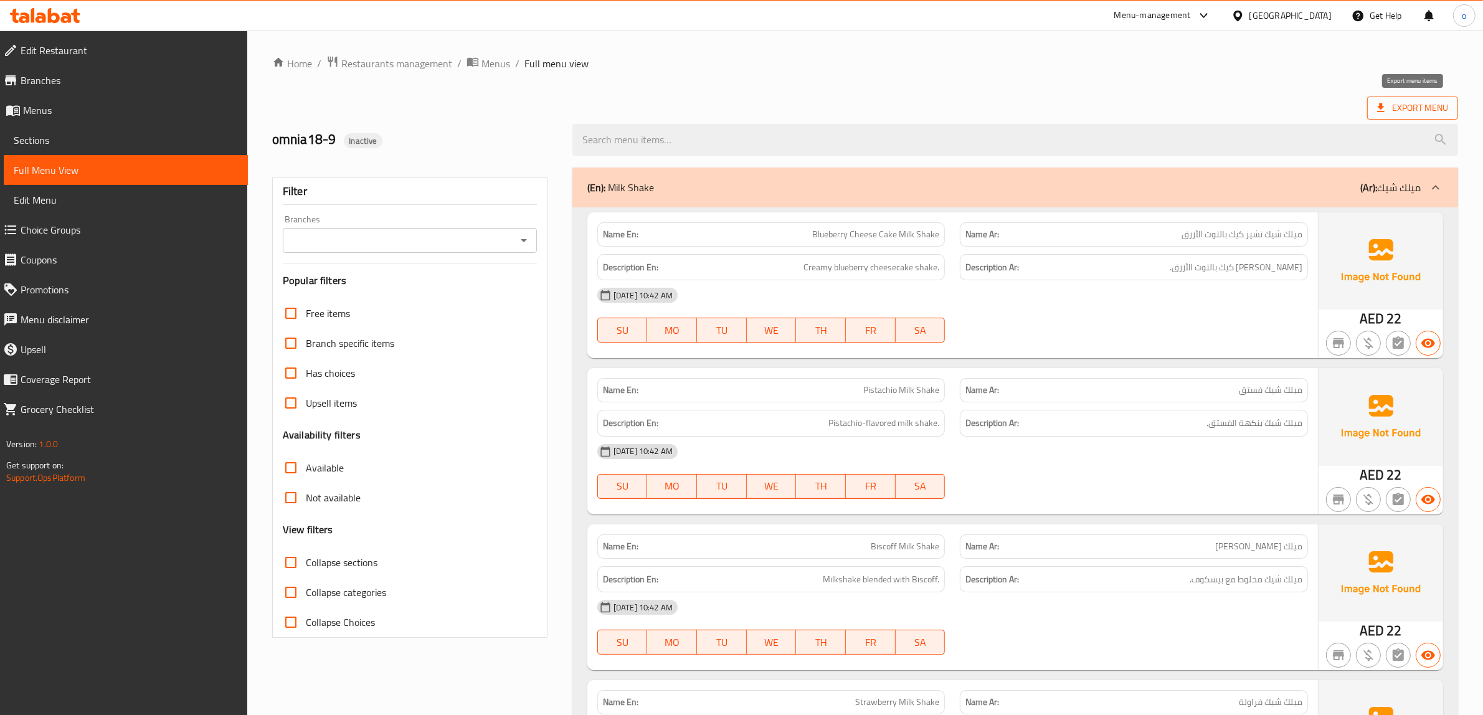
click at [1411, 109] on span "Export Menu" at bounding box center [1412, 108] width 71 height 16
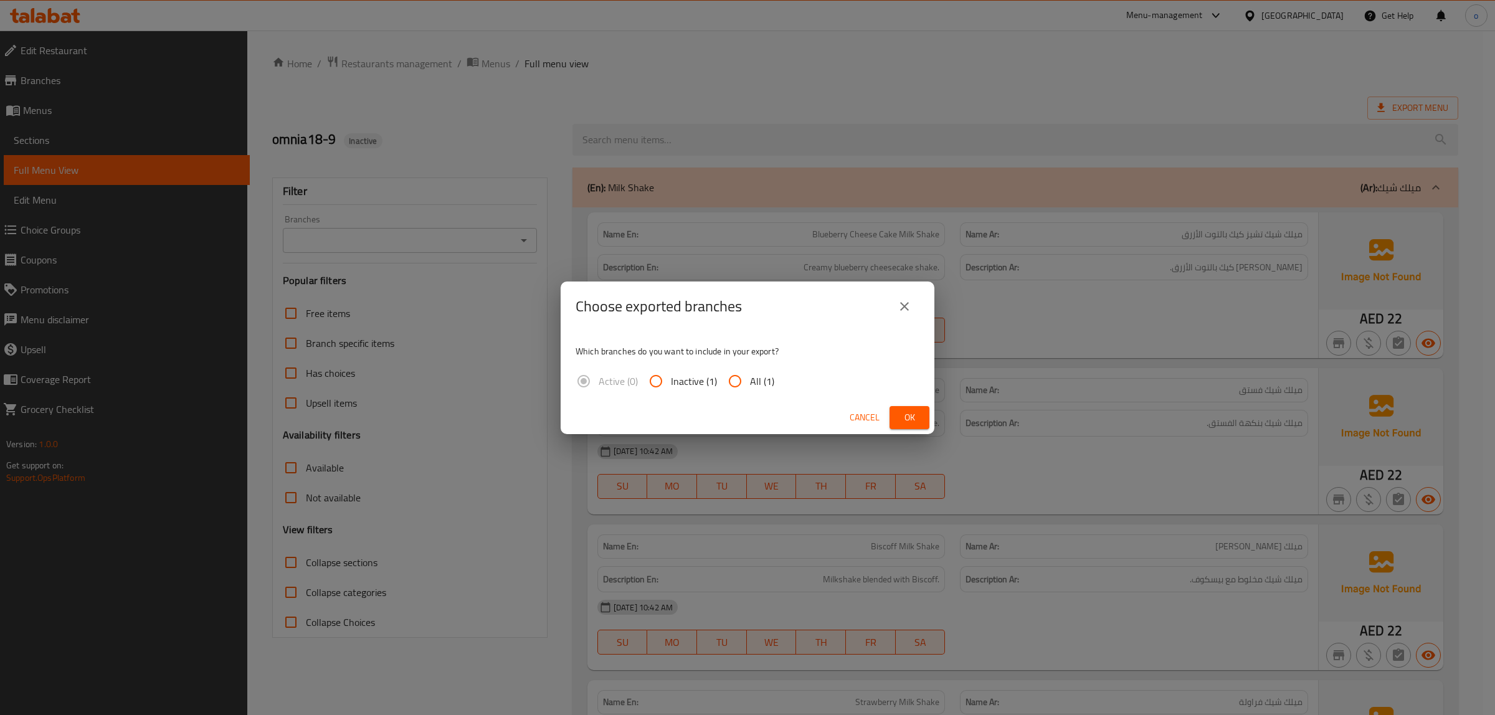
drag, startPoint x: 732, startPoint y: 381, endPoint x: 753, endPoint y: 397, distance: 26.2
click at [732, 381] on input "All (1)" at bounding box center [735, 381] width 30 height 30
radio input "true"
click at [908, 422] on span "Ok" at bounding box center [910, 418] width 20 height 16
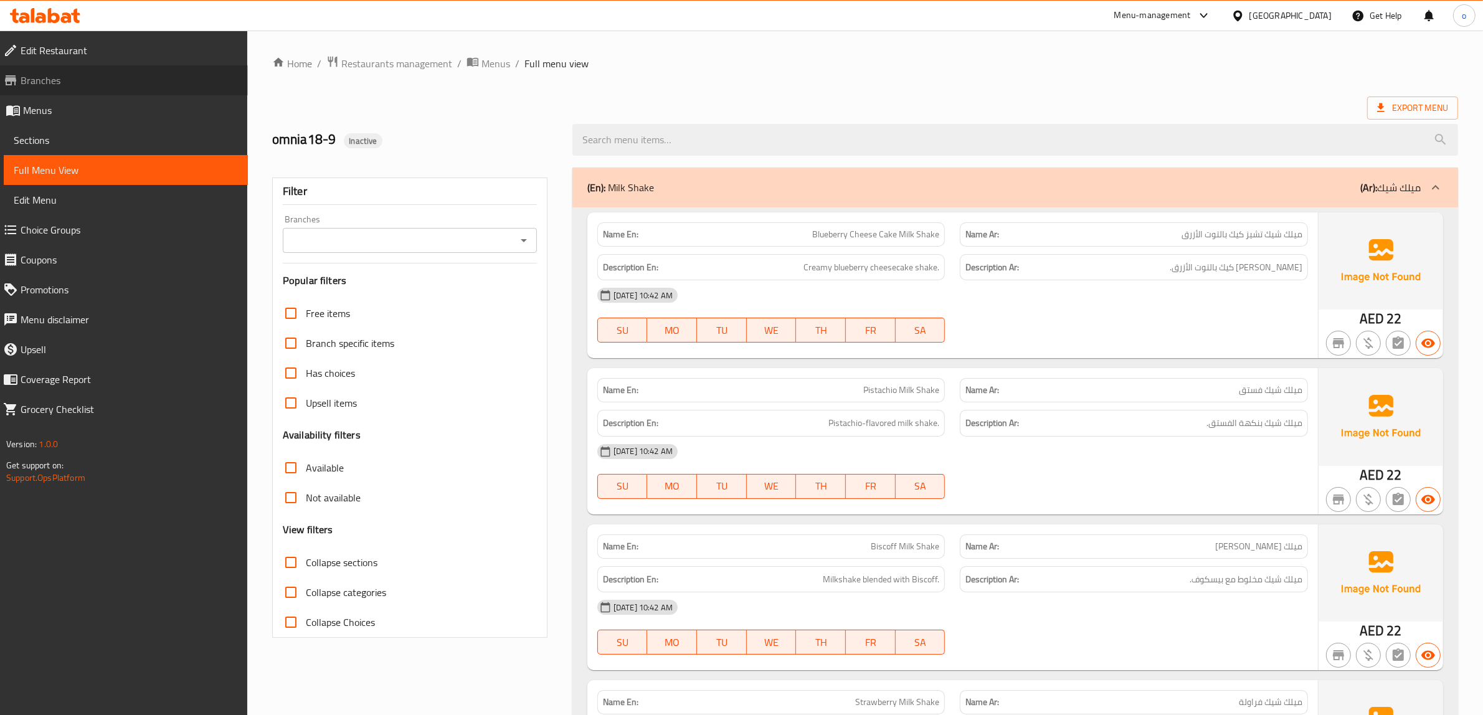
click at [72, 80] on span "Branches" at bounding box center [129, 80] width 217 height 15
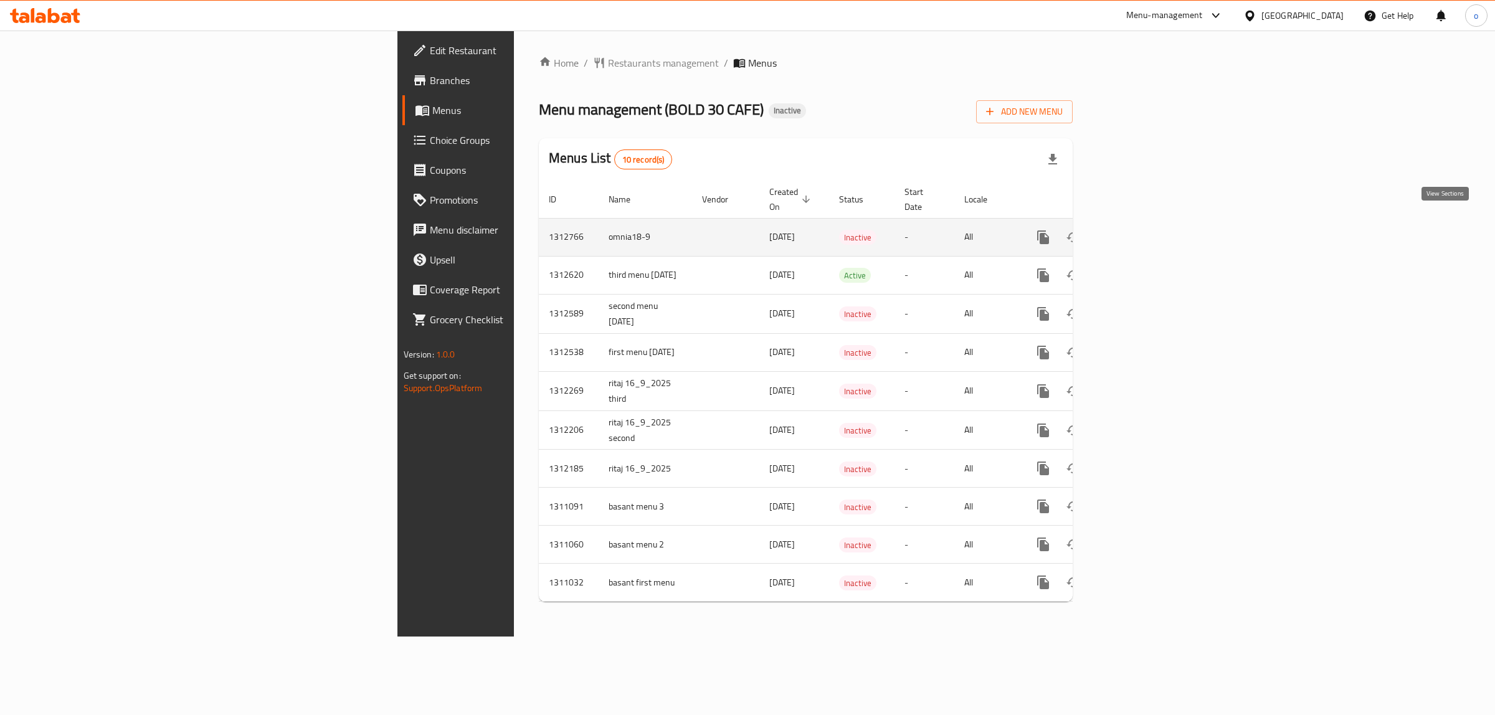
click at [1141, 230] on icon "enhanced table" at bounding box center [1133, 237] width 15 height 15
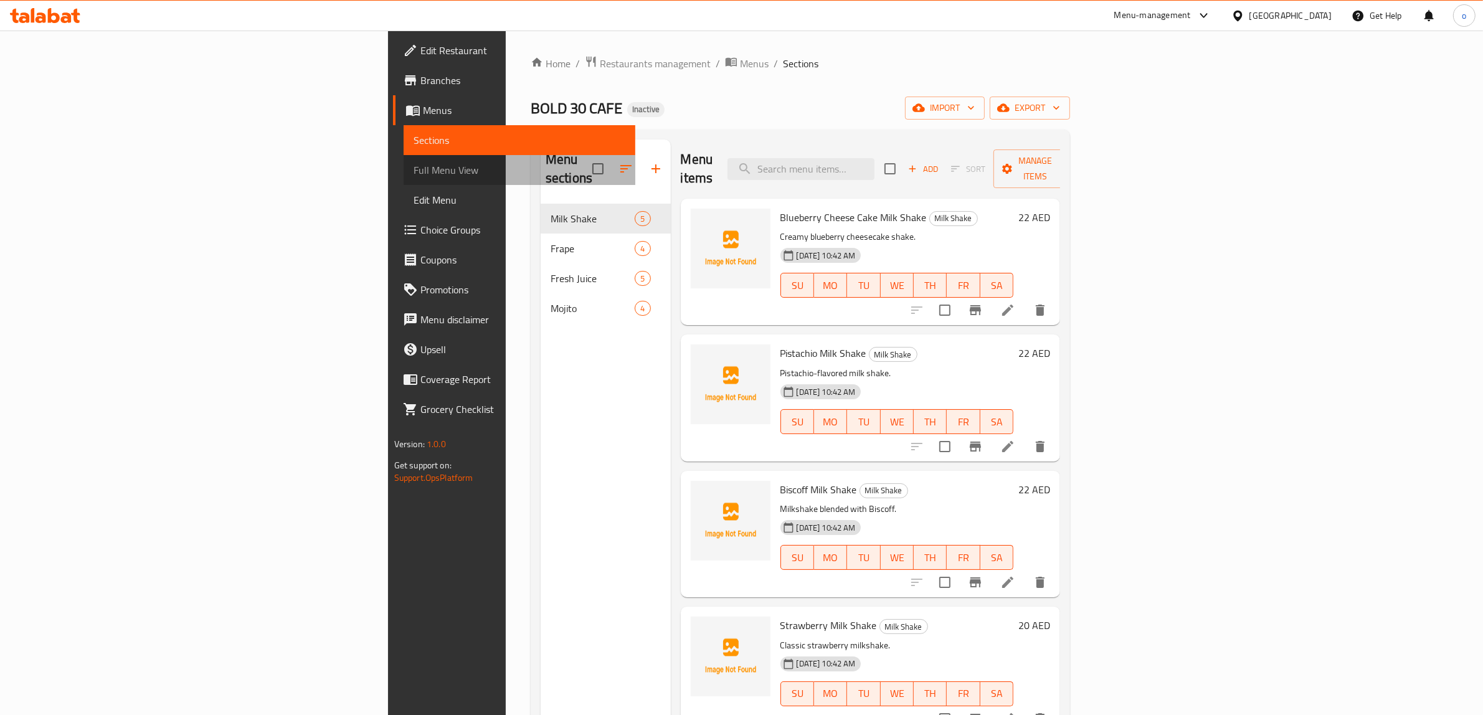
click at [414, 175] on span "Full Menu View" at bounding box center [520, 170] width 212 height 15
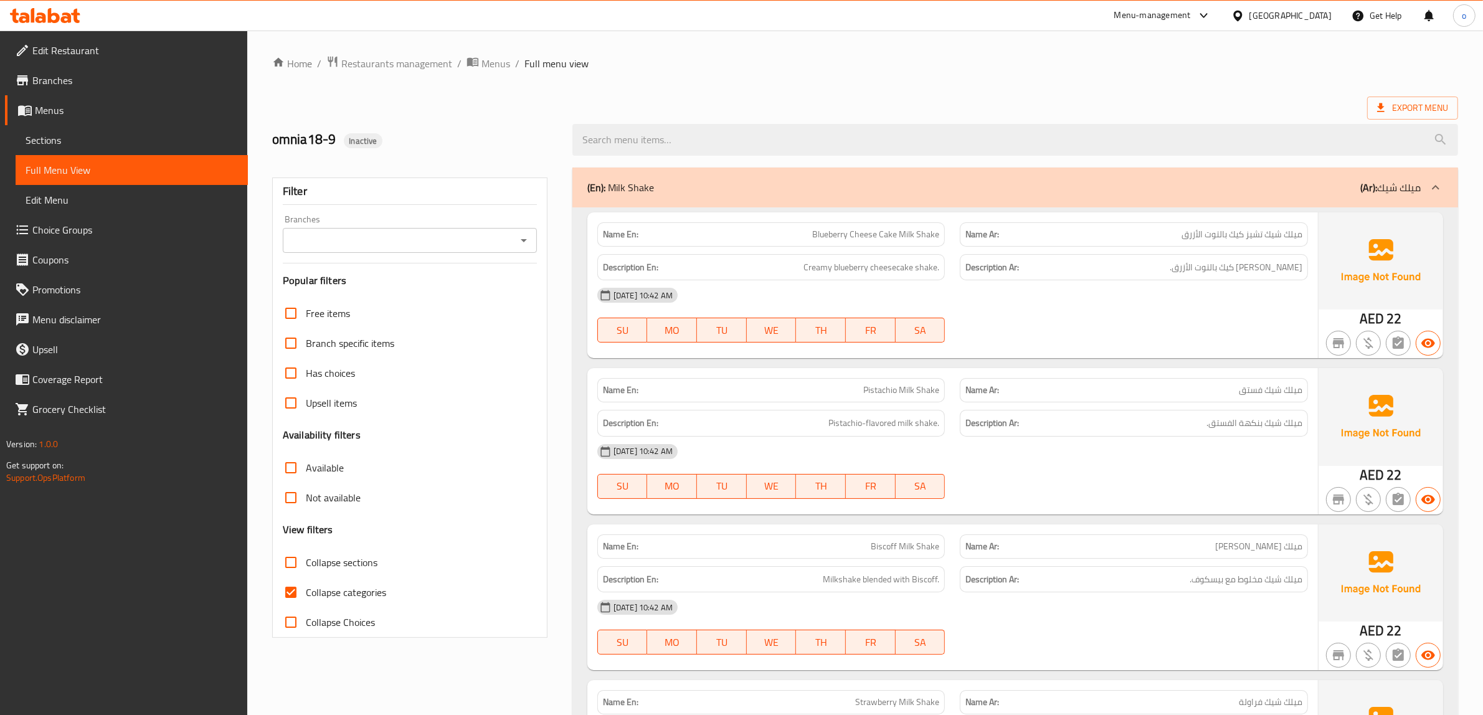
click at [298, 590] on input "Collapse categories" at bounding box center [291, 592] width 30 height 30
checkbox input "false"
